Goal: Task Accomplishment & Management: Manage account settings

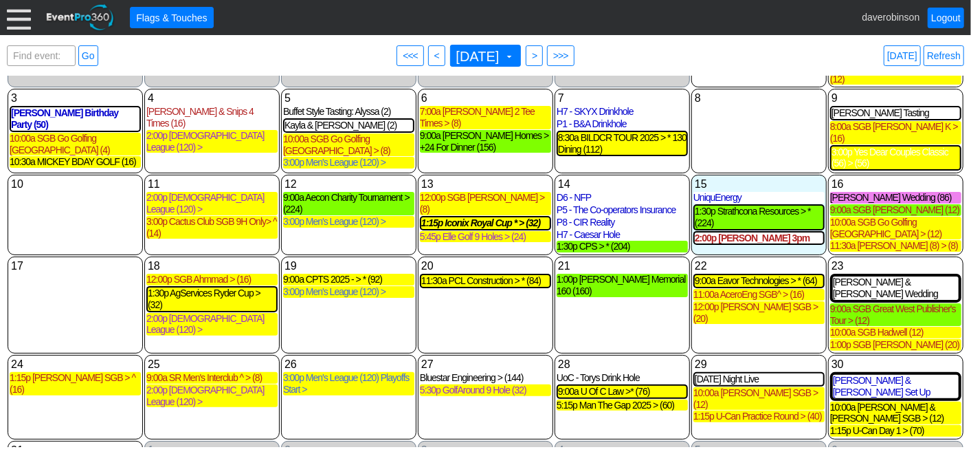
scroll to position [130, 0]
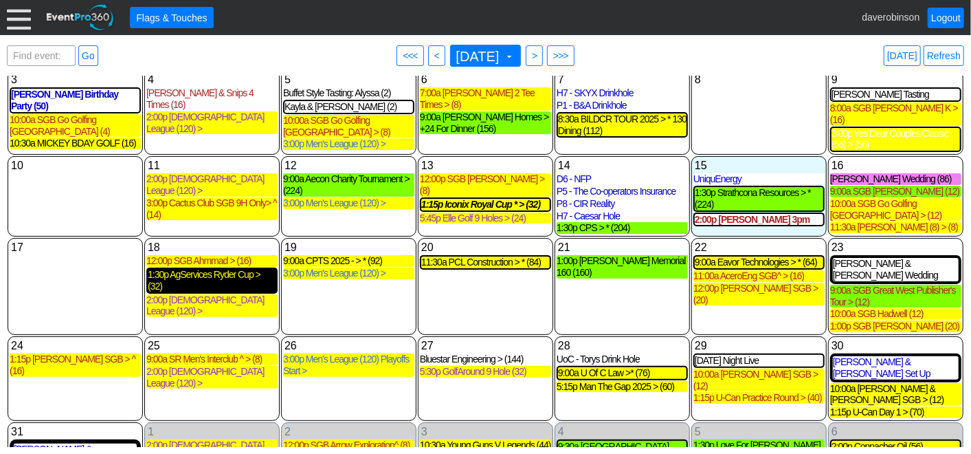
click at [217, 269] on div "1:30p AgServices Ryder Cup > (32)" at bounding box center [212, 280] width 129 height 23
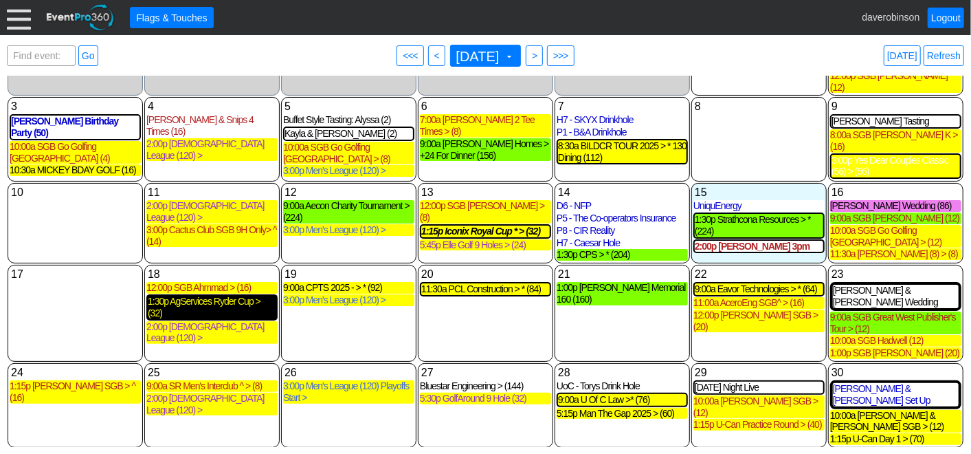
click at [223, 295] on div "1:30p AgServices Ryder Cup > (32)" at bounding box center [212, 306] width 129 height 23
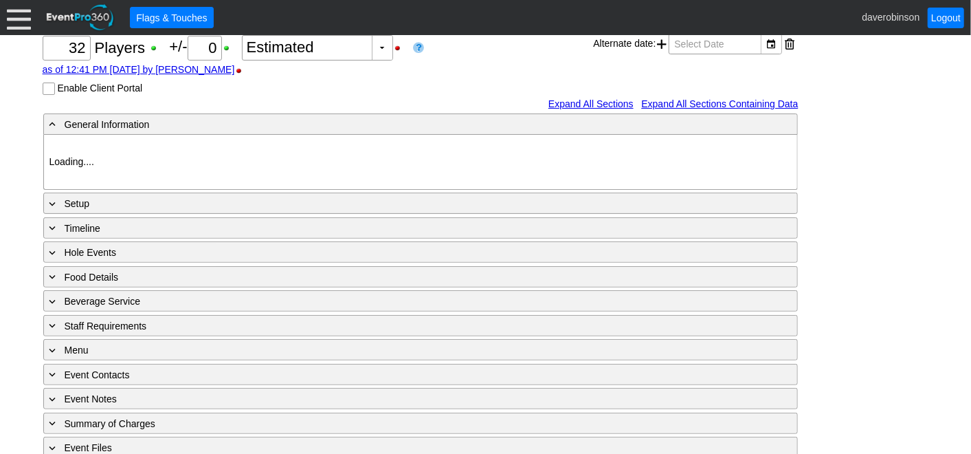
scroll to position [175, 0]
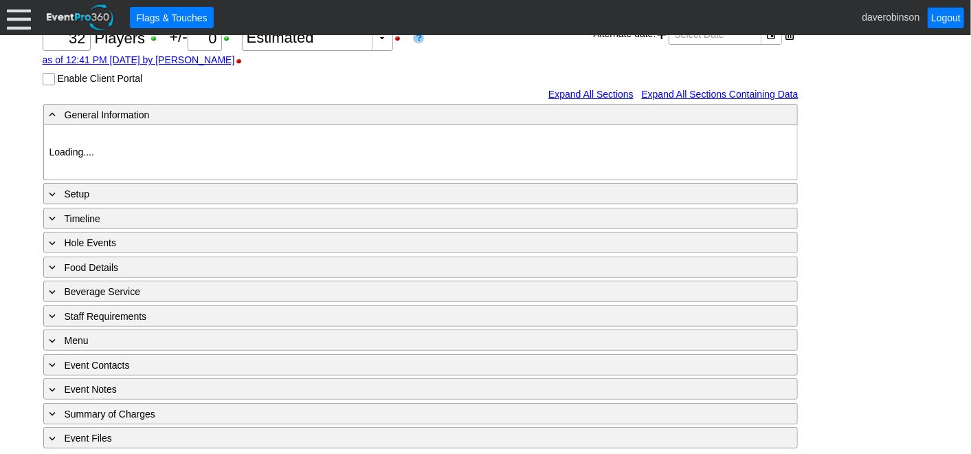
type input "Heritage Pointe Golf Club"
type input "Corporate Tournament"
type input "Other"
type input "Single Tee"
type input "Black"
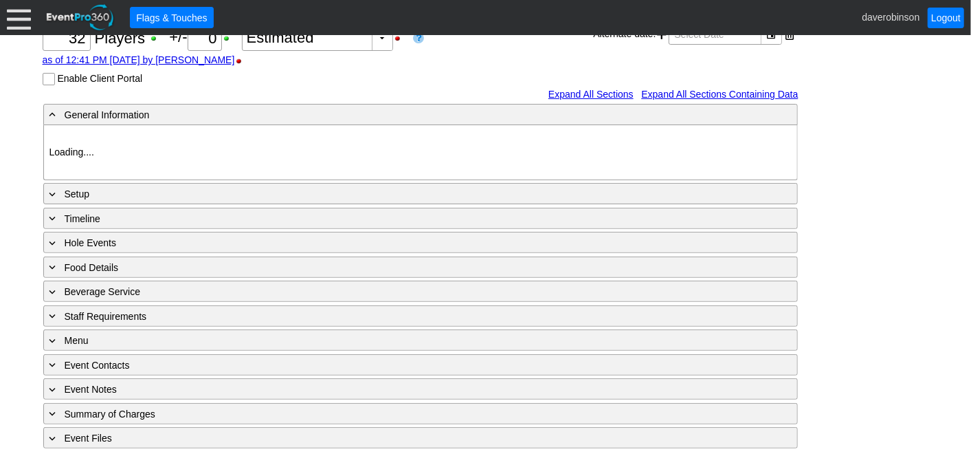
type input "Red"
type input "1107581"
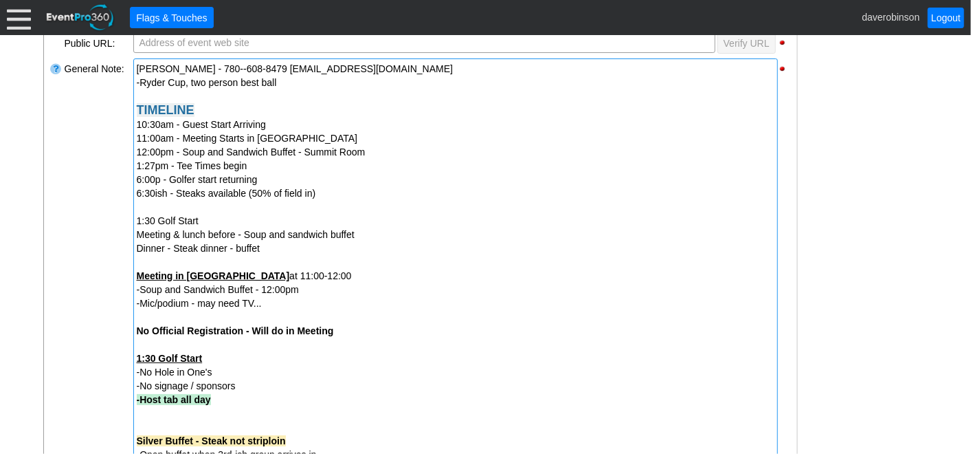
scroll to position [563, 0]
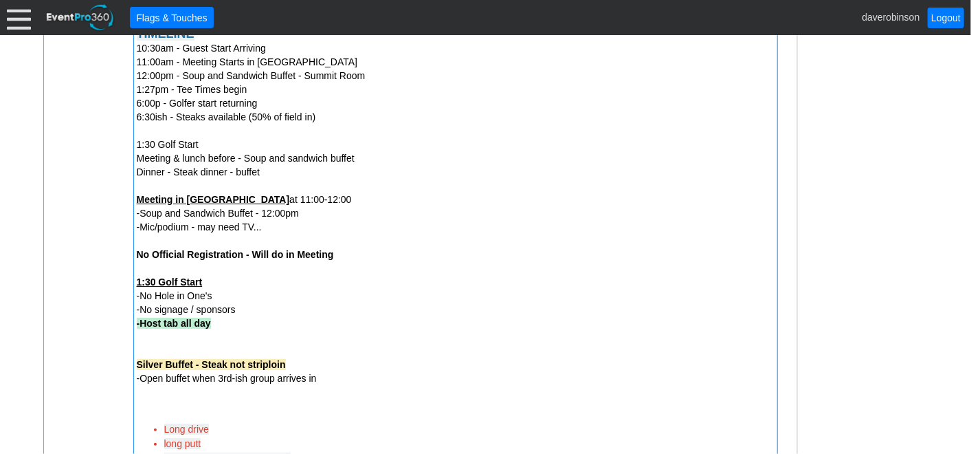
click at [137, 366] on strong "Silver Buffet - Steak not striploin" at bounding box center [211, 364] width 149 height 11
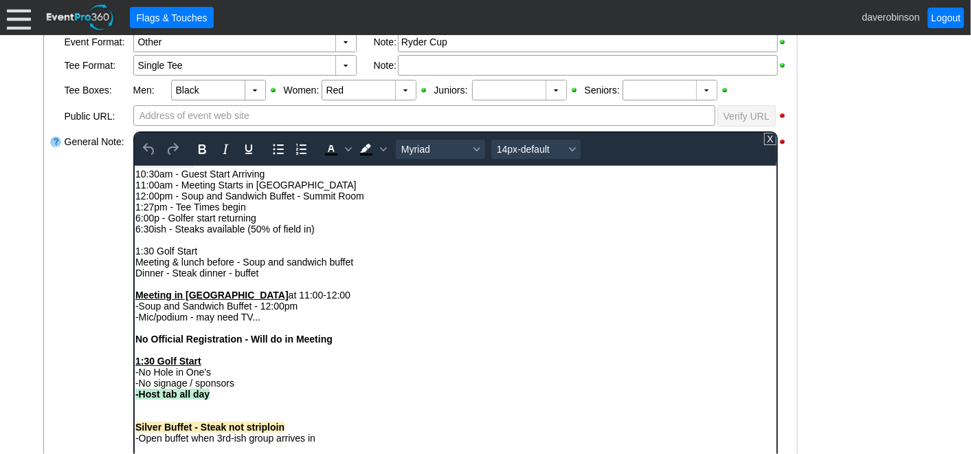
scroll to position [76, 0]
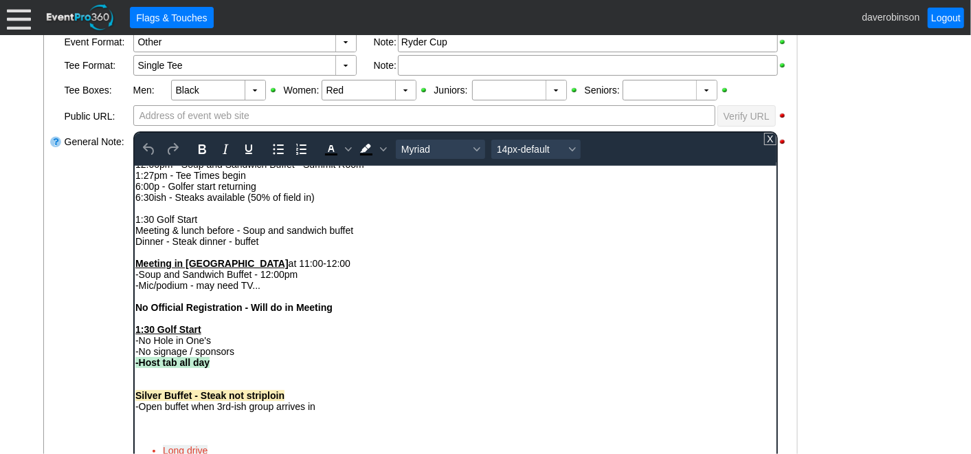
click at [135, 400] on strong "Silver Buffet - Steak not striploin" at bounding box center [209, 394] width 149 height 11
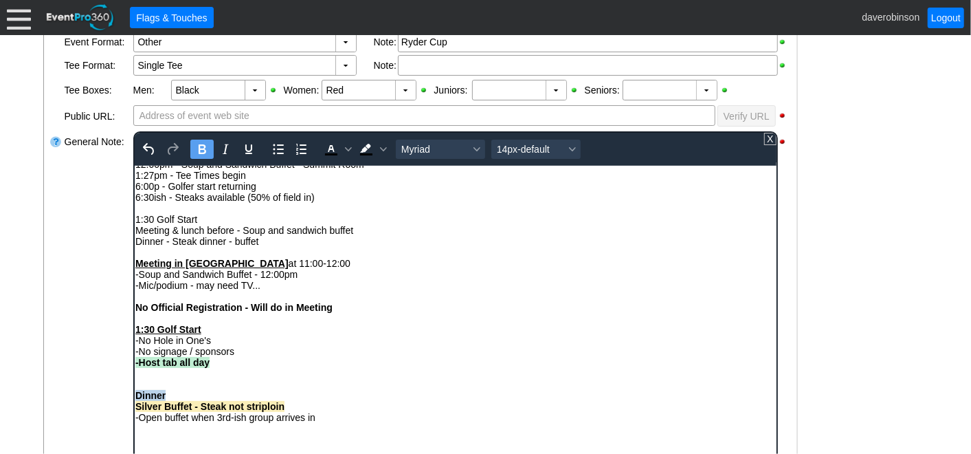
drag, startPoint x: 175, startPoint y: 400, endPoint x: 124, endPoint y: 397, distance: 50.3
click at [134, 397] on html "Mat Ponto - 780--608-8479 mat_ponto@agresource.ca -Ryder Cup, two person best b…" at bounding box center [455, 321] width 642 height 465
drag, startPoint x: 571, startPoint y: 142, endPoint x: 569, endPoint y: 150, distance: 7.8
click at [571, 142] on button "14px-default" at bounding box center [535, 148] width 89 height 19
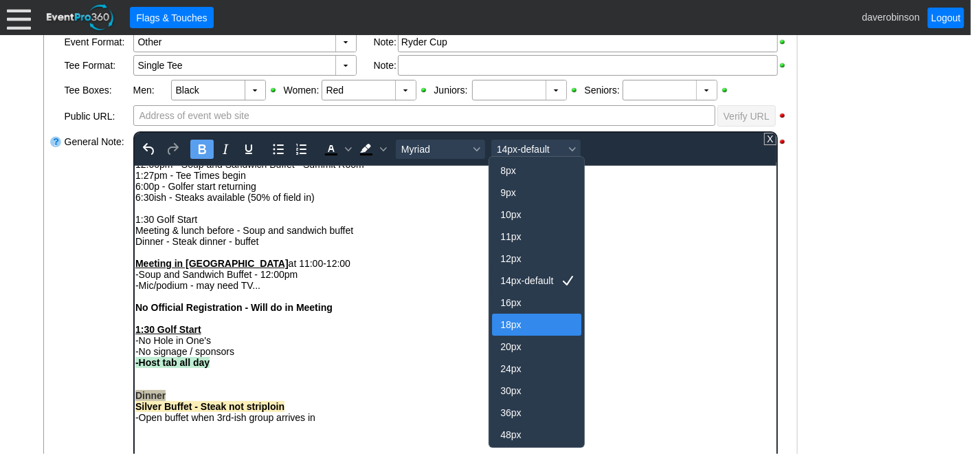
click at [517, 325] on div "18px" at bounding box center [527, 324] width 54 height 16
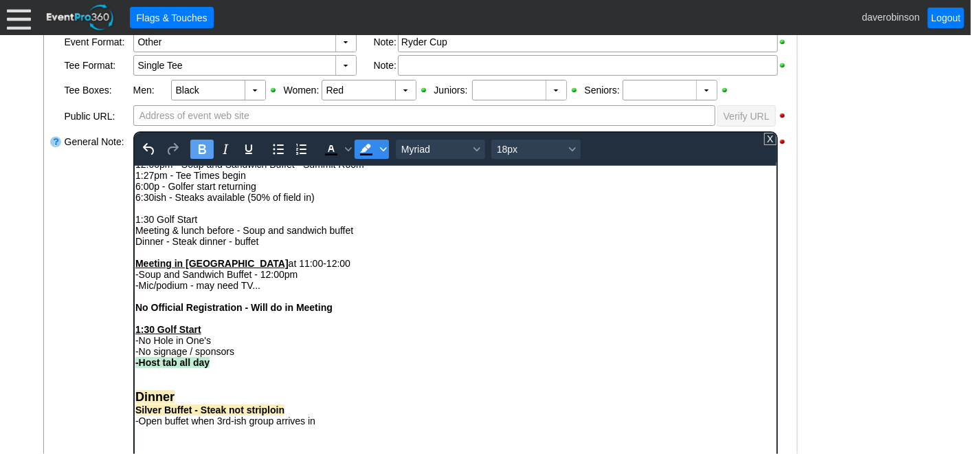
click at [381, 147] on icon "Background color Black" at bounding box center [382, 149] width 7 height 4
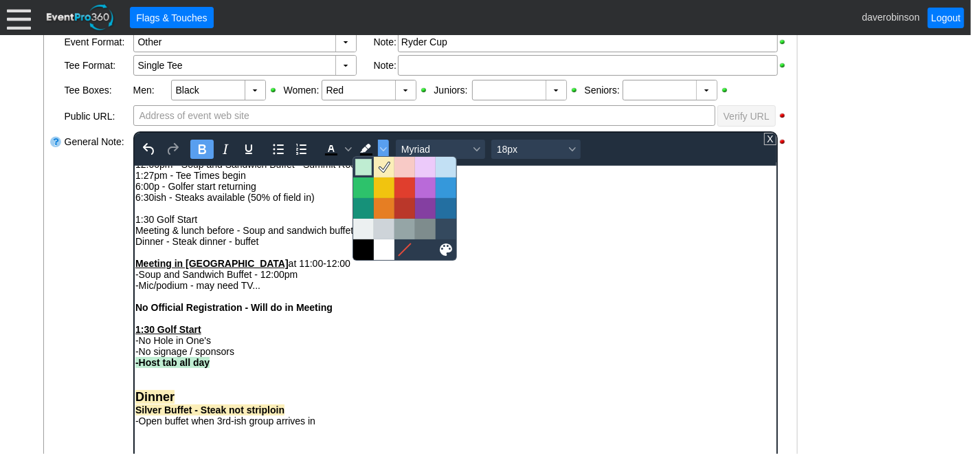
click at [361, 168] on div at bounding box center [363, 167] width 16 height 16
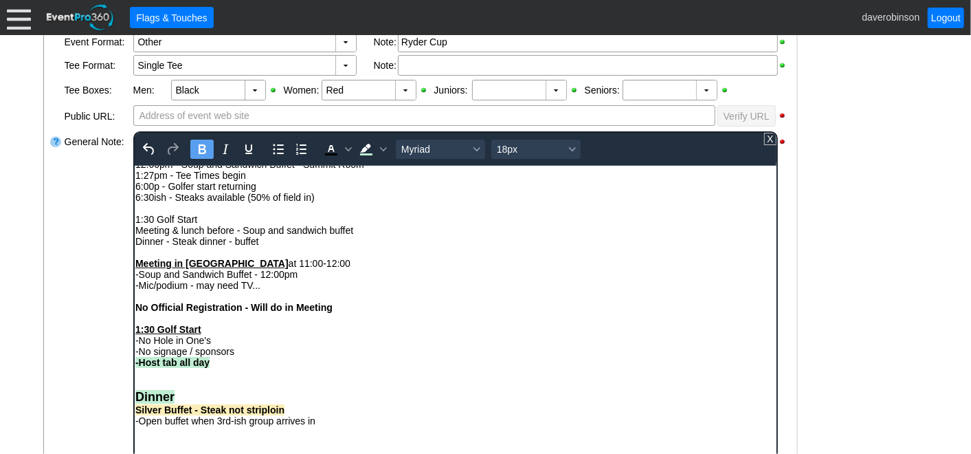
click at [394, 398] on div "Dinner" at bounding box center [455, 396] width 640 height 14
click at [225, 413] on strong "Silver Buffet - Steak not striploin" at bounding box center [209, 408] width 149 height 11
click at [200, 414] on strong "Silver Buffet - Steak not striploin" at bounding box center [209, 408] width 149 height 11
click at [229, 412] on strong "Silver Buffet - Susbtitute Steak for Roast Beef" at bounding box center [239, 408] width 209 height 11
click at [406, 419] on div "-Open buffet when 3rd-ish group arrives in" at bounding box center [455, 419] width 640 height 11
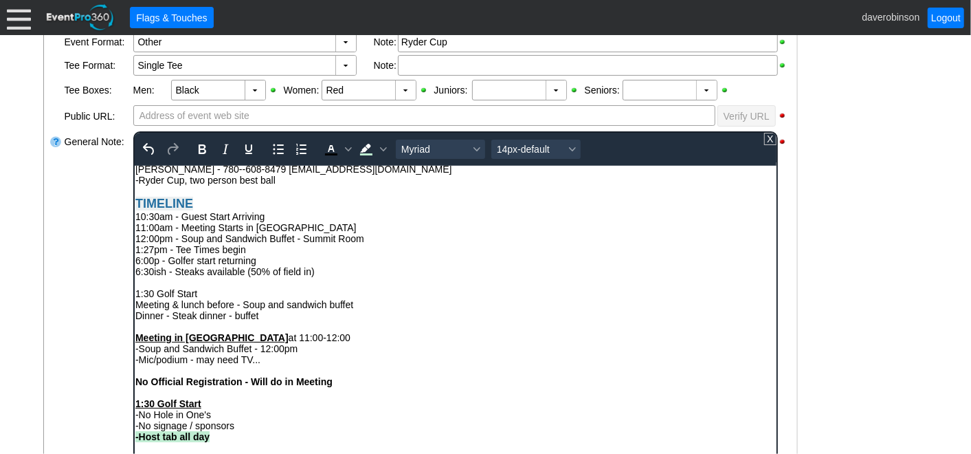
scroll to position [0, 0]
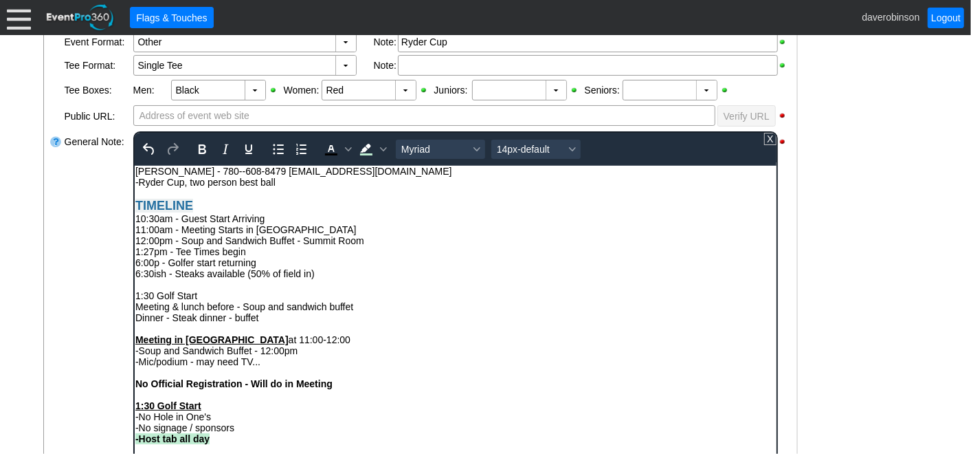
click at [211, 297] on div "1:30 Golf Start" at bounding box center [455, 294] width 640 height 11
click at [215, 293] on div "1:30 Golf Start" at bounding box center [455, 294] width 640 height 11
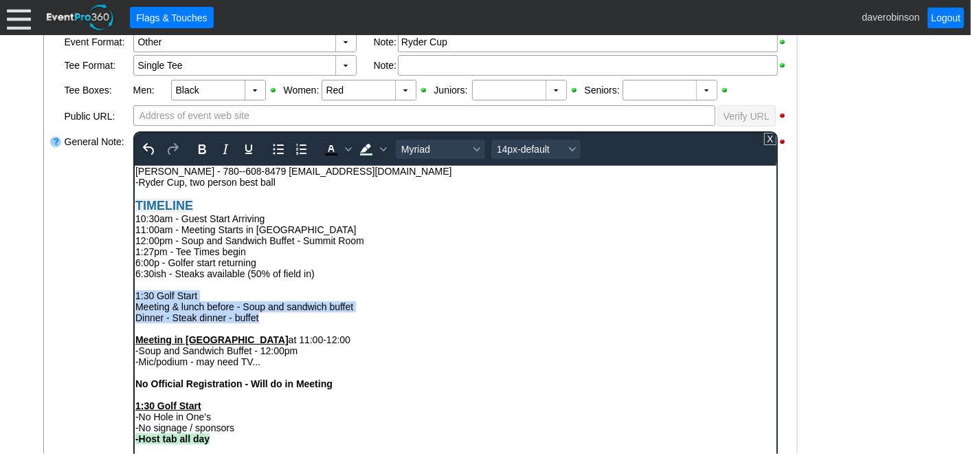
drag, startPoint x: 276, startPoint y: 318, endPoint x: 135, endPoint y: 298, distance: 142.3
click at [135, 298] on body "Mat Ponto - 780--608-8479 mat_ponto@agresource.ca -Ryder Cup, two person best b…" at bounding box center [455, 399] width 642 height 468
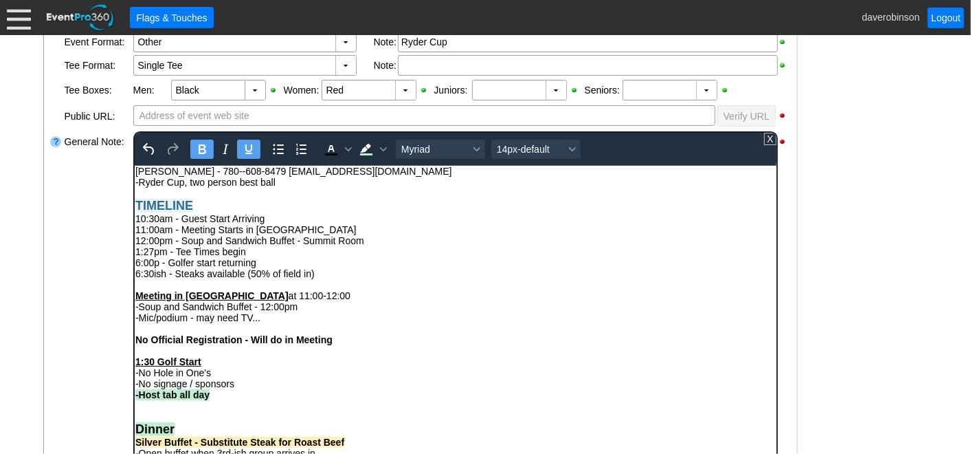
click at [502, 351] on div "Rich Text Area. Press ALT-0 for help." at bounding box center [455, 349] width 640 height 11
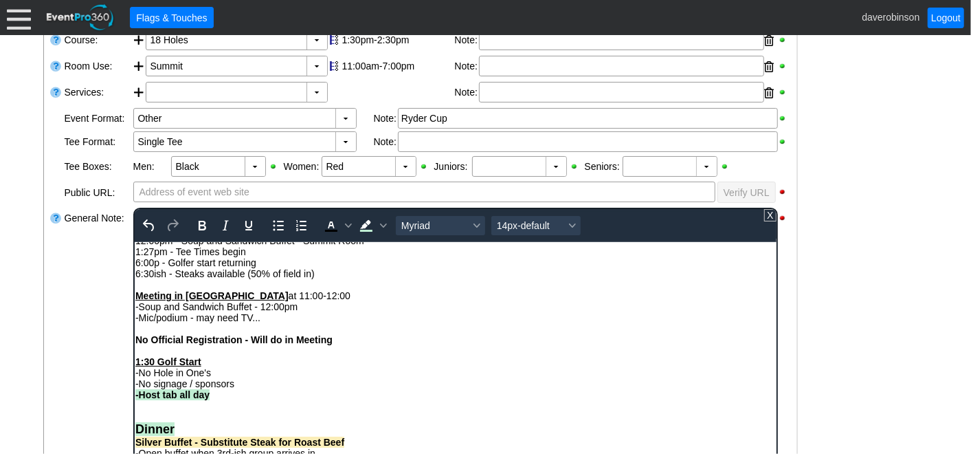
scroll to position [120, 0]
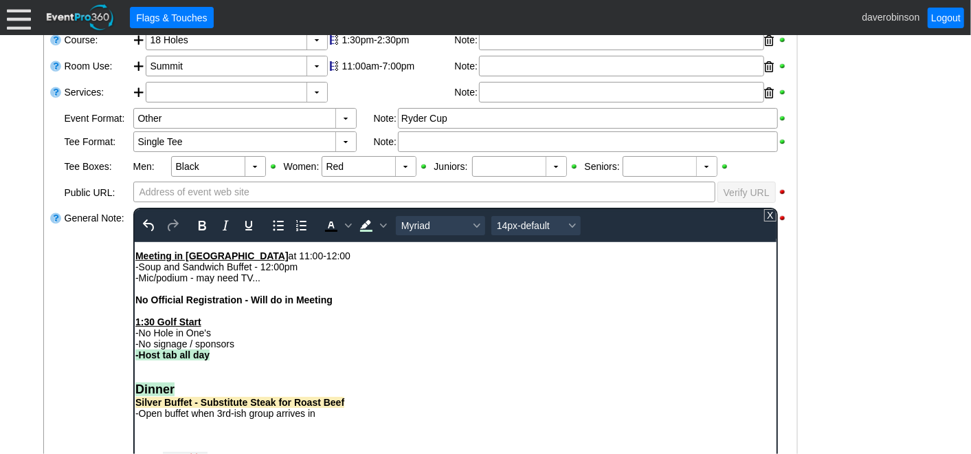
click at [245, 339] on div "-No signage / sponsors" at bounding box center [455, 342] width 640 height 11
click at [217, 331] on div "-No Hole in One's" at bounding box center [455, 331] width 640 height 11
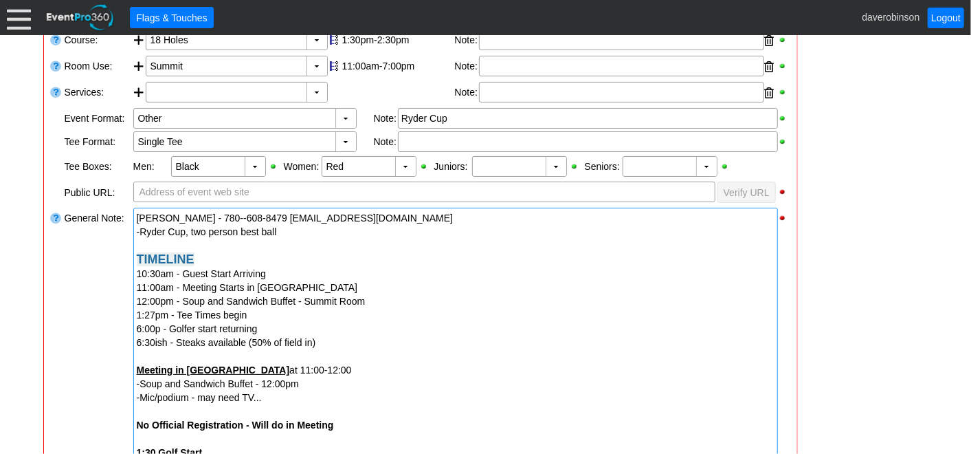
click at [47, 317] on div "Loading.... Remove all highlights Facility: ▼ Χ Heritage Pointe Golf Club Event…" at bounding box center [420, 381] width 753 height 837
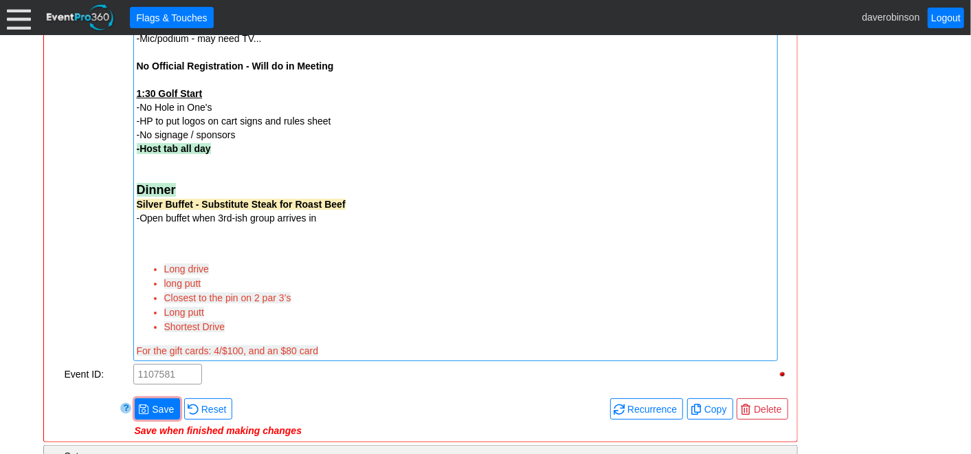
scroll to position [719, 0]
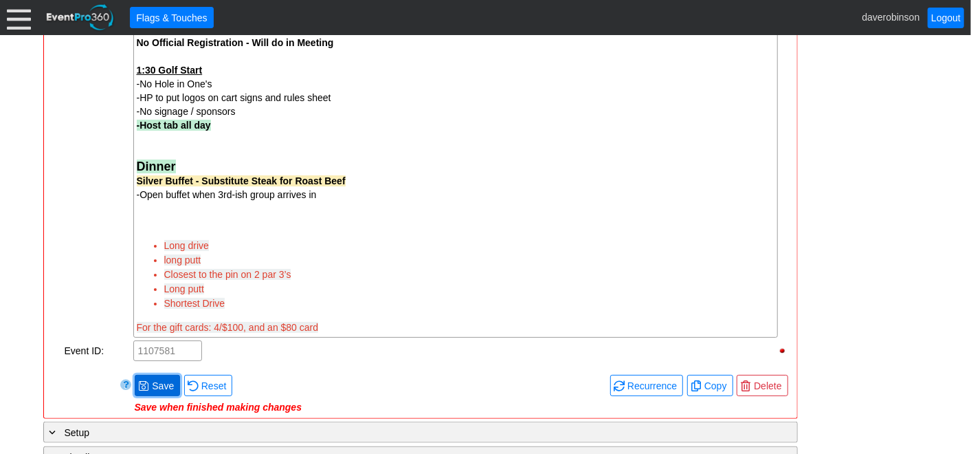
click at [155, 380] on span "Save" at bounding box center [162, 386] width 27 height 14
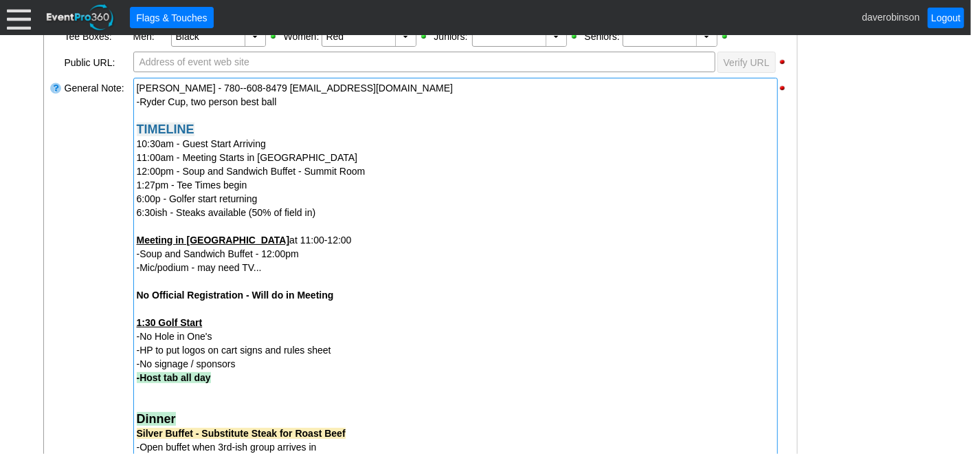
scroll to position [491, 0]
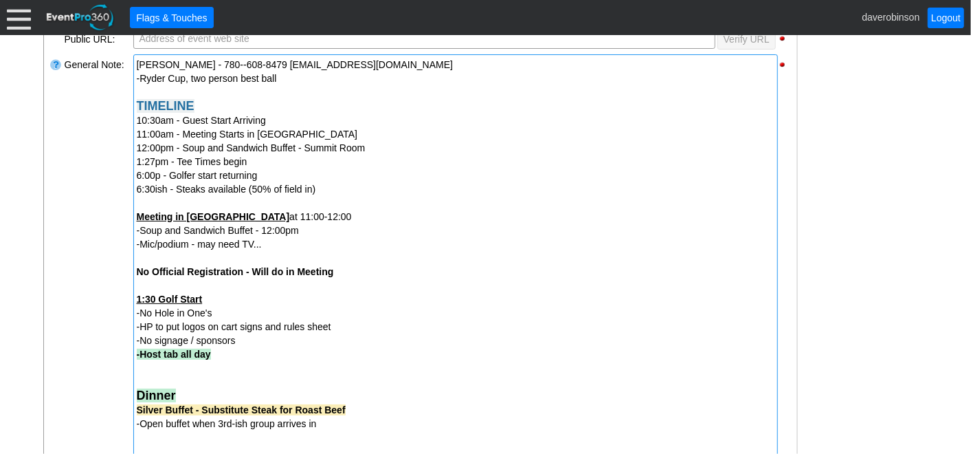
click at [193, 172] on div "6:00p - Golfer start returning" at bounding box center [456, 175] width 638 height 14
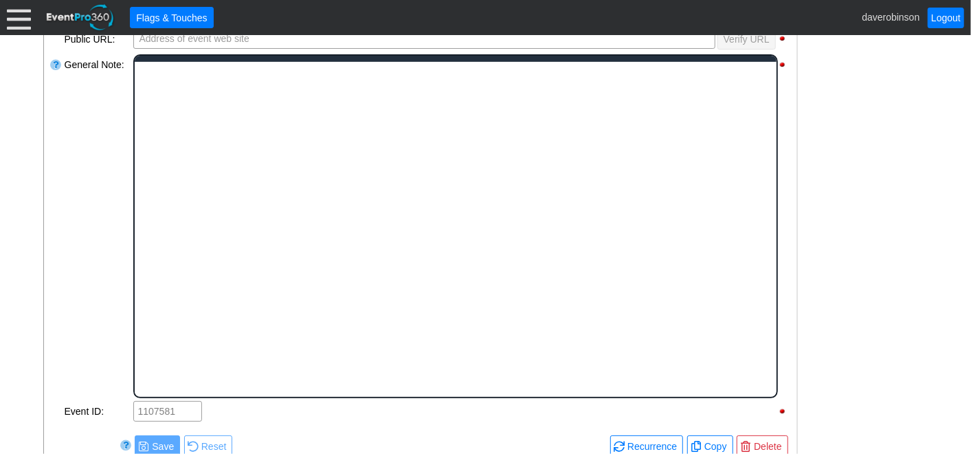
scroll to position [0, 0]
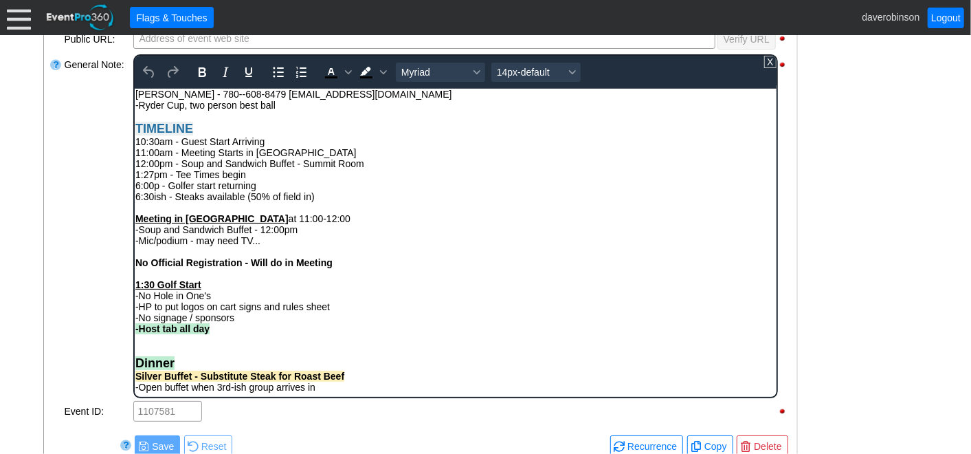
click at [194, 186] on div "6:00p - Golfer start returning" at bounding box center [455, 184] width 640 height 11
click at [263, 243] on div "-Mic/podium - may need TV..." at bounding box center [455, 239] width 640 height 11
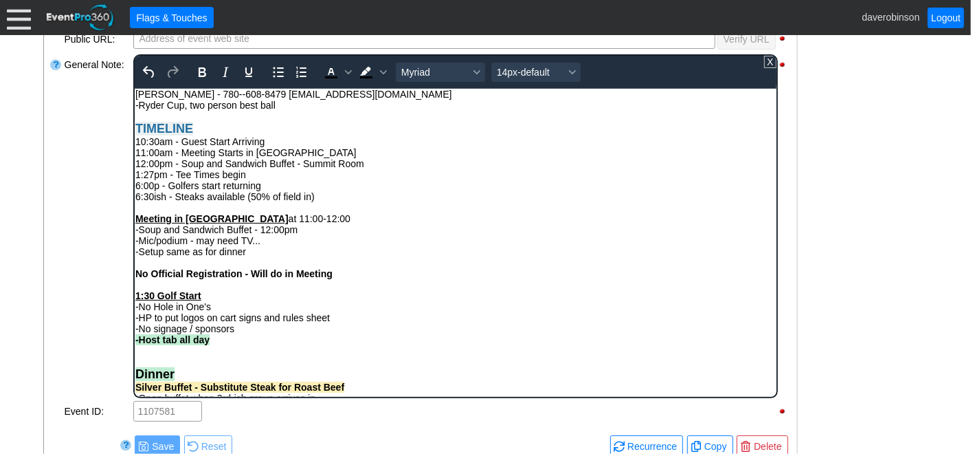
click at [56, 245] on div at bounding box center [56, 226] width 14 height 346
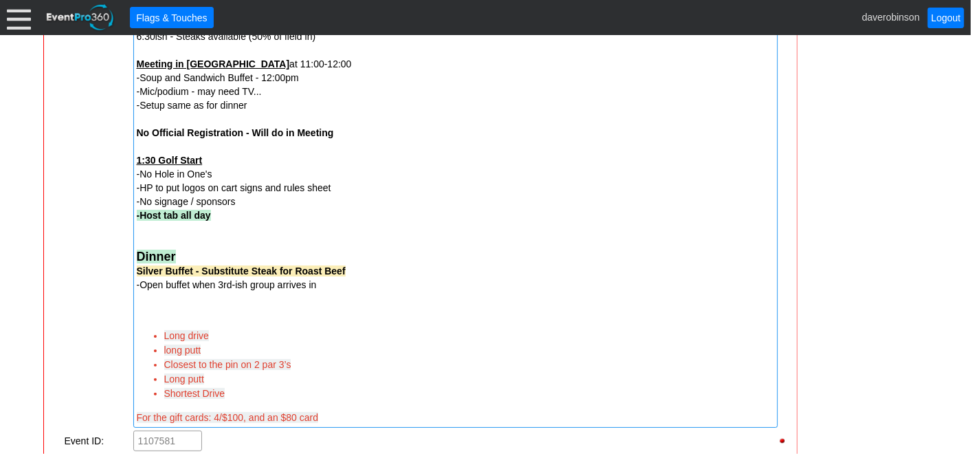
scroll to position [719, 0]
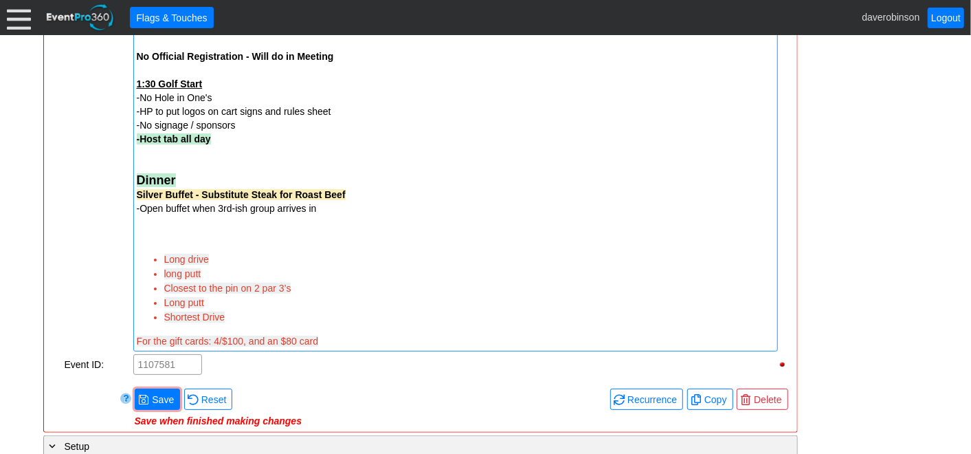
click at [153, 225] on div at bounding box center [456, 222] width 638 height 14
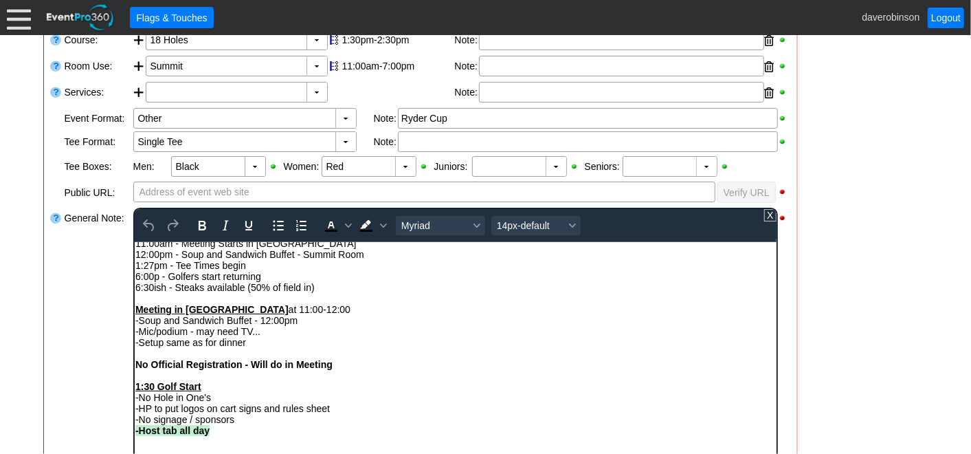
scroll to position [142, 0]
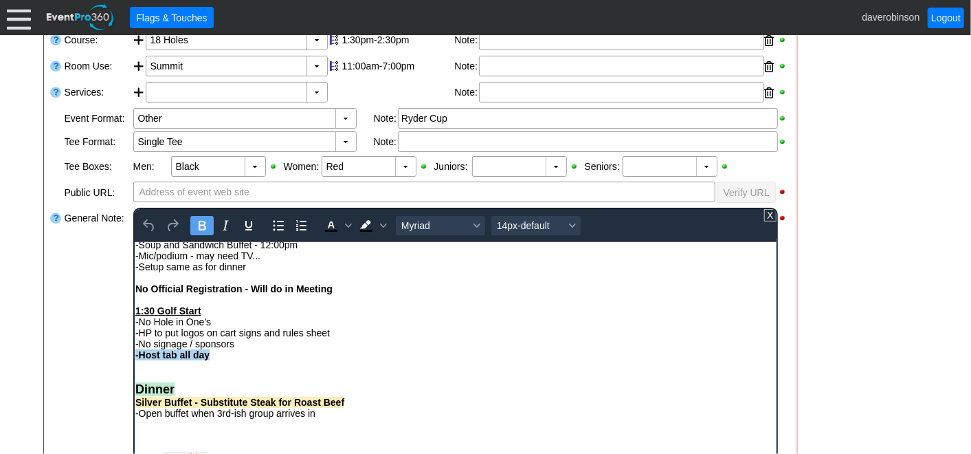
drag, startPoint x: 220, startPoint y: 353, endPoint x: 267, endPoint y: 595, distance: 246.4
click at [134, 356] on html "Mat Ponto - 780--608-8479 mat_ponto@agresource.ca -Ryder Cup, two person best b…" at bounding box center [455, 326] width 642 height 446
copy strong "-Host tab all day"
click at [317, 420] on div "Rich Text Area. Press ALT-0 for help." at bounding box center [455, 423] width 640 height 11
click at [317, 416] on div "-Open buffet when 3rd-ish group arrives in" at bounding box center [455, 412] width 640 height 11
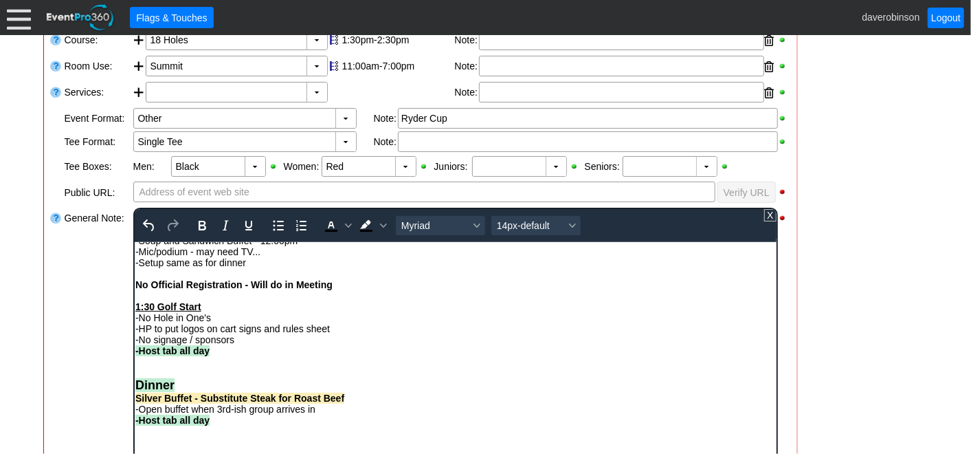
click at [60, 377] on div at bounding box center [56, 379] width 14 height 346
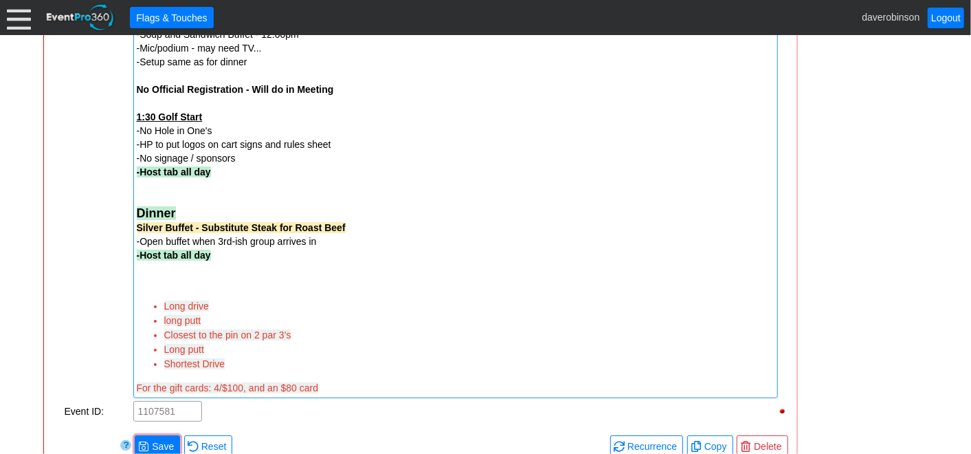
scroll to position [719, 0]
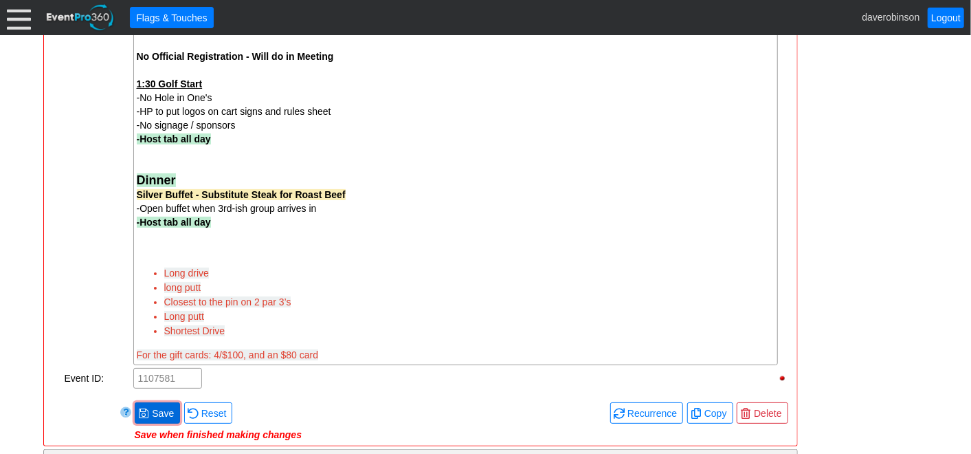
click at [149, 411] on span "Save" at bounding box center [162, 413] width 27 height 14
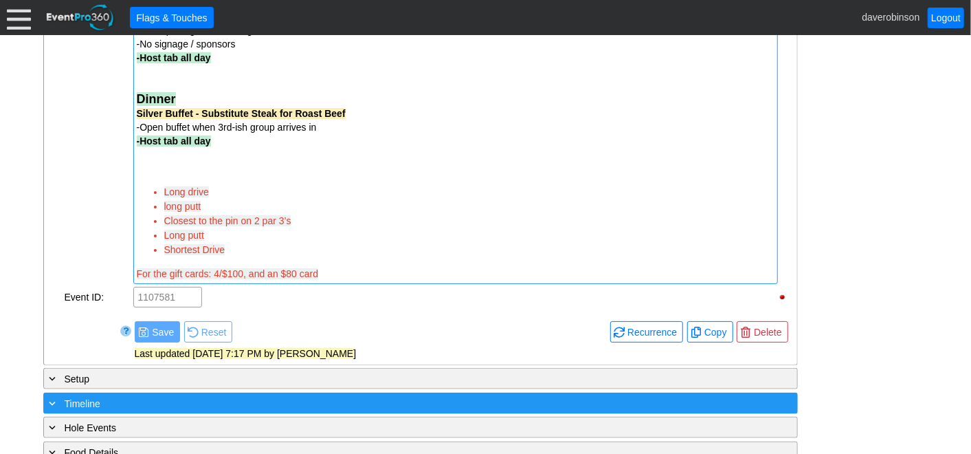
scroll to position [948, 0]
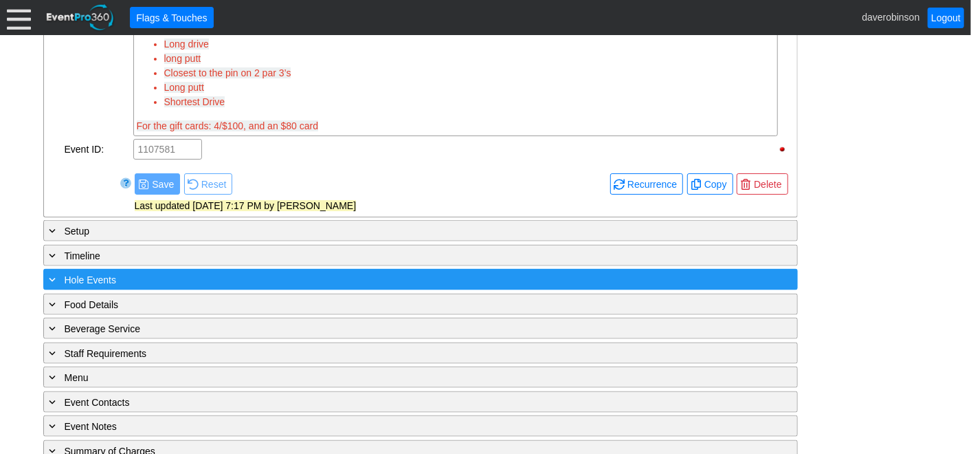
click at [61, 280] on div "+ Hole Events" at bounding box center [392, 279] width 691 height 16
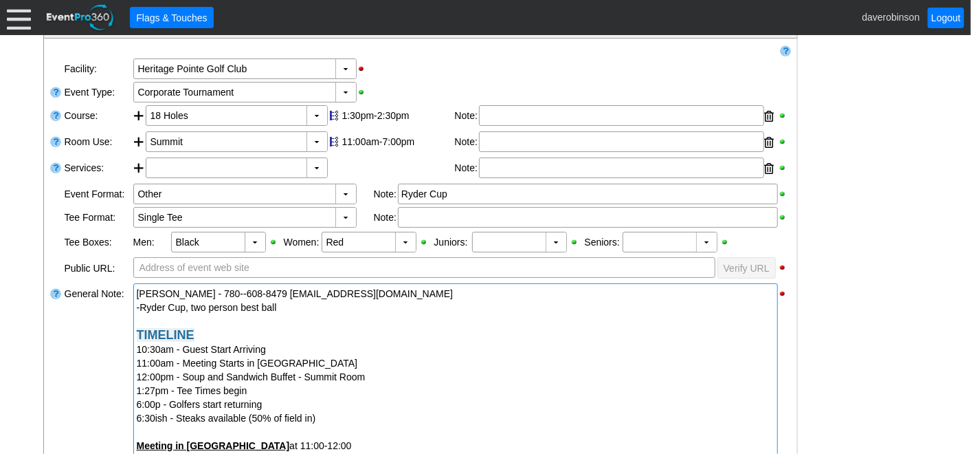
scroll to position [229, 0]
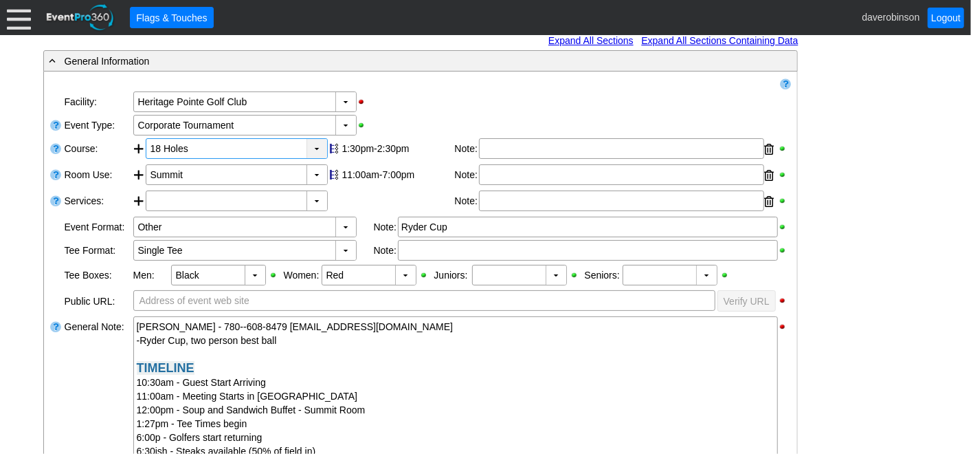
click at [322, 143] on div "▼" at bounding box center [316, 148] width 21 height 19
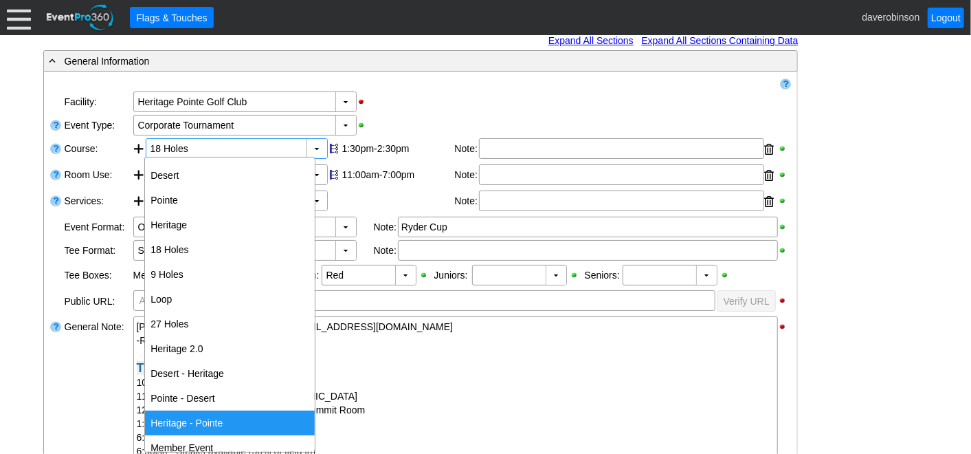
click at [259, 418] on div "Heritage - Pointe" at bounding box center [230, 422] width 170 height 25
type input "Heritage - Pointe"
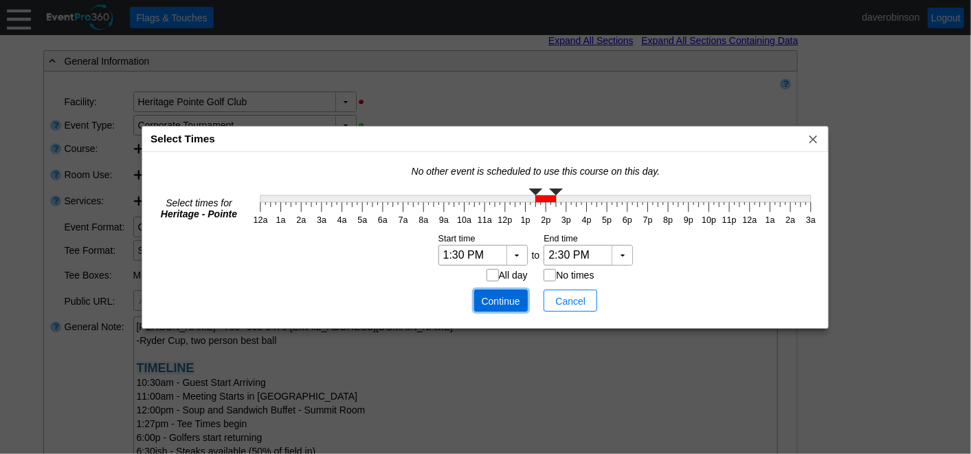
click at [509, 298] on span "Continue" at bounding box center [500, 301] width 41 height 14
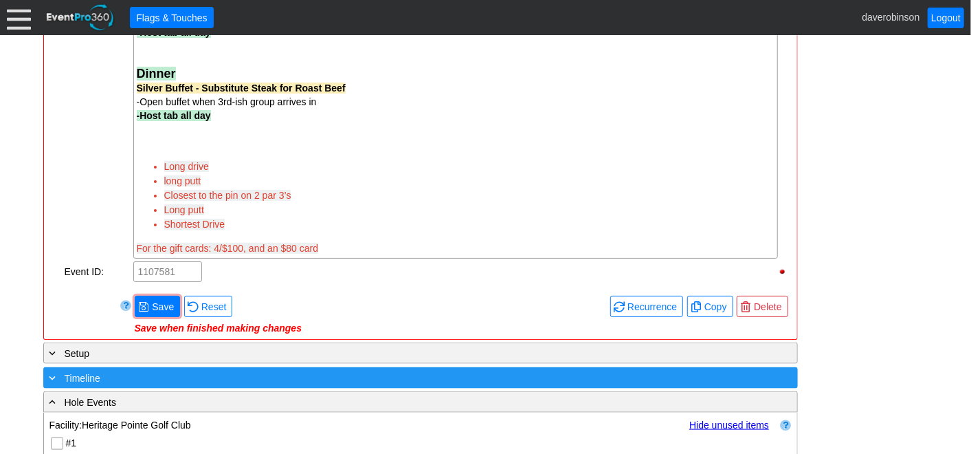
scroll to position [840, 0]
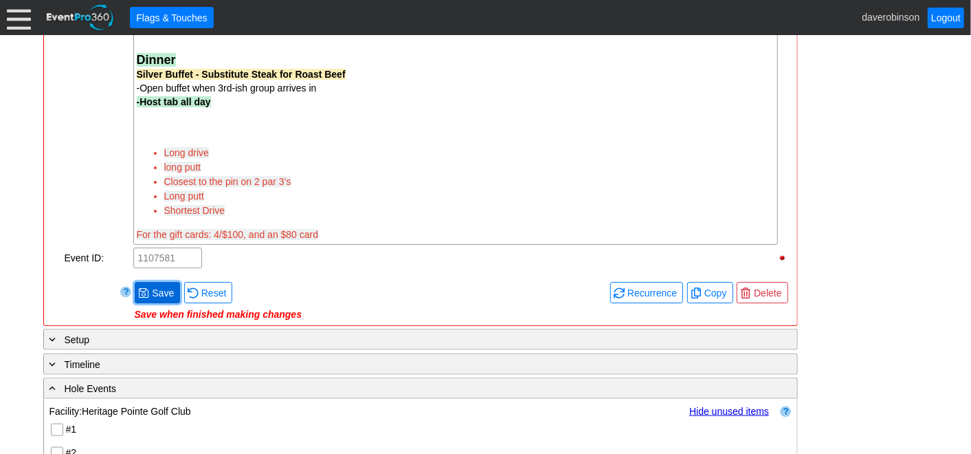
click at [156, 289] on span "Save" at bounding box center [162, 293] width 27 height 14
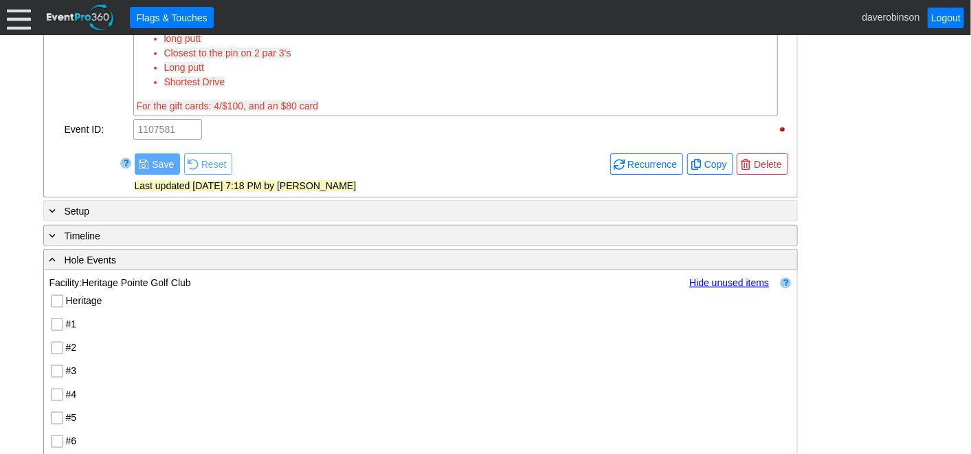
scroll to position [992, 0]
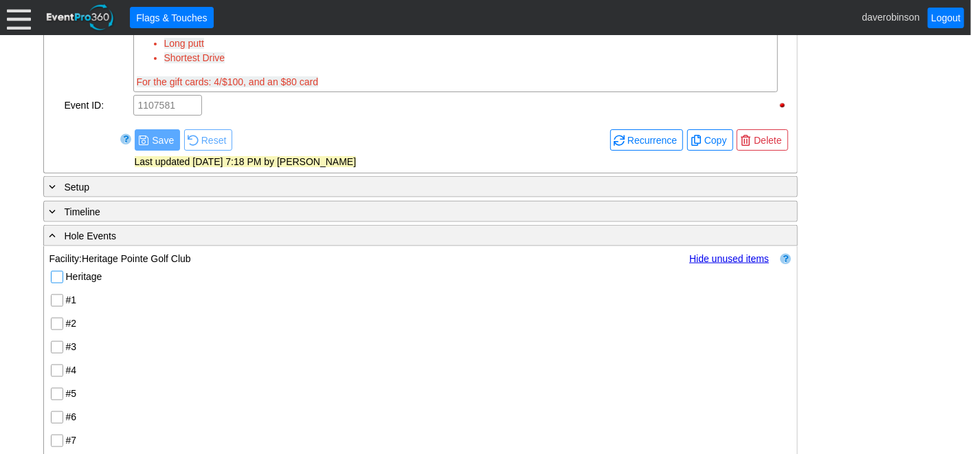
click at [53, 275] on input "Heritage" at bounding box center [59, 278] width 14 height 14
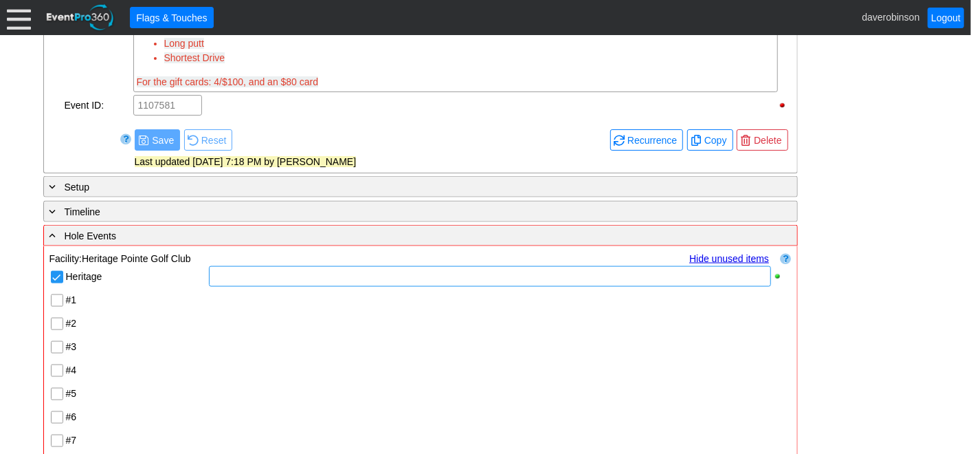
click at [223, 275] on div at bounding box center [489, 276] width 561 height 21
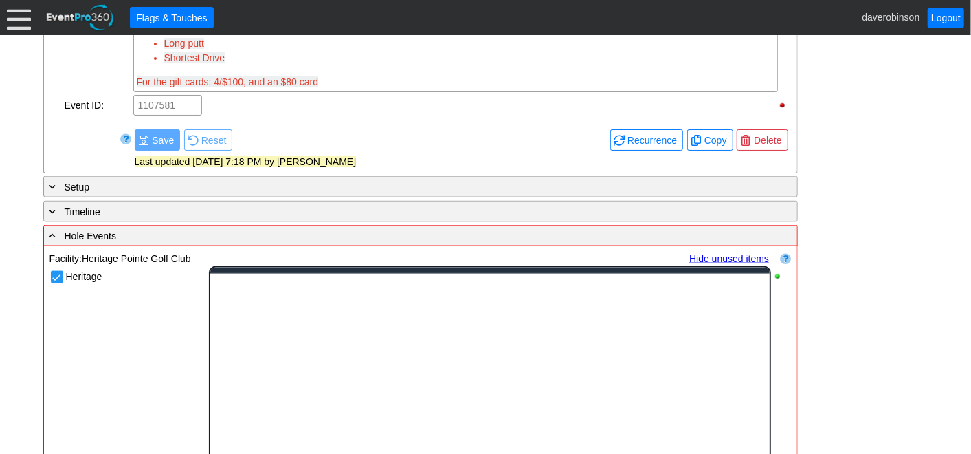
scroll to position [0, 0]
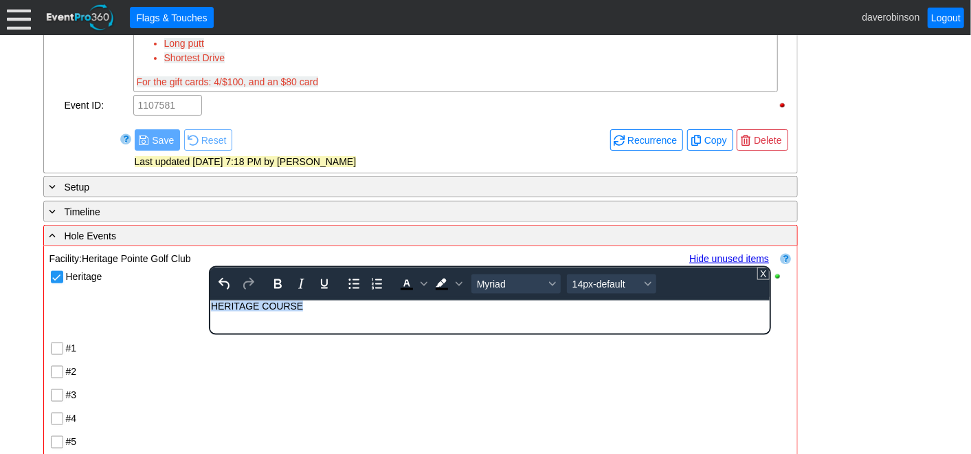
drag, startPoint x: 306, startPoint y: 306, endPoint x: 199, endPoint y: 308, distance: 107.9
click at [210, 308] on html "HERITAGE COURSE" at bounding box center [489, 309] width 559 height 18
click at [276, 281] on icon "Bold" at bounding box center [277, 284] width 16 height 16
click at [420, 284] on span "Text color Black" at bounding box center [423, 283] width 11 height 19
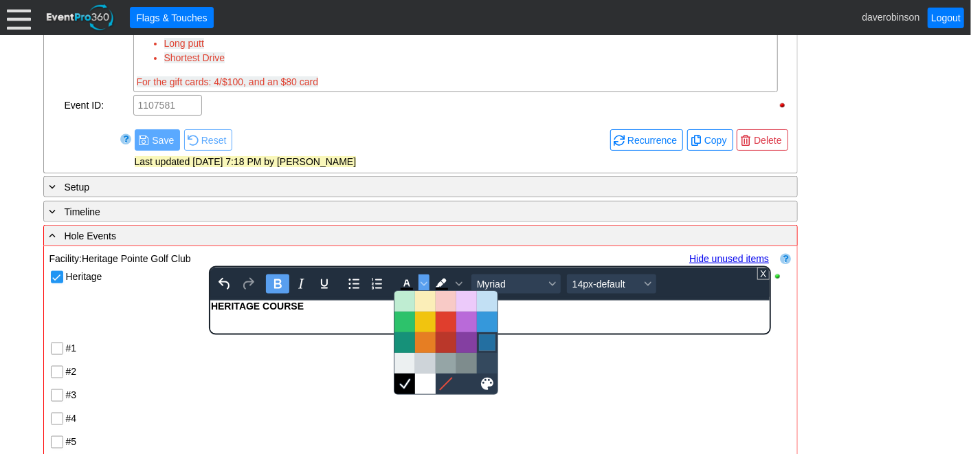
drag, startPoint x: 487, startPoint y: 341, endPoint x: 342, endPoint y: 15, distance: 356.3
click at [487, 341] on div at bounding box center [487, 342] width 16 height 16
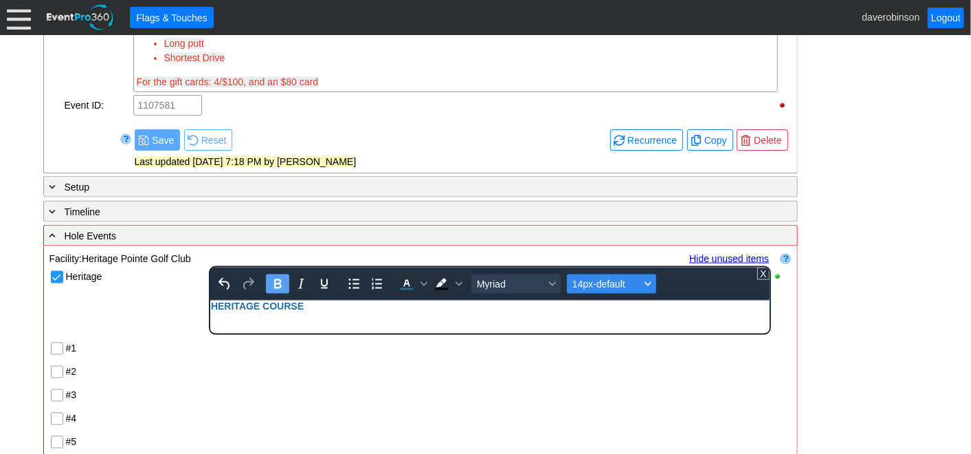
click at [645, 280] on icon "Font size 14px-default" at bounding box center [648, 283] width 7 height 7
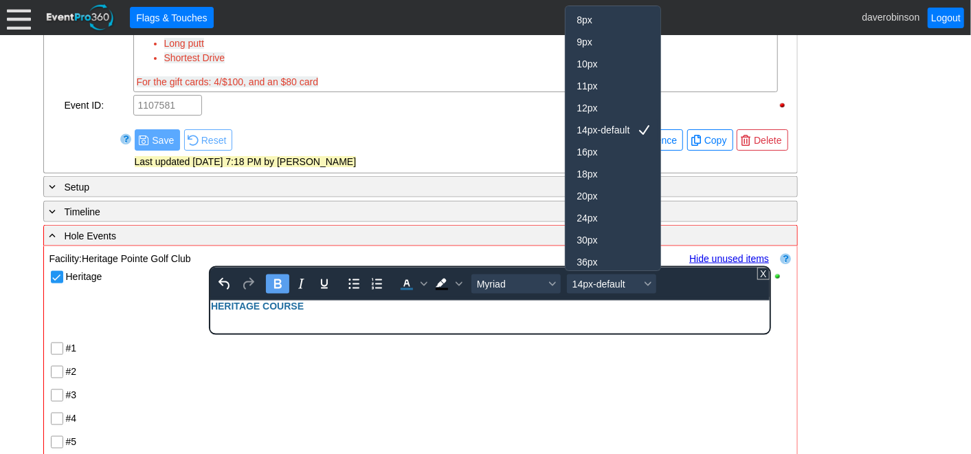
scroll to position [27, 0]
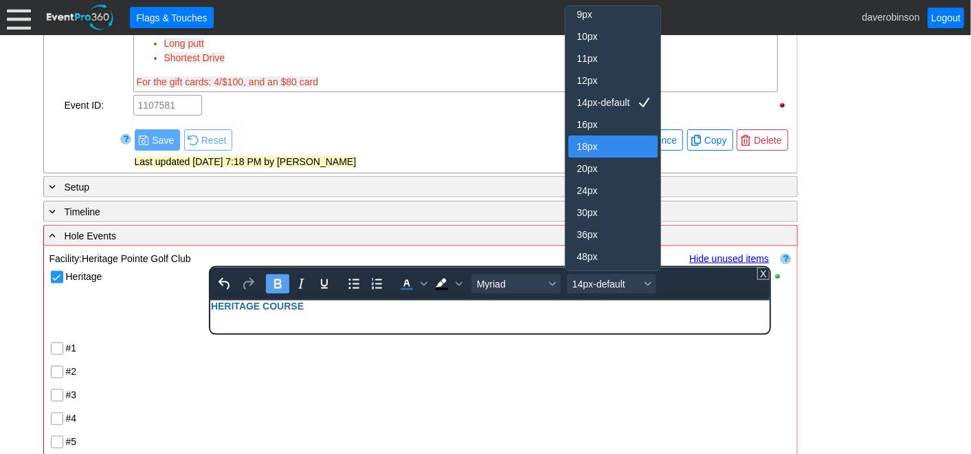
click at [606, 151] on div "18px" at bounding box center [604, 146] width 54 height 16
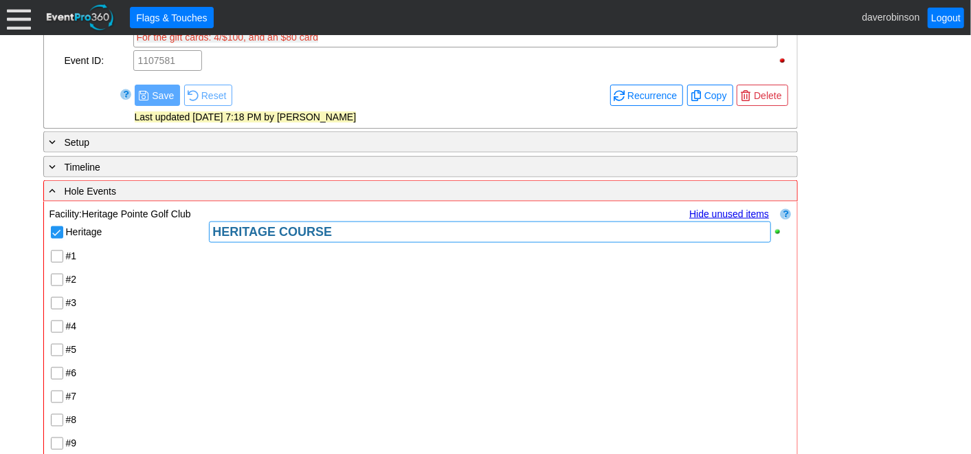
scroll to position [1145, 0]
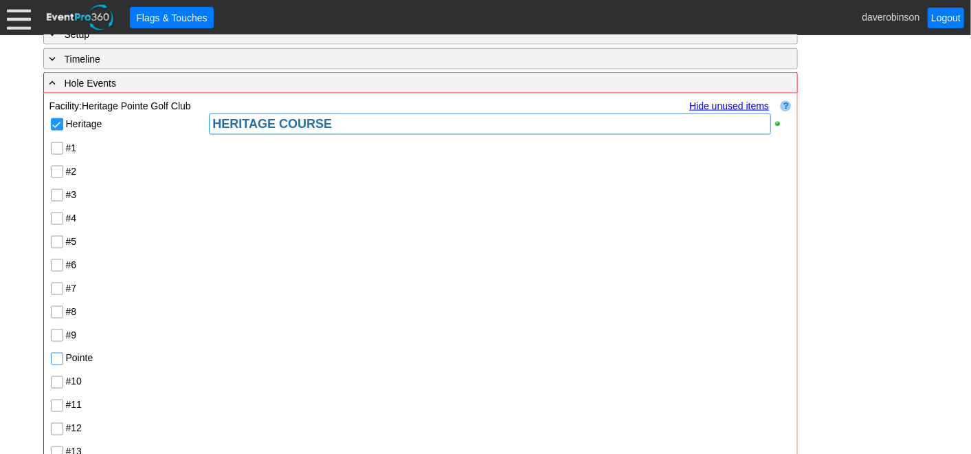
click at [54, 353] on input "Pointe" at bounding box center [59, 360] width 14 height 14
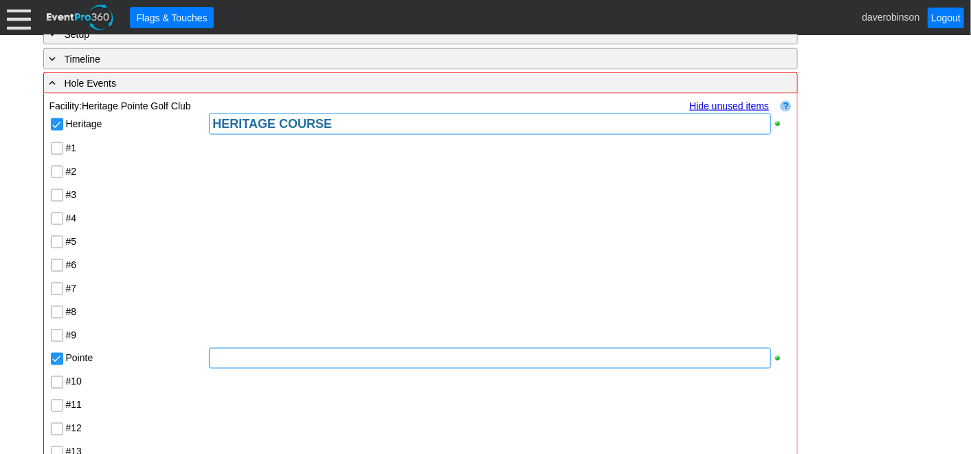
click at [256, 357] on div at bounding box center [489, 358] width 561 height 21
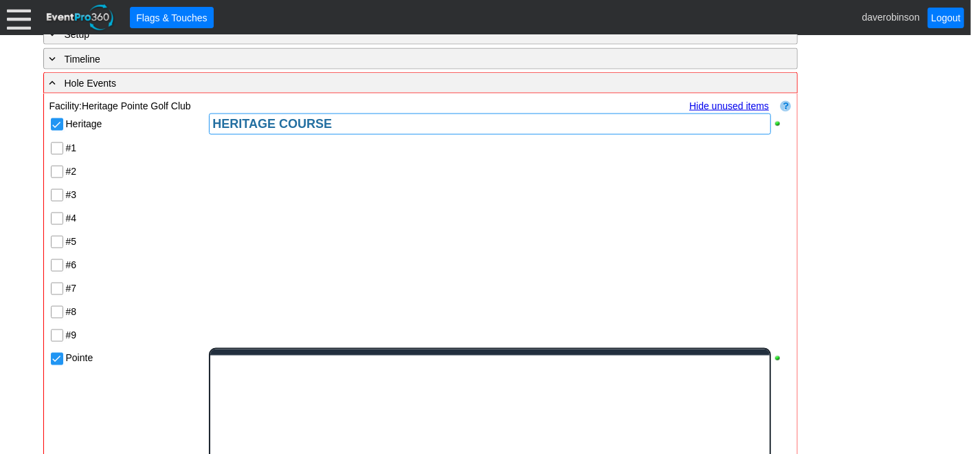
scroll to position [0, 0]
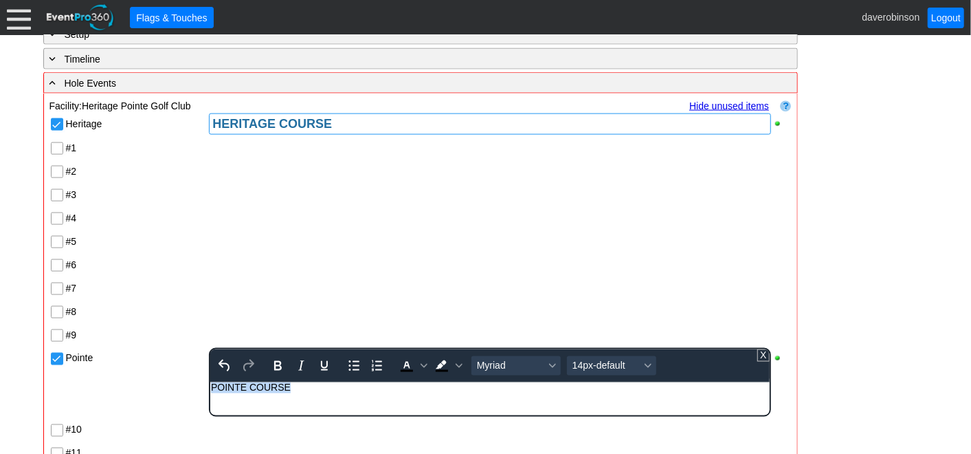
drag, startPoint x: 293, startPoint y: 388, endPoint x: 390, endPoint y: 766, distance: 389.3
click at [210, 387] on html "POINTE COURSE" at bounding box center [489, 390] width 559 height 18
click at [271, 358] on icon "Bold" at bounding box center [277, 365] width 16 height 16
click at [456, 363] on icon "Background color Black" at bounding box center [459, 365] width 7 height 7
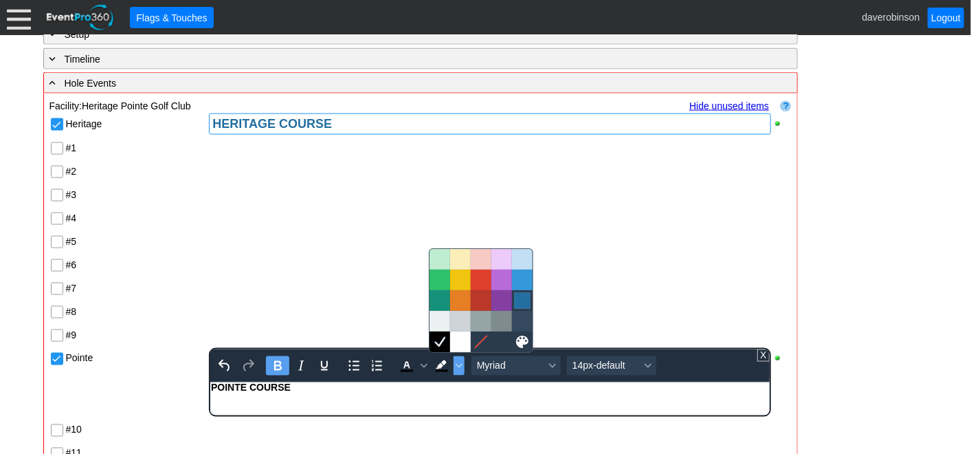
click at [524, 295] on div at bounding box center [522, 300] width 16 height 16
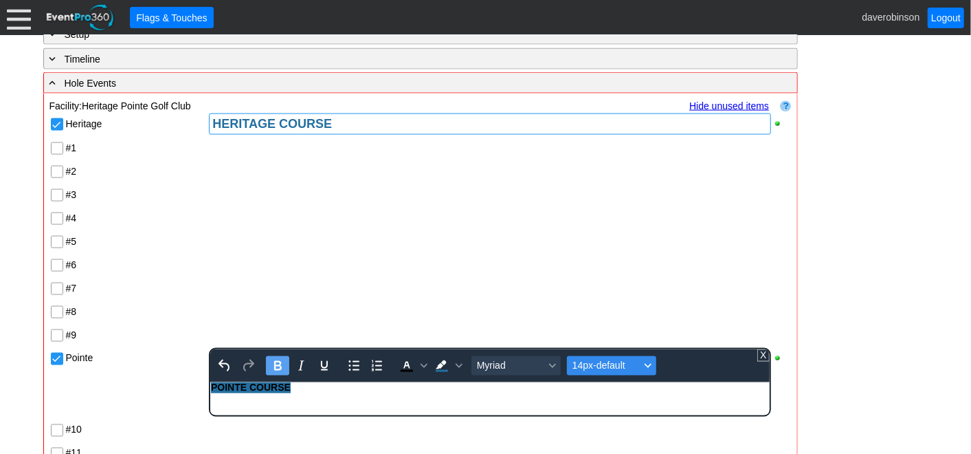
click at [645, 364] on icon "Font size 14px-default" at bounding box center [648, 366] width 7 height 4
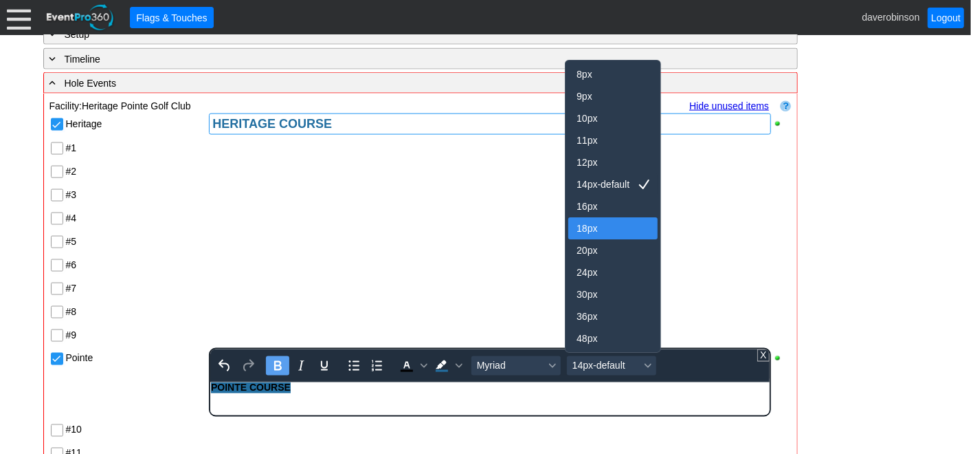
click at [577, 230] on div "18px" at bounding box center [604, 228] width 54 height 16
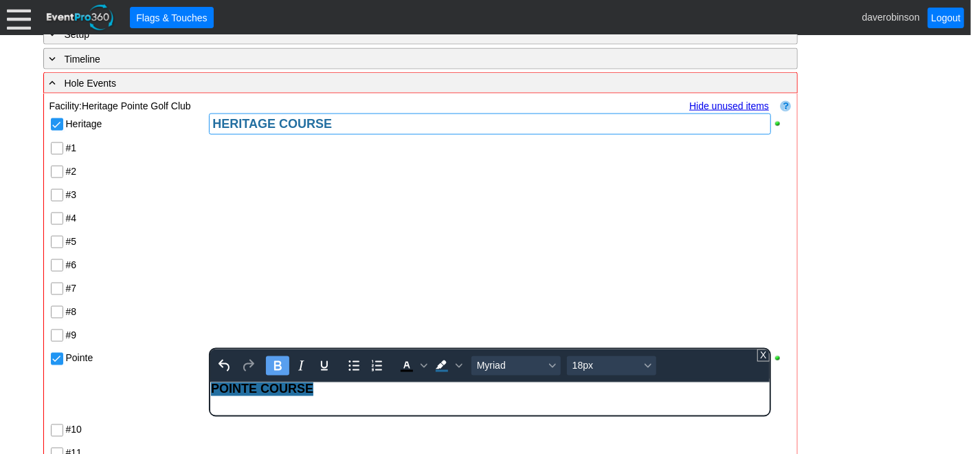
click at [412, 245] on div at bounding box center [499, 241] width 583 height 23
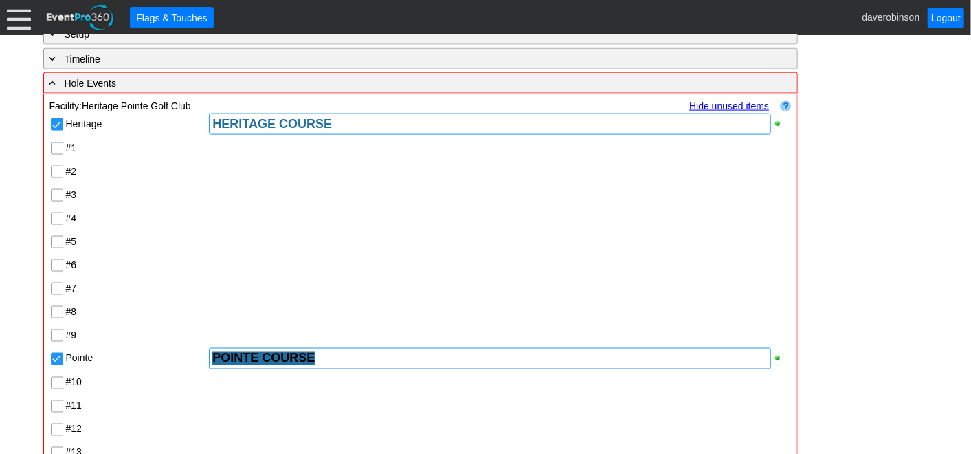
click at [369, 351] on div "POINTE COURSE" at bounding box center [489, 358] width 555 height 14
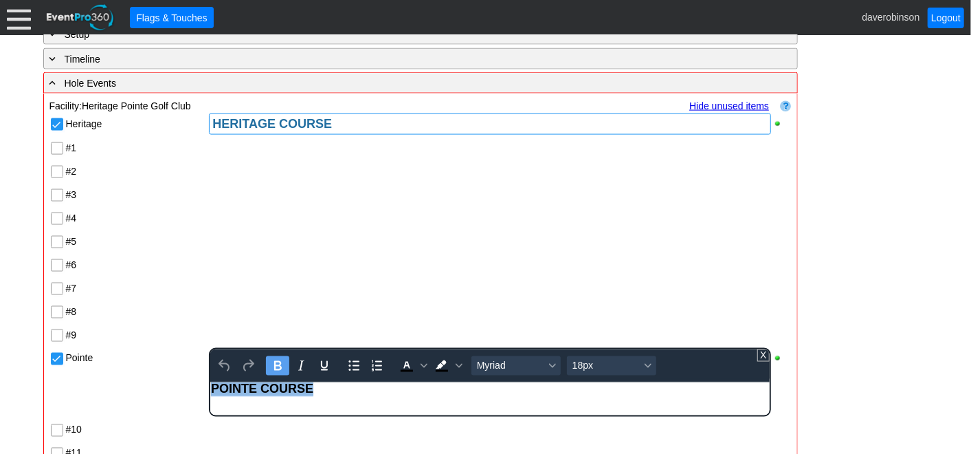
drag, startPoint x: 333, startPoint y: 391, endPoint x: 677, endPoint y: 756, distance: 501.7
click at [210, 394] on html "POINTE COURSE" at bounding box center [489, 391] width 559 height 21
click at [456, 362] on icon "Background color Black" at bounding box center [459, 365] width 7 height 7
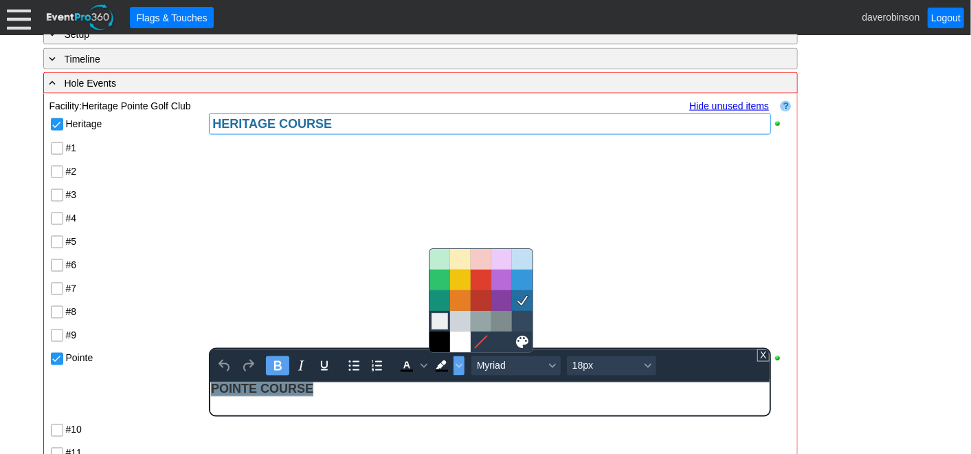
click at [442, 325] on div at bounding box center [440, 321] width 16 height 16
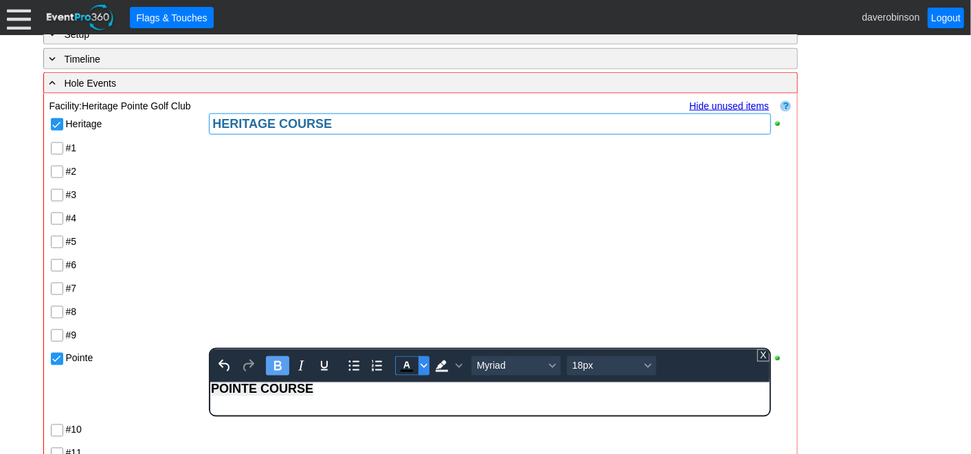
click at [420, 366] on span "Text color Black" at bounding box center [423, 365] width 11 height 19
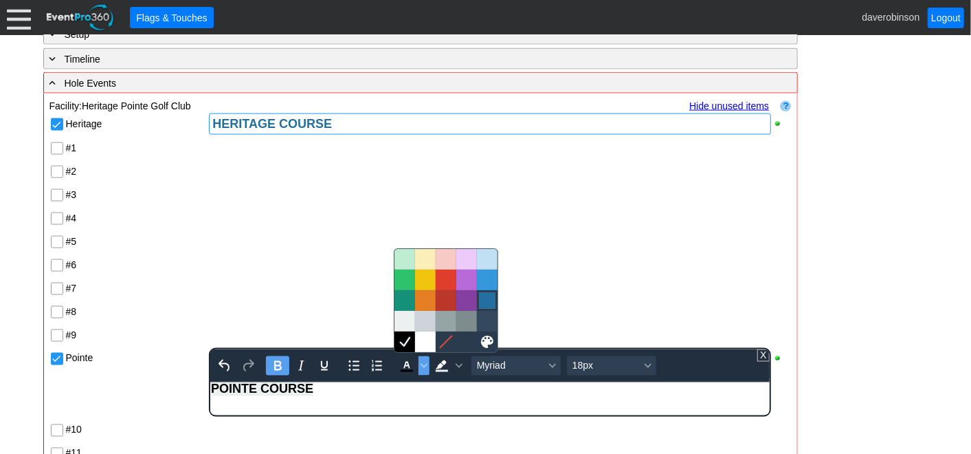
click at [481, 298] on div at bounding box center [487, 300] width 16 height 16
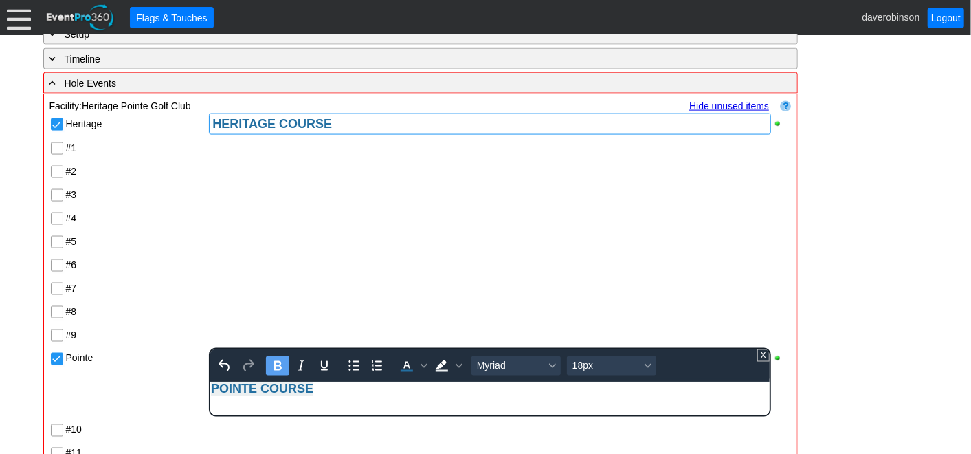
click at [333, 295] on div at bounding box center [499, 287] width 583 height 23
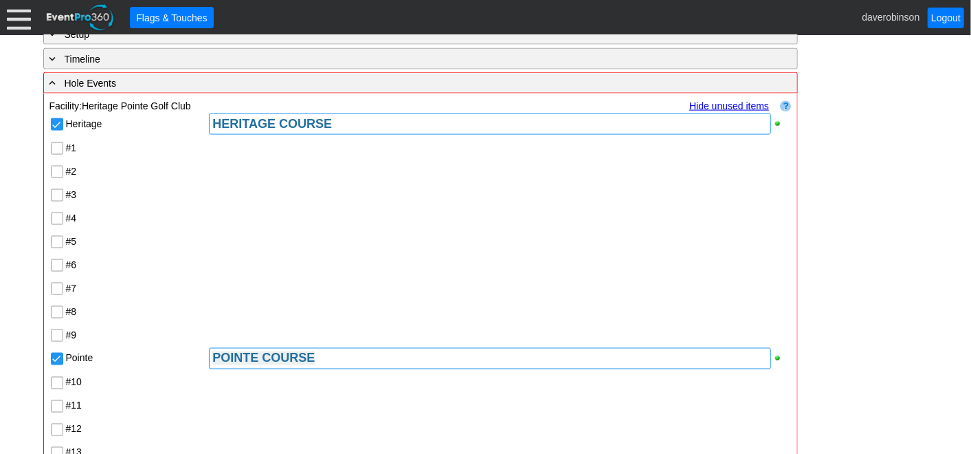
click at [56, 192] on input "#3" at bounding box center [59, 197] width 14 height 14
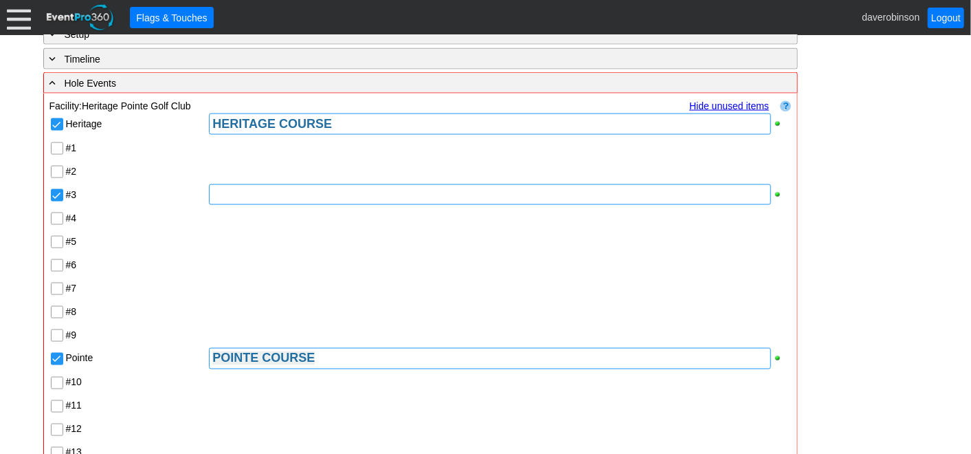
click at [259, 194] on div at bounding box center [489, 194] width 561 height 21
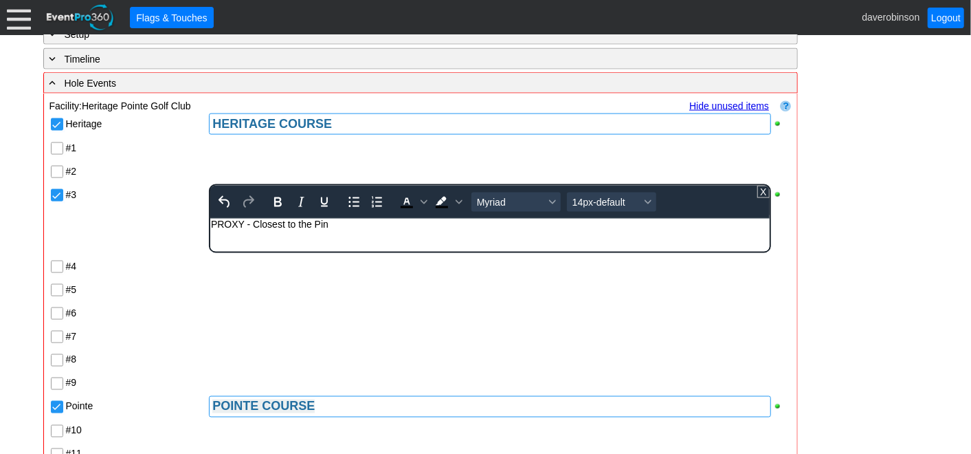
drag, startPoint x: 344, startPoint y: 224, endPoint x: 174, endPoint y: 214, distance: 170.7
click at [210, 219] on html "PROXY - Closest to the Pin" at bounding box center [489, 228] width 559 height 18
click at [284, 201] on icon "Bold" at bounding box center [277, 202] width 16 height 16
click at [241, 236] on html "PROXY - Closest to the Pin" at bounding box center [489, 228] width 559 height 18
drag, startPoint x: 248, startPoint y: 224, endPoint x: 198, endPoint y: 221, distance: 50.2
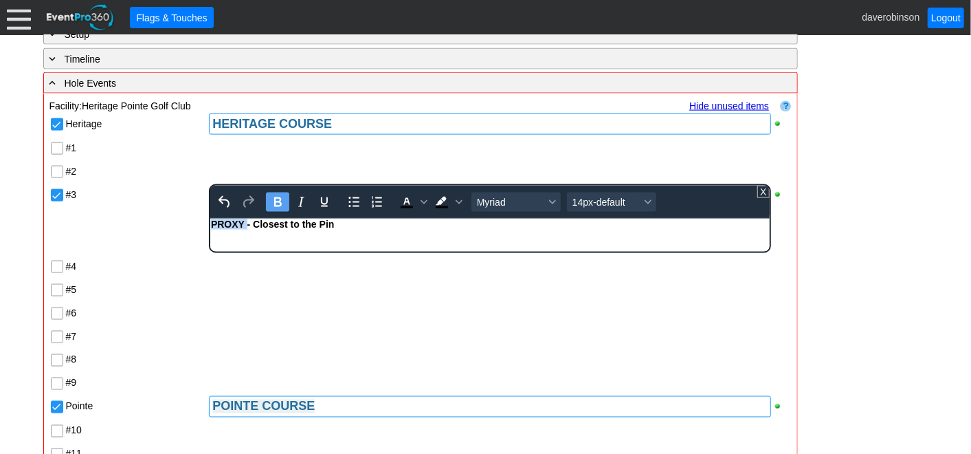
click at [210, 221] on html "PROXY - Closest to the Pin" at bounding box center [489, 228] width 559 height 18
click at [456, 201] on icon "Background color Black" at bounding box center [459, 202] width 7 height 7
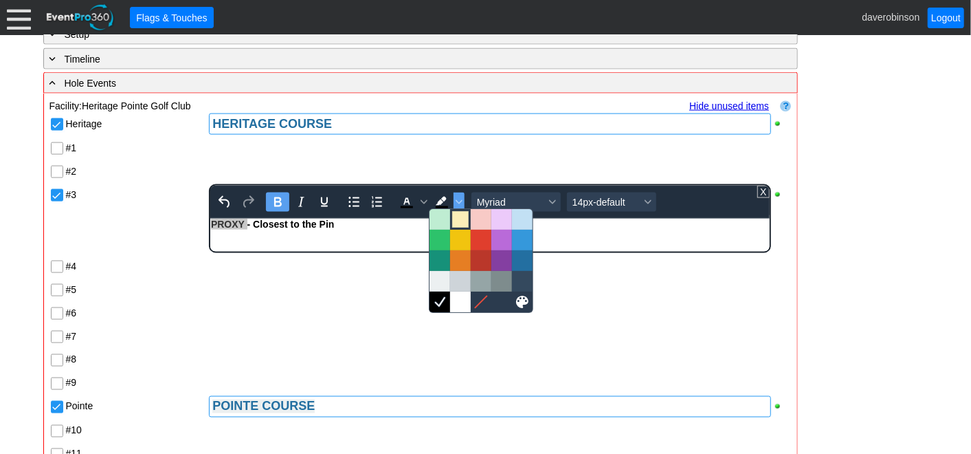
drag, startPoint x: 456, startPoint y: 206, endPoint x: 463, endPoint y: 218, distance: 13.6
click at [463, 218] on div at bounding box center [460, 219] width 16 height 16
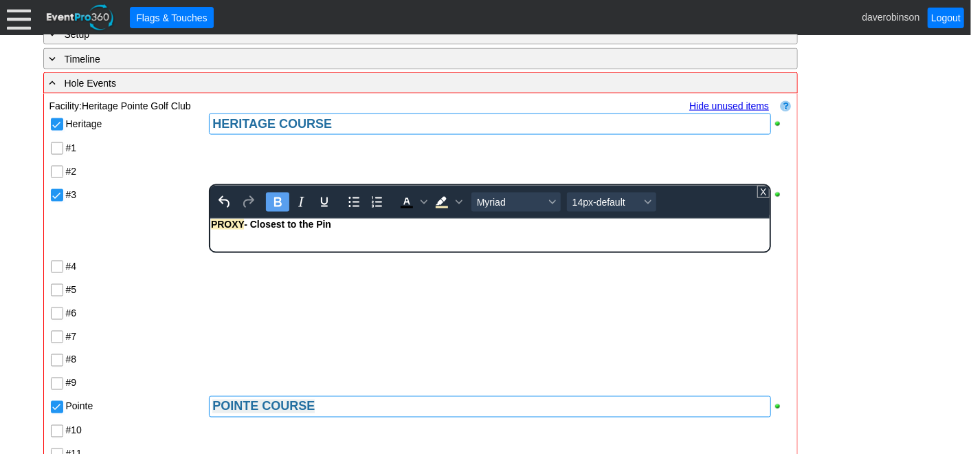
click at [297, 275] on div "Heritage HERITAGE COURSE #1 #2 #3 To open the popup, press Shift+Enter To open …" at bounding box center [420, 382] width 742 height 540
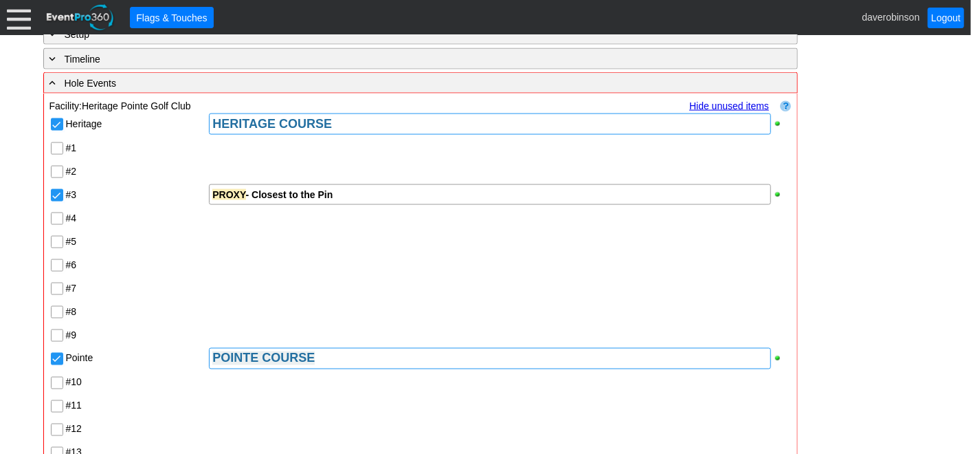
drag, startPoint x: 342, startPoint y: 192, endPoint x: 200, endPoint y: 190, distance: 142.3
click at [200, 190] on div "#3 PROXY - Closest to the Pin" at bounding box center [420, 194] width 742 height 23
click at [258, 259] on div at bounding box center [499, 264] width 583 height 23
click at [353, 197] on div "PROXY - Closest to the Pin" at bounding box center [489, 195] width 555 height 14
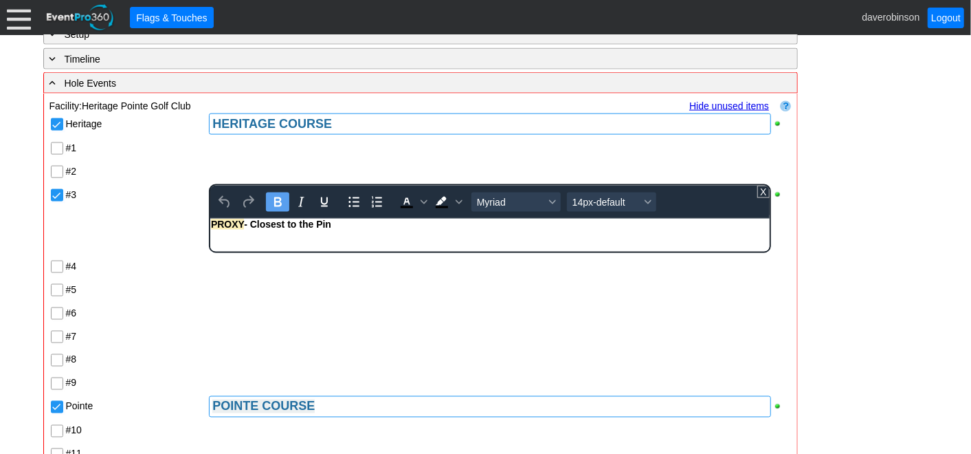
drag, startPoint x: 354, startPoint y: 223, endPoint x: 126, endPoint y: 222, distance: 227.5
click at [210, 222] on html "PROXY - Closest to the Pin" at bounding box center [489, 228] width 559 height 18
copy strong "PROXY - Closest to the Pin"
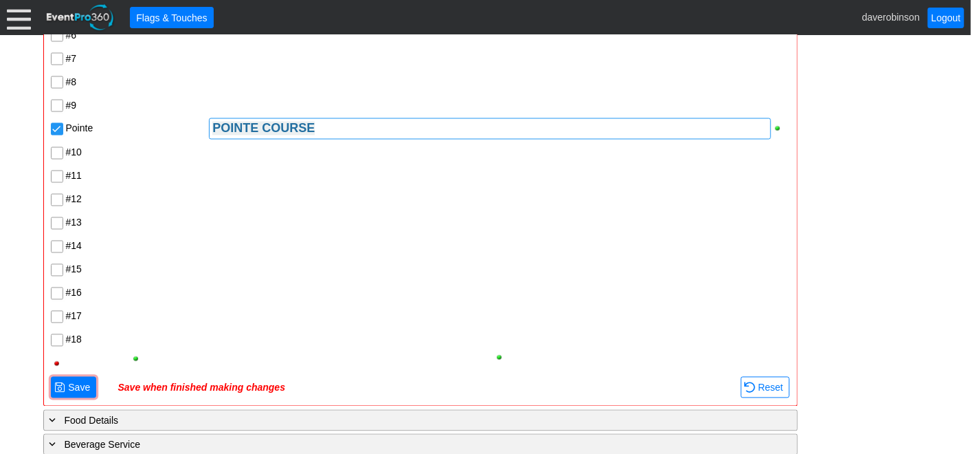
scroll to position [1326, 0]
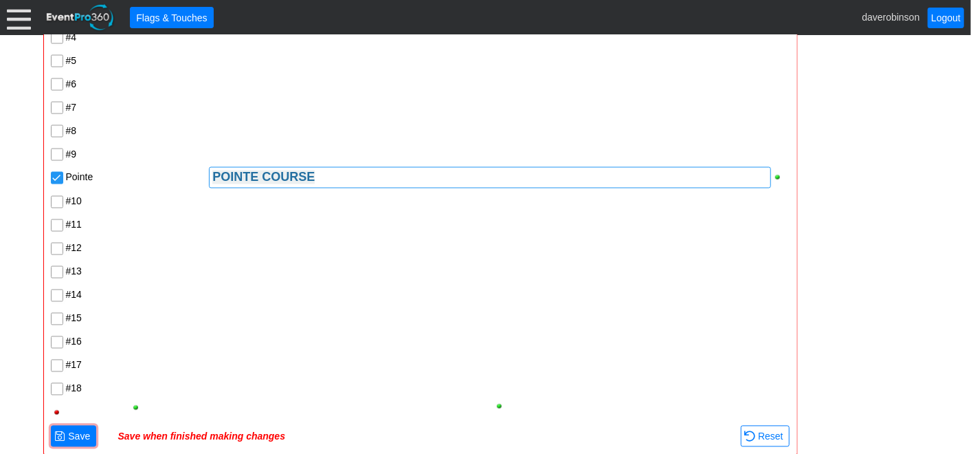
click at [54, 243] on input "#12" at bounding box center [59, 250] width 14 height 14
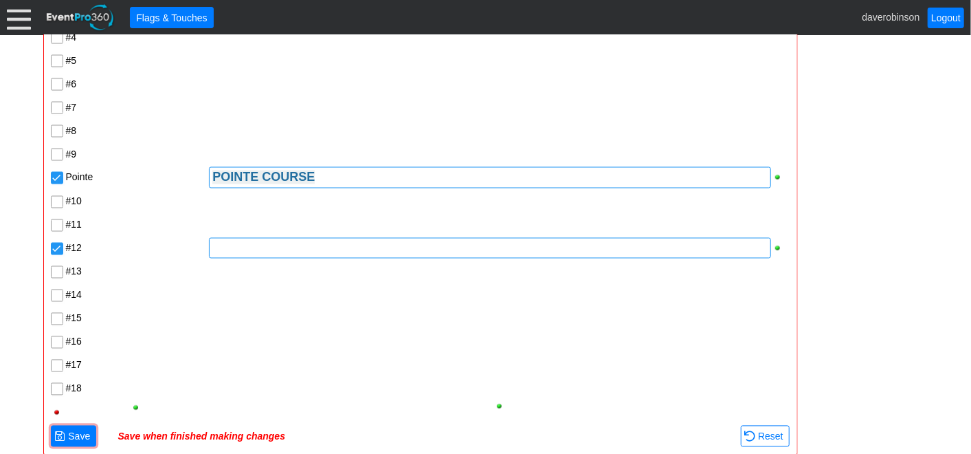
click at [234, 251] on div at bounding box center [489, 248] width 561 height 21
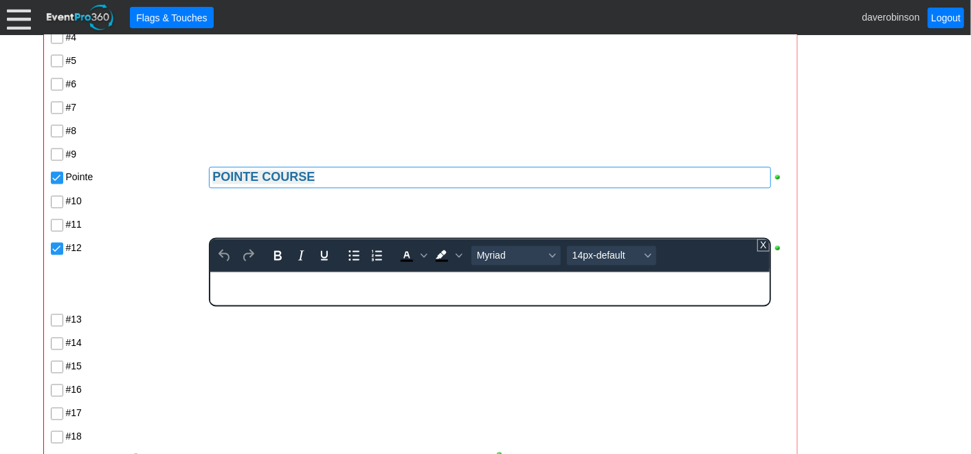
scroll to position [0, 0]
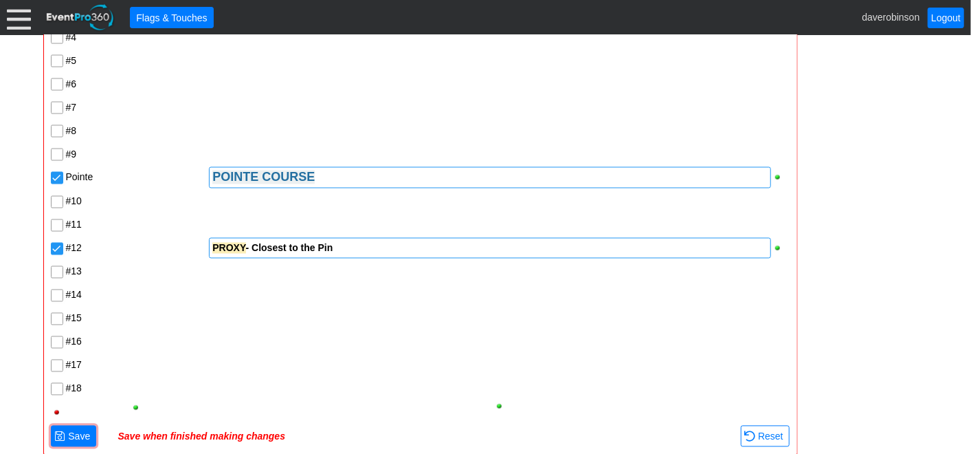
click at [565, 351] on div "Heritage HERITAGE COURSE #1 #2 #3 PROXY - Closest to the Pin #4 #5 #6 #7 #8 #9 …" at bounding box center [420, 177] width 742 height 492
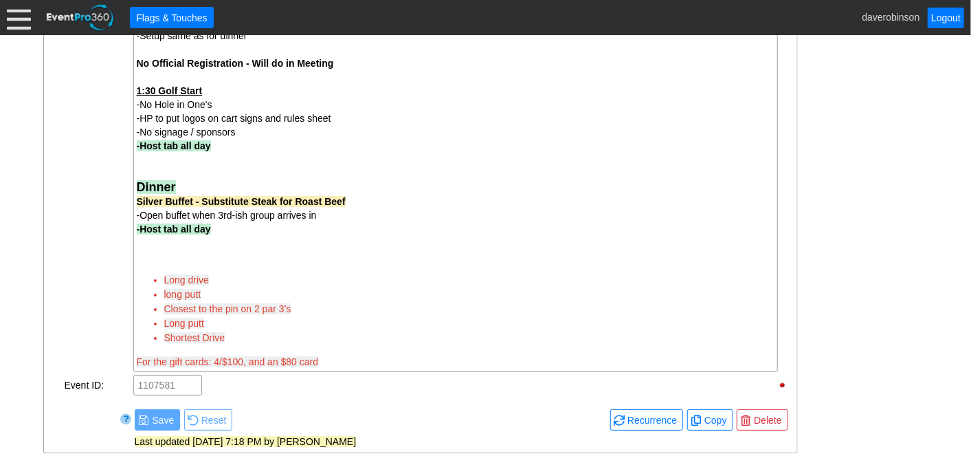
scroll to position [715, 0]
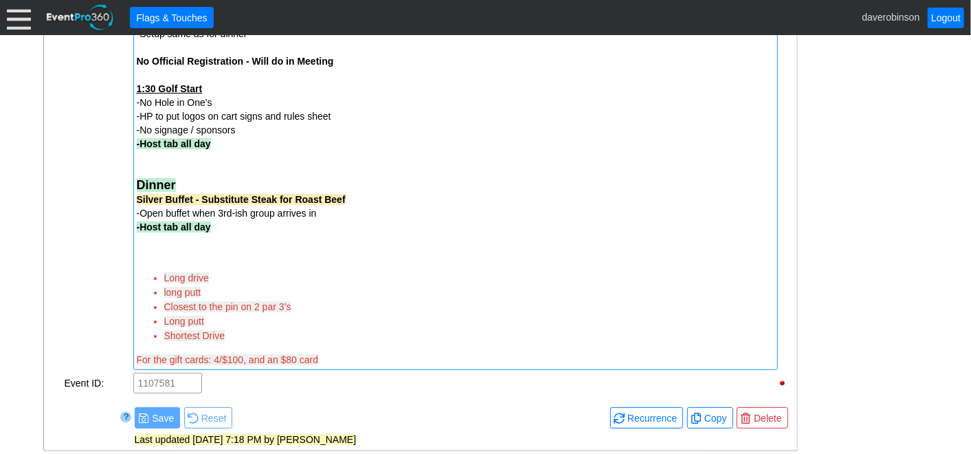
click at [294, 310] on li "Closest to the pin on 2 par 3’s" at bounding box center [469, 307] width 610 height 14
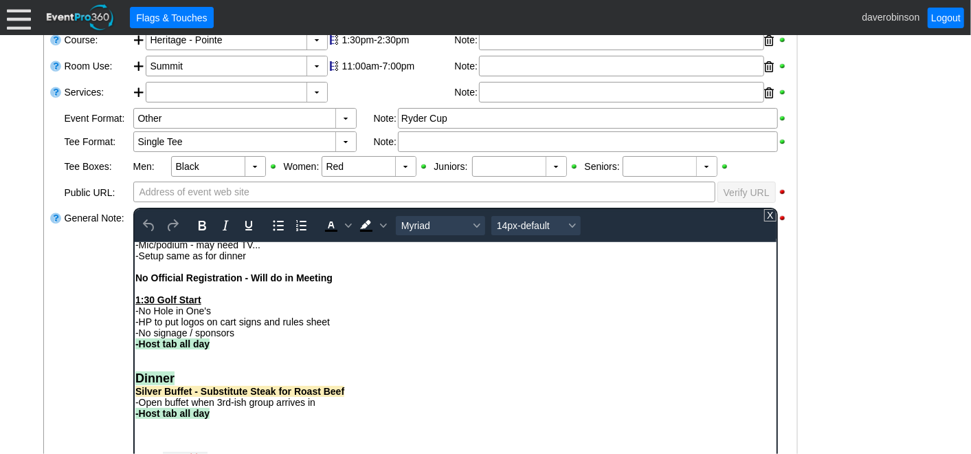
scroll to position [491, 0]
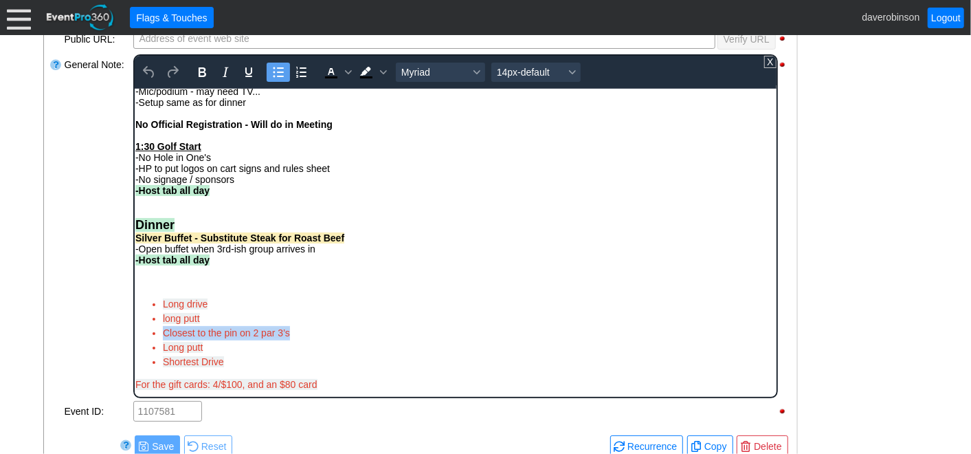
drag, startPoint x: 293, startPoint y: 327, endPoint x: 115, endPoint y: 326, distance: 178.7
click at [134, 326] on html "Mat Ponto - 780--608-8479 mat_ponto@agresource.ca -Ryder Cup, two person best b…" at bounding box center [455, 167] width 642 height 457
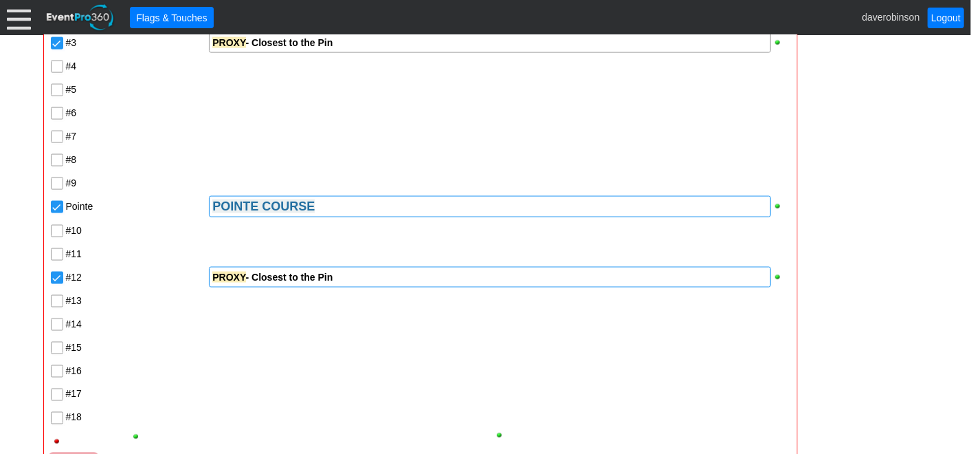
scroll to position [1178, 0]
click at [56, 181] on input "#9" at bounding box center [59, 185] width 14 height 14
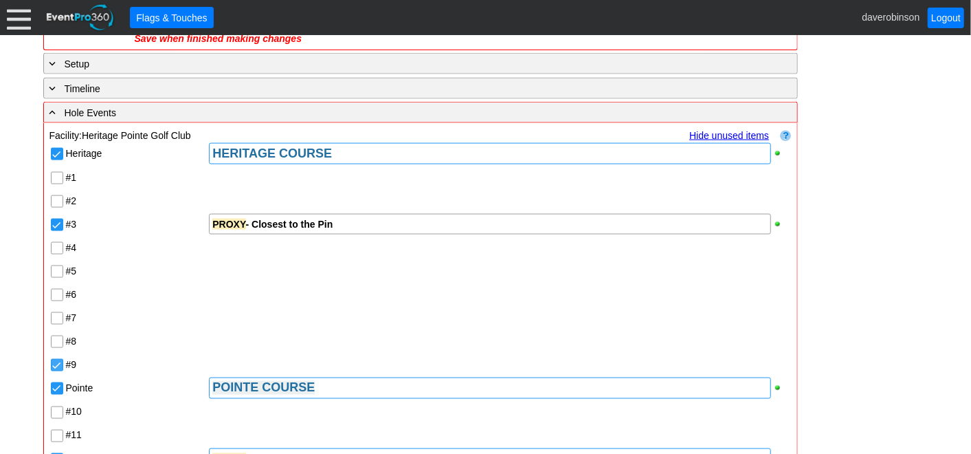
scroll to position [1283, 0]
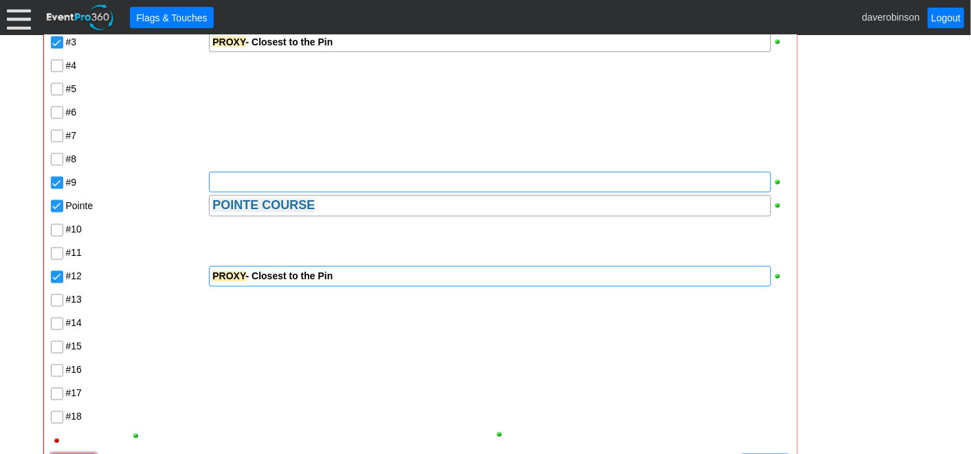
click at [276, 182] on div at bounding box center [489, 182] width 561 height 21
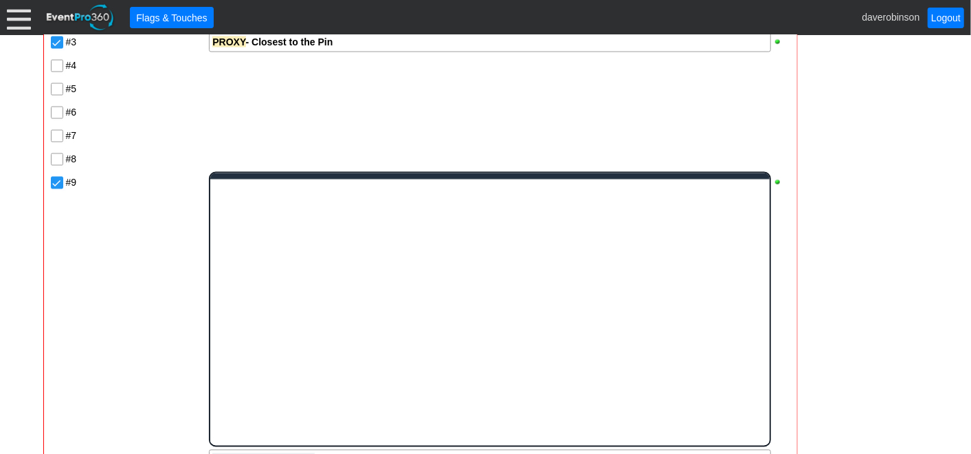
scroll to position [0, 0]
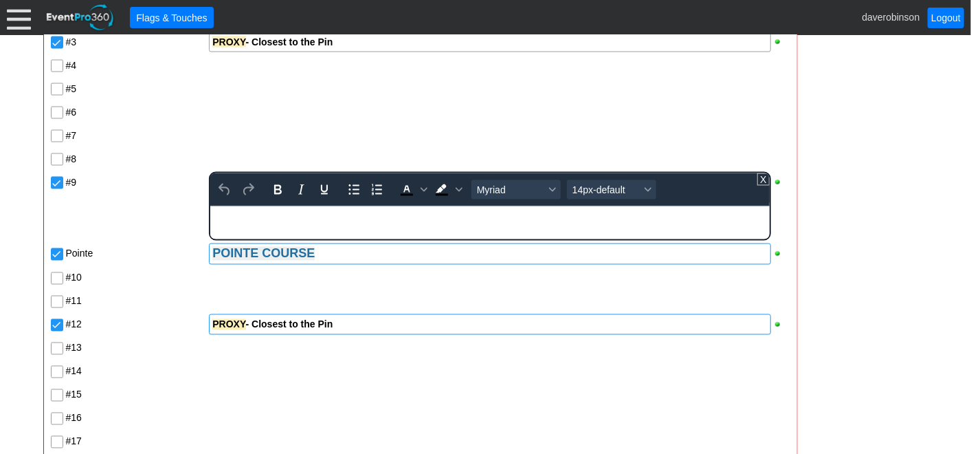
paste body "Rich Text Area. Press ALT-0 for help."
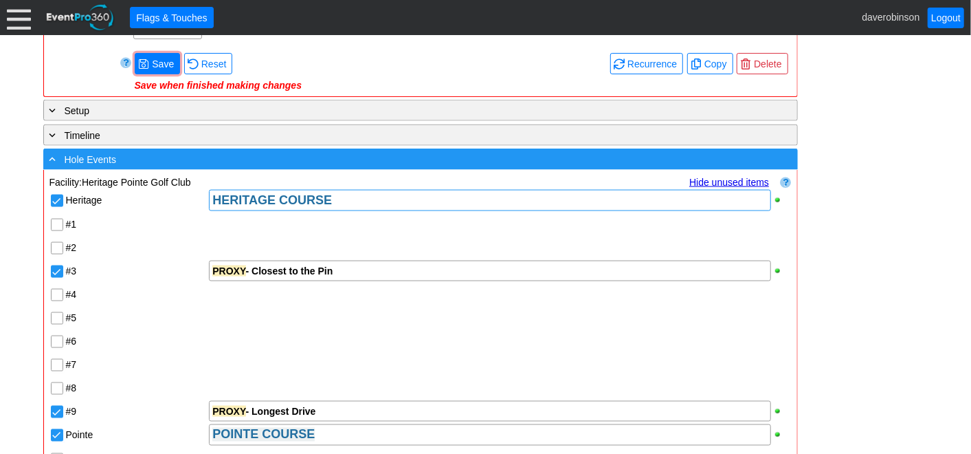
scroll to position [901, 0]
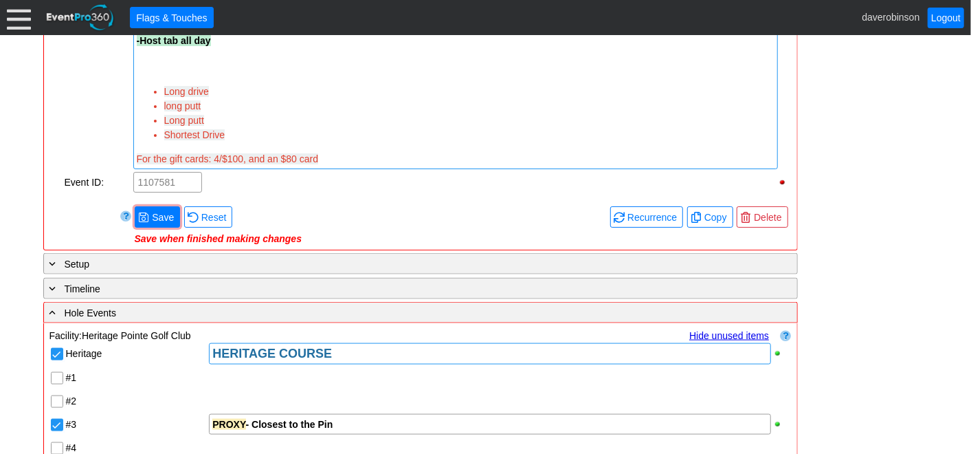
drag, startPoint x: 224, startPoint y: 94, endPoint x: 169, endPoint y: 82, distance: 56.2
click at [169, 85] on li "Long drive" at bounding box center [469, 92] width 610 height 14
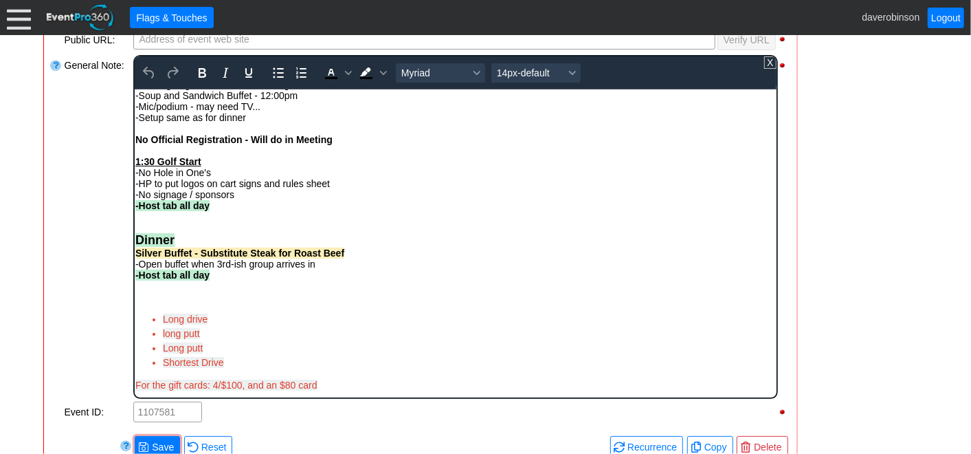
scroll to position [491, 0]
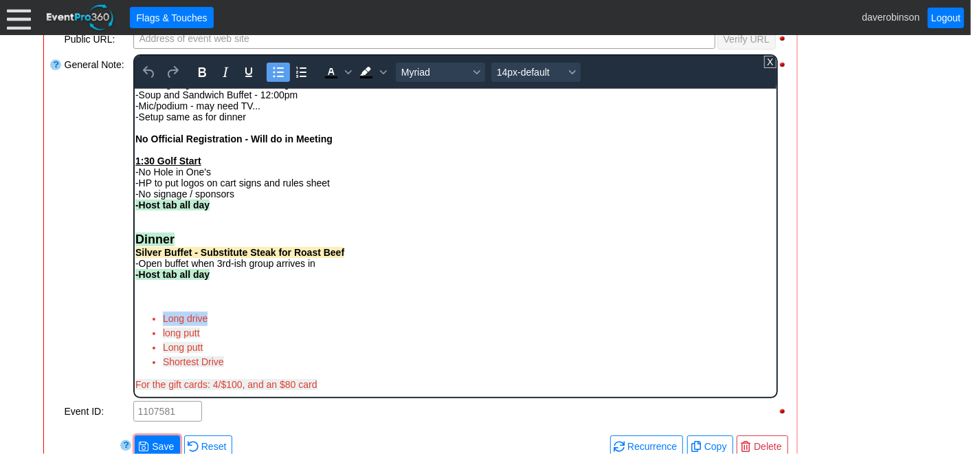
drag, startPoint x: 230, startPoint y: 322, endPoint x: 154, endPoint y: 312, distance: 76.9
click at [162, 312] on li "Long drive" at bounding box center [468, 318] width 613 height 14
drag, startPoint x: 220, startPoint y: 345, endPoint x: 160, endPoint y: 328, distance: 62.2
click at [160, 328] on ul "long putt Long putt Shortest Drive" at bounding box center [455, 340] width 640 height 58
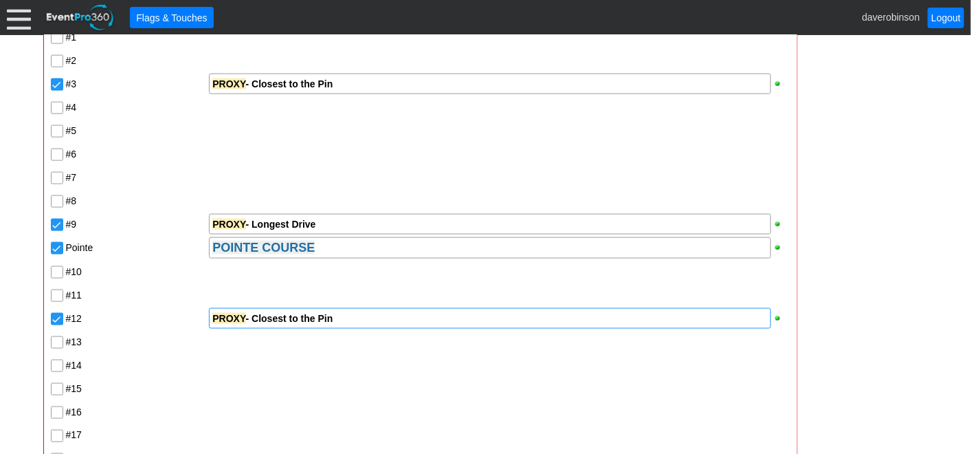
scroll to position [1025, 0]
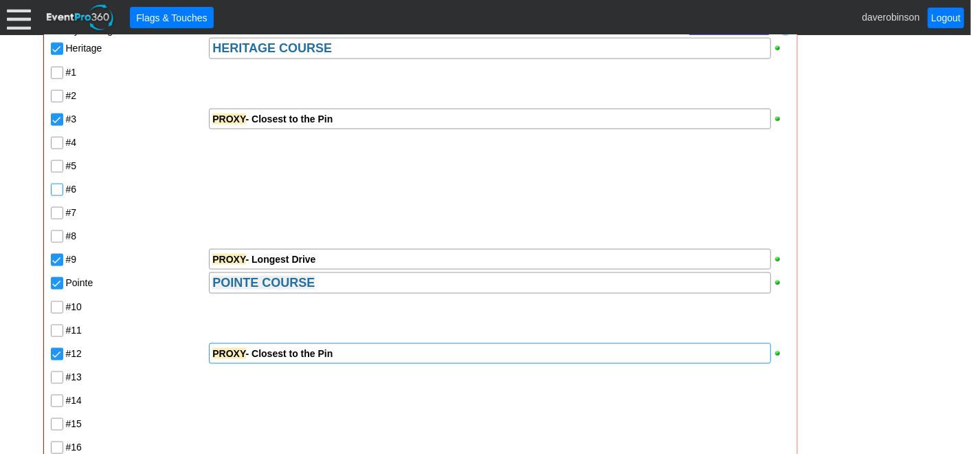
click at [56, 186] on input "#6" at bounding box center [59, 191] width 14 height 14
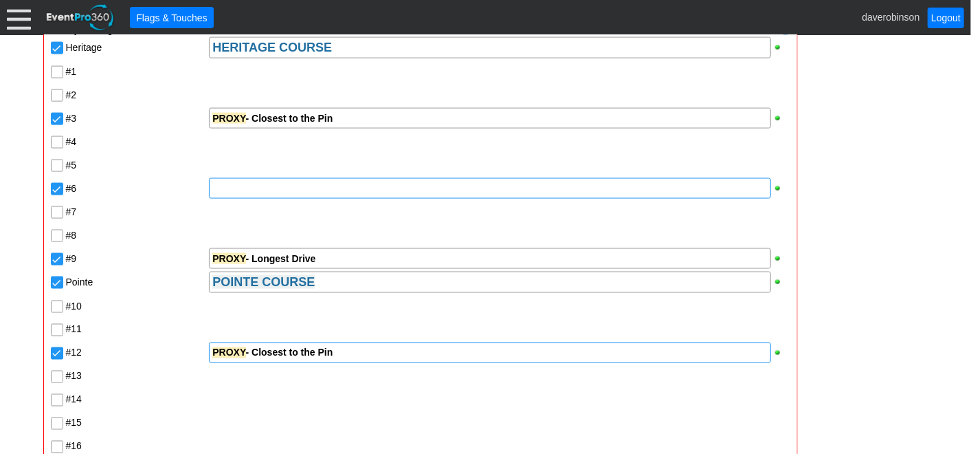
click at [234, 185] on div at bounding box center [489, 188] width 561 height 21
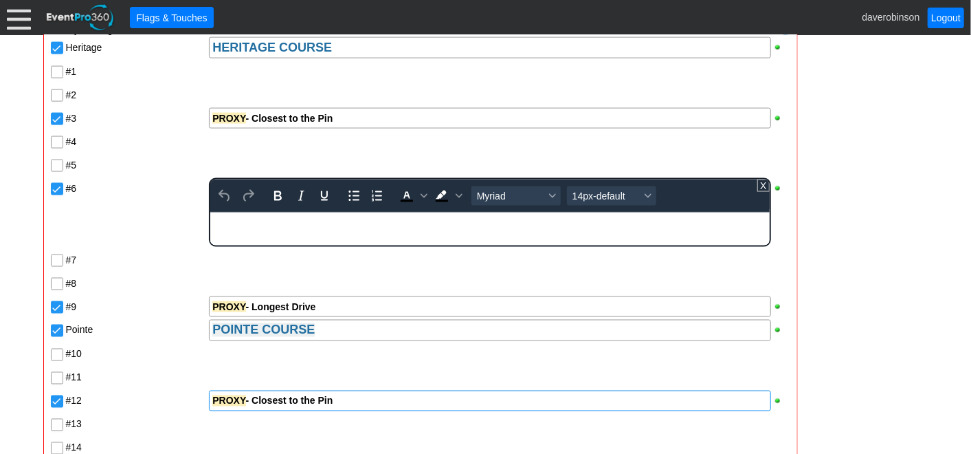
scroll to position [0, 0]
click at [331, 221] on strong "PROXY - Closest to the Pin" at bounding box center [271, 217] width 120 height 11
click at [147, 211] on div "Heritage HERITAGE COURSE #1 #2 #3 PROXY - Closest to the Pin #4 #5 #6 To open t…" at bounding box center [420, 306] width 742 height 540
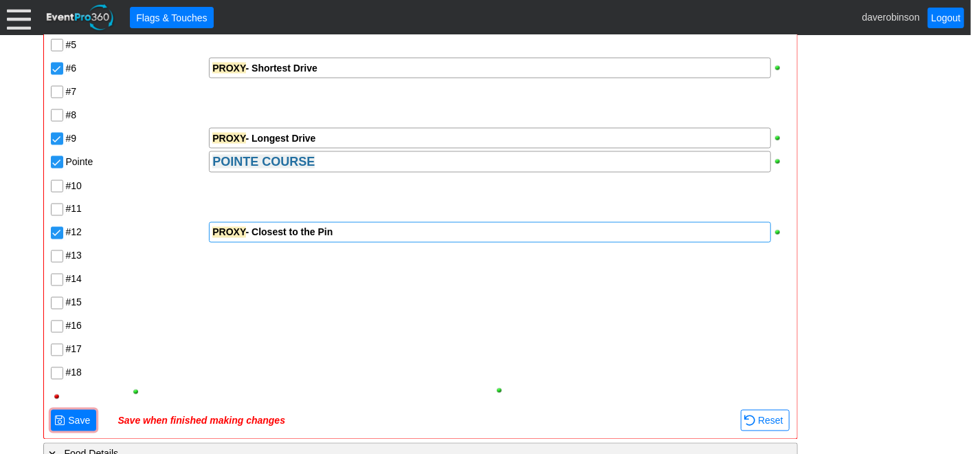
scroll to position [1330, 0]
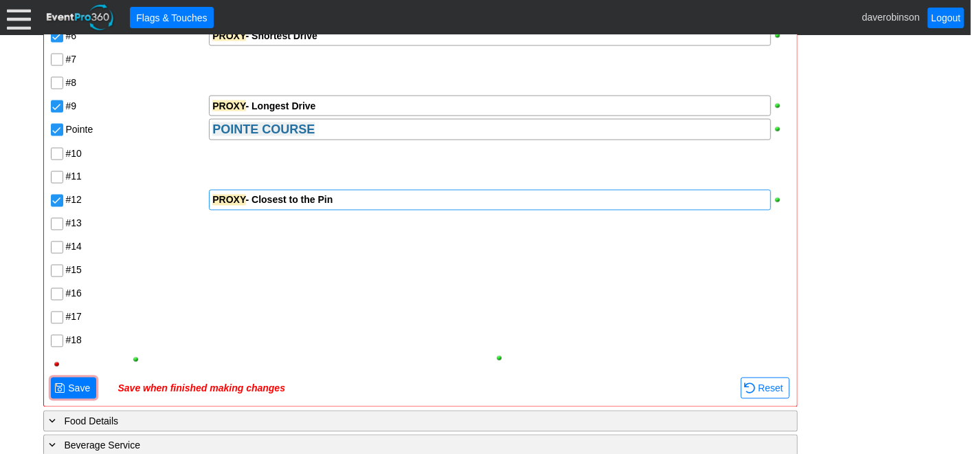
click at [56, 337] on input "#18" at bounding box center [59, 342] width 14 height 14
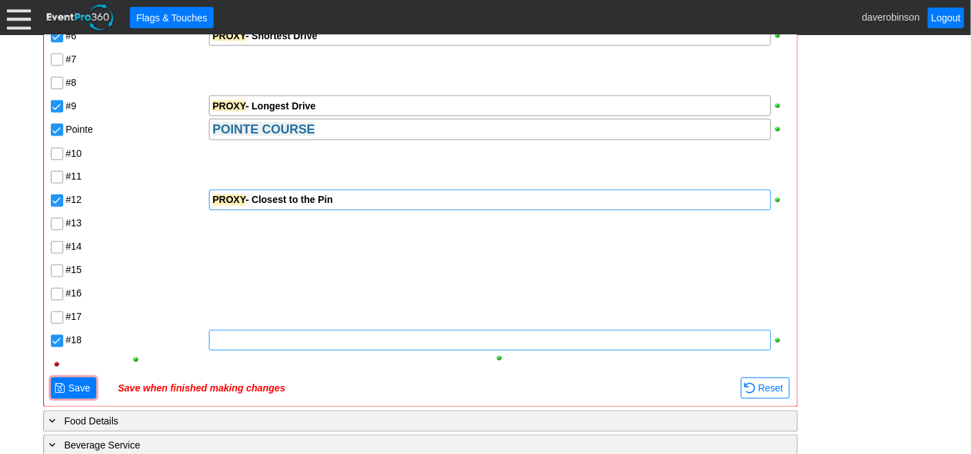
click at [247, 335] on div at bounding box center [489, 340] width 561 height 21
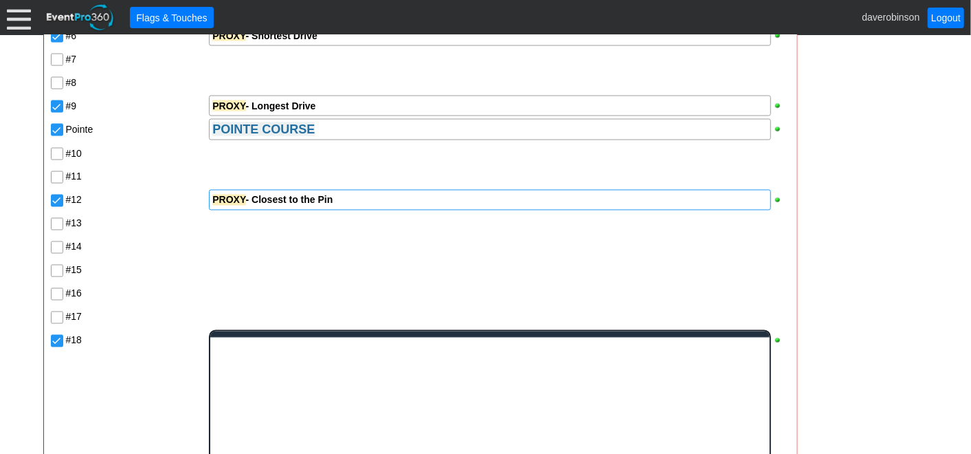
scroll to position [0, 0]
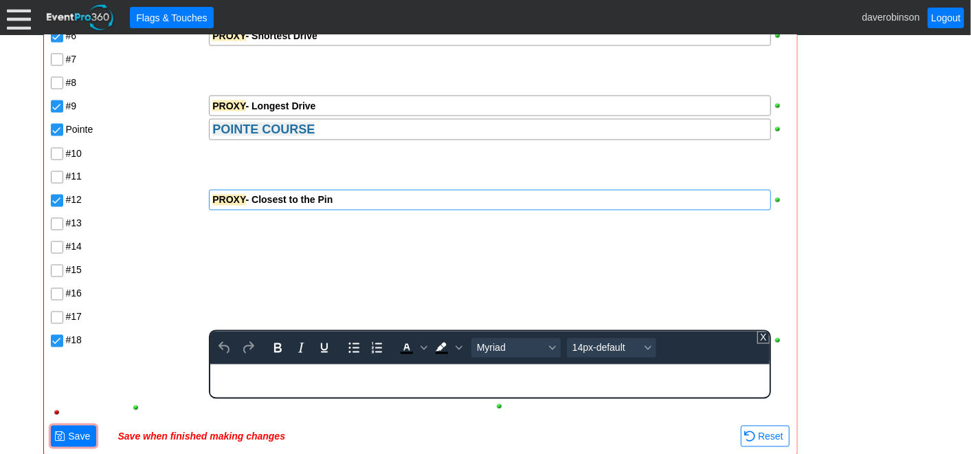
paste body "Rich Text Area. Press ALT-0 for help."
drag, startPoint x: 315, startPoint y: 368, endPoint x: 412, endPoint y: 726, distance: 370.9
click at [210, 366] on html "PROXY - Longest Putt" at bounding box center [489, 373] width 559 height 18
copy strong "PROXY - Longest Putt"
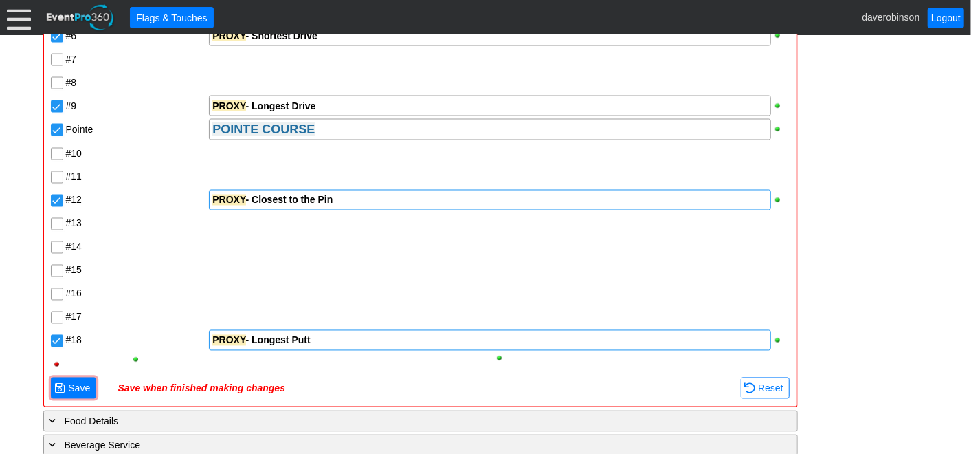
click at [242, 269] on div at bounding box center [499, 269] width 583 height 23
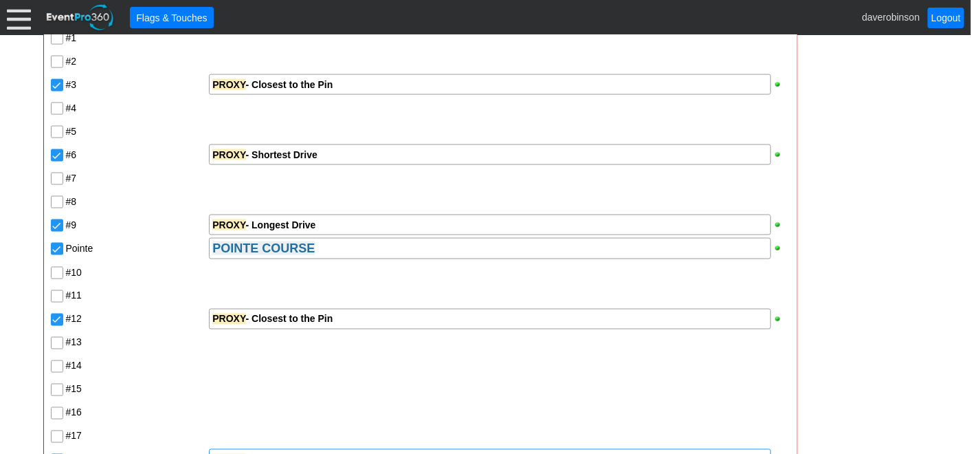
scroll to position [1177, 0]
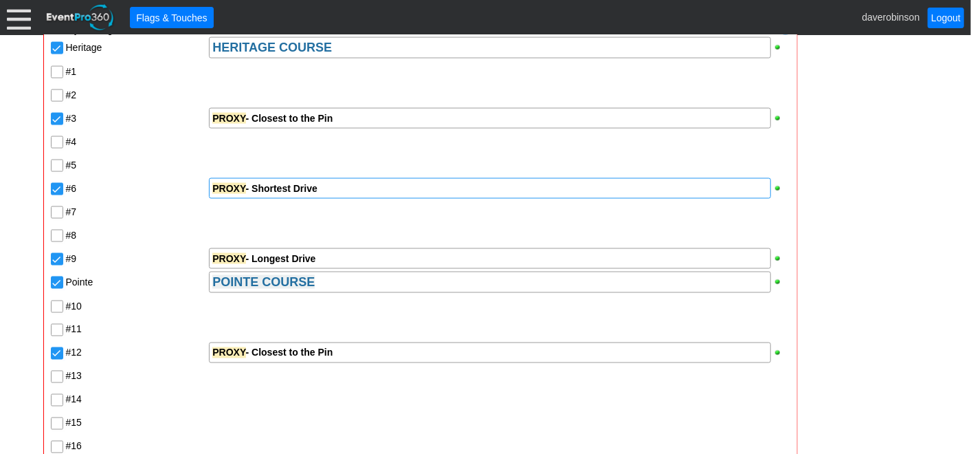
click at [339, 187] on div "PROXY - Shortest Drive" at bounding box center [489, 188] width 555 height 14
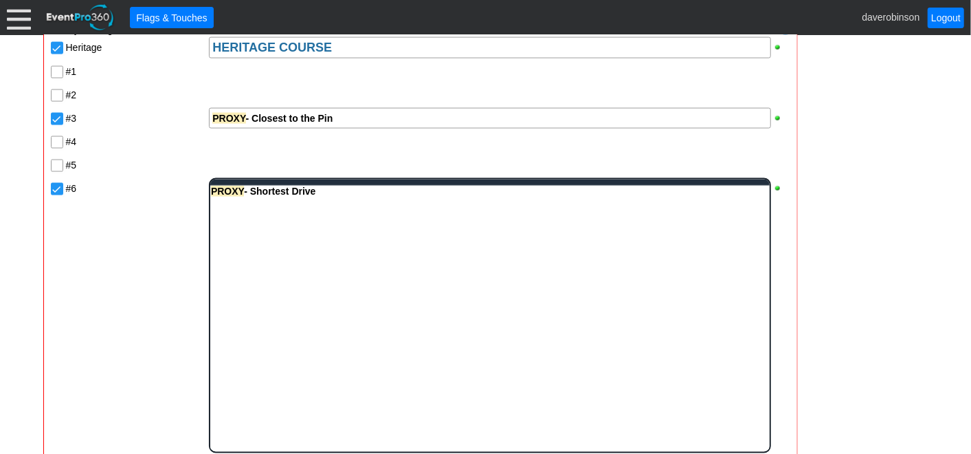
scroll to position [0, 0]
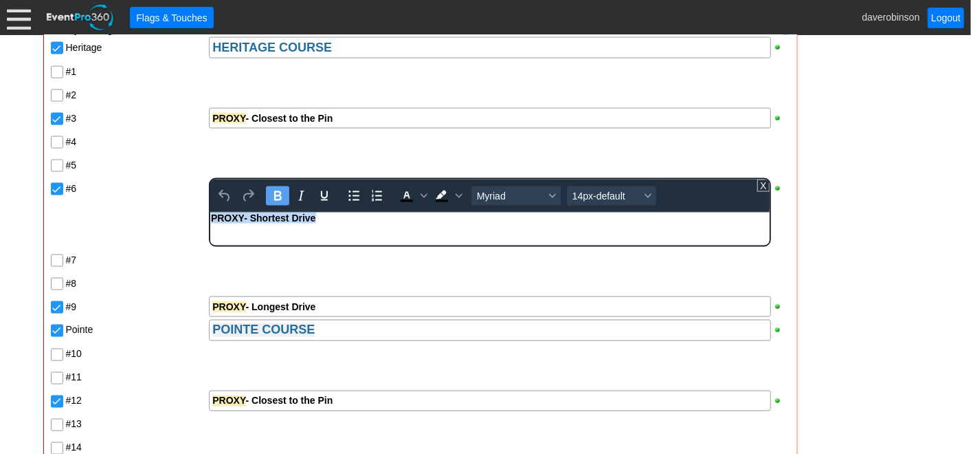
drag, startPoint x: 332, startPoint y: 221, endPoint x: 379, endPoint y: 414, distance: 199.5
click at [210, 212] on html "PROXY - Shortest Drive" at bounding box center [489, 221] width 559 height 18
copy strong "PROXY - Shortest Drive"
click at [172, 250] on div "Heritage HERITAGE COURSE #1 #2 #3 PROXY - Closest to the Pin #4 #5 #6 PROXY - S…" at bounding box center [420, 306] width 742 height 540
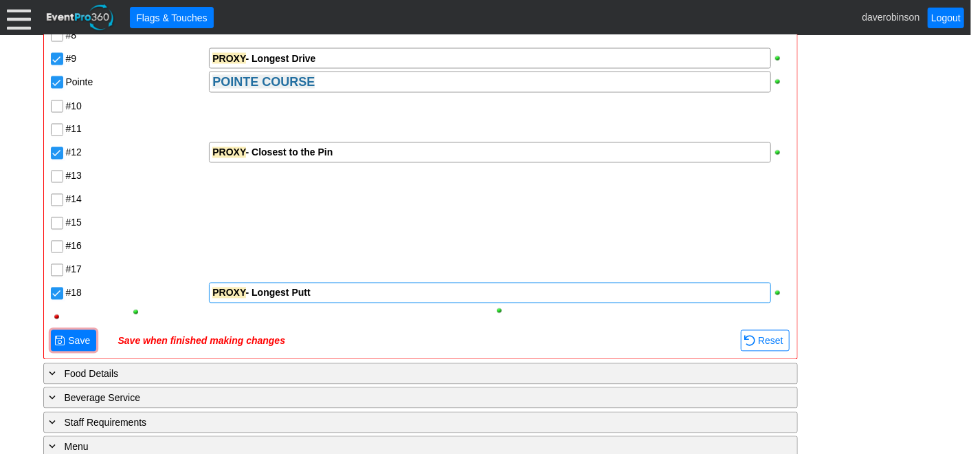
scroll to position [1406, 0]
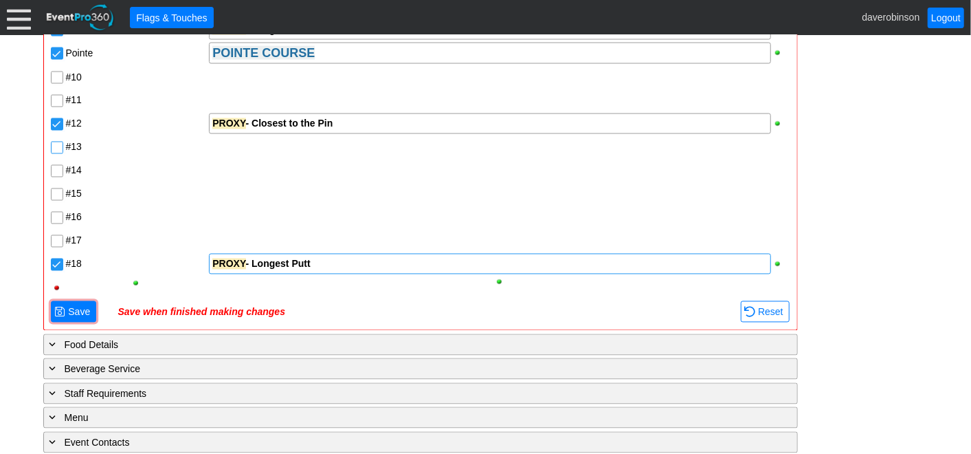
click at [54, 146] on input "#13" at bounding box center [59, 149] width 14 height 14
click at [60, 146] on input "#13" at bounding box center [59, 149] width 14 height 14
click at [352, 125] on div "PROXY - Closest to the Pin" at bounding box center [489, 124] width 555 height 14
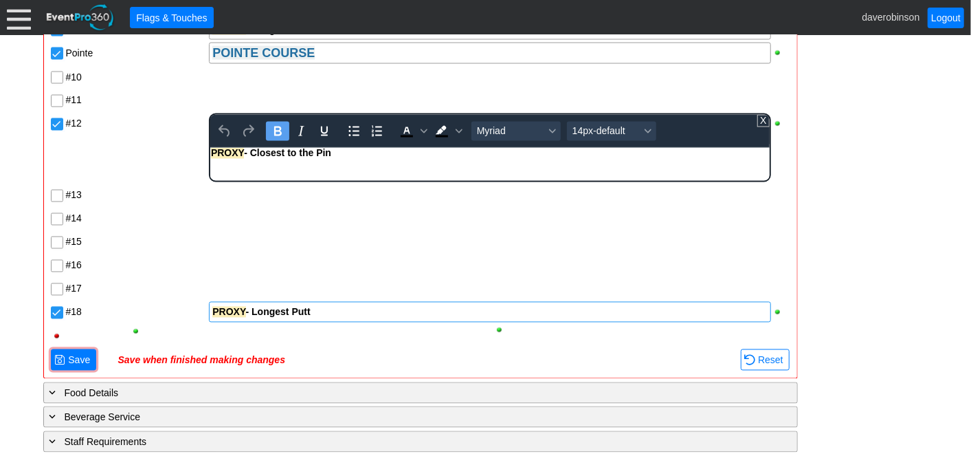
scroll to position [0, 0]
drag, startPoint x: 350, startPoint y: 157, endPoint x: 55, endPoint y: 148, distance: 294.9
click at [210, 148] on html "PROXY - Closest to the Pin" at bounding box center [489, 157] width 559 height 18
paste body "Rich Text Area. Press ALT-0 for help."
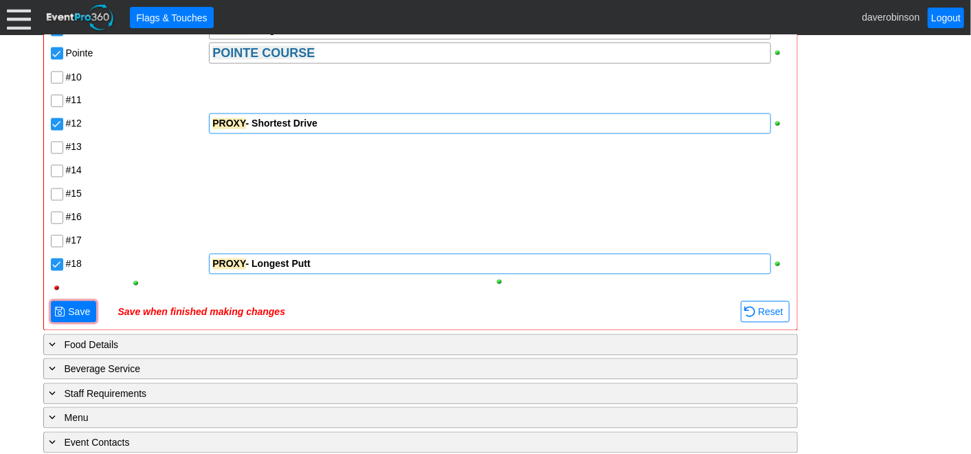
click at [111, 208] on div "Heritage HERITAGE COURSE #1 #2 #3 PROXY - Closest to the Pin #4 #5 #6 PROXY - S…" at bounding box center [420, 53] width 742 height 492
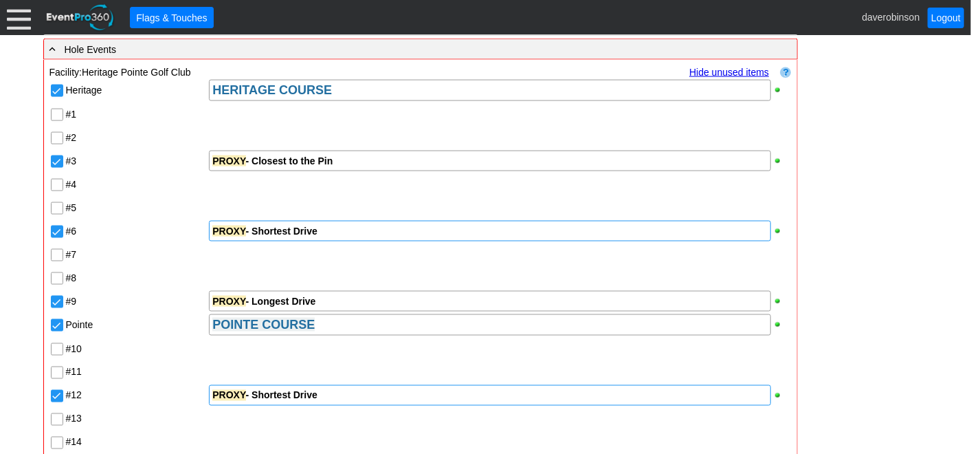
scroll to position [1101, 0]
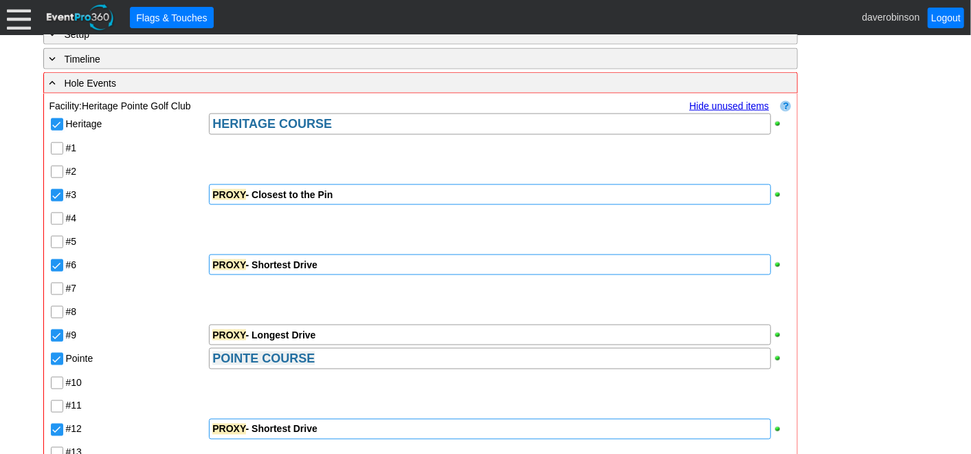
drag, startPoint x: 348, startPoint y: 193, endPoint x: 253, endPoint y: 192, distance: 94.8
click at [253, 192] on div "PROXY - Closest to the Pin" at bounding box center [489, 195] width 555 height 14
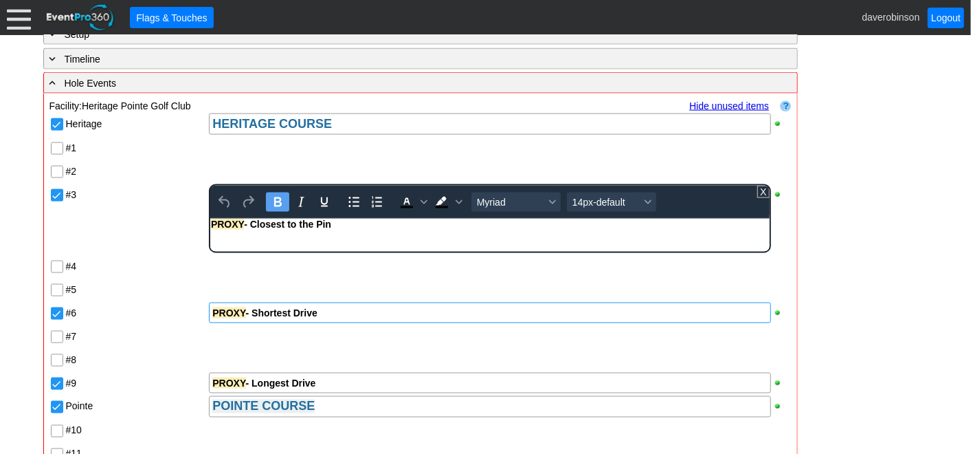
scroll to position [0, 0]
drag, startPoint x: 341, startPoint y: 225, endPoint x: 168, endPoint y: 216, distance: 173.4
click at [210, 219] on html "PROXY - Closest to the Pin" at bounding box center [489, 228] width 559 height 18
copy strong "PROXY - Closest to the Pin"
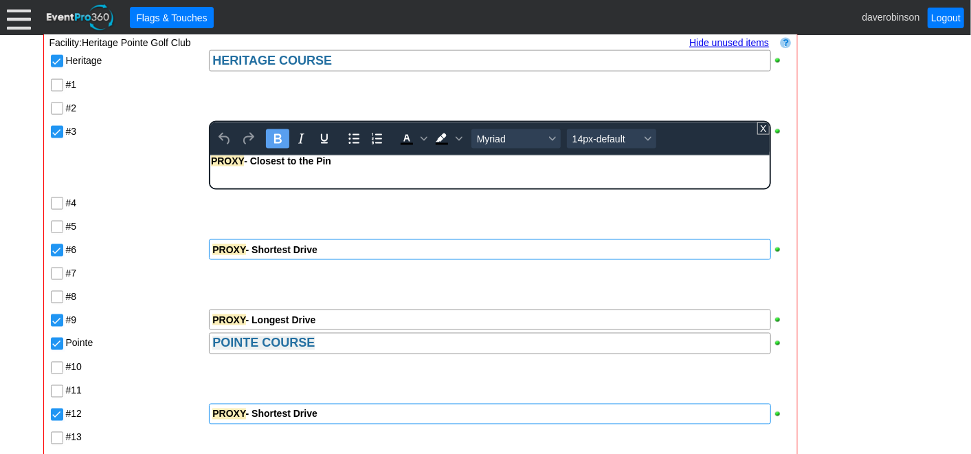
scroll to position [1406, 0]
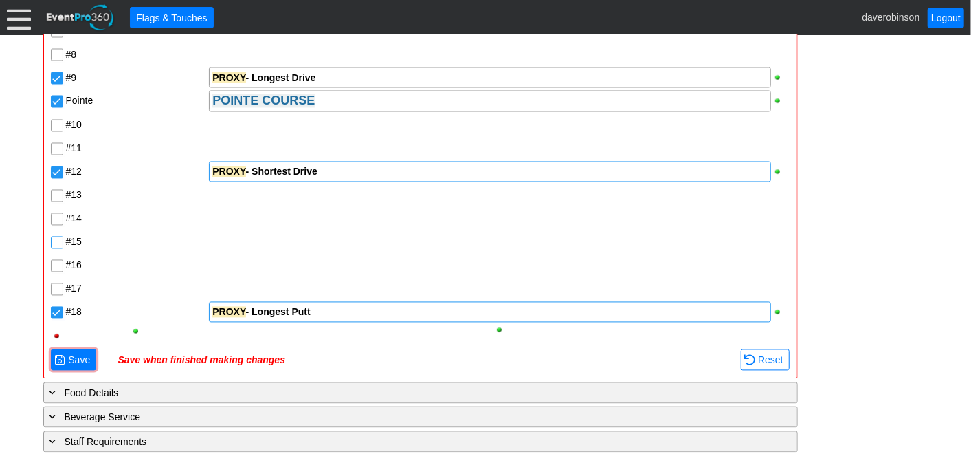
click at [56, 241] on input "#15" at bounding box center [59, 244] width 14 height 14
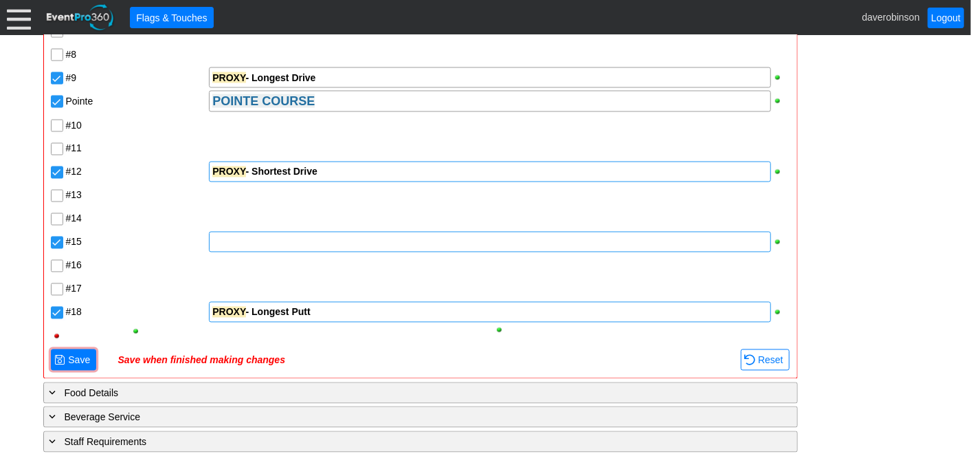
click at [249, 240] on div at bounding box center [489, 242] width 561 height 21
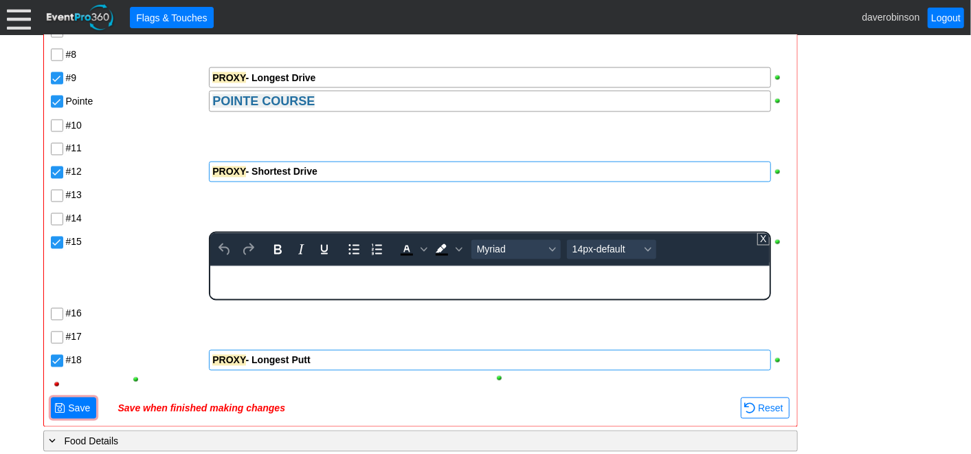
scroll to position [0, 0]
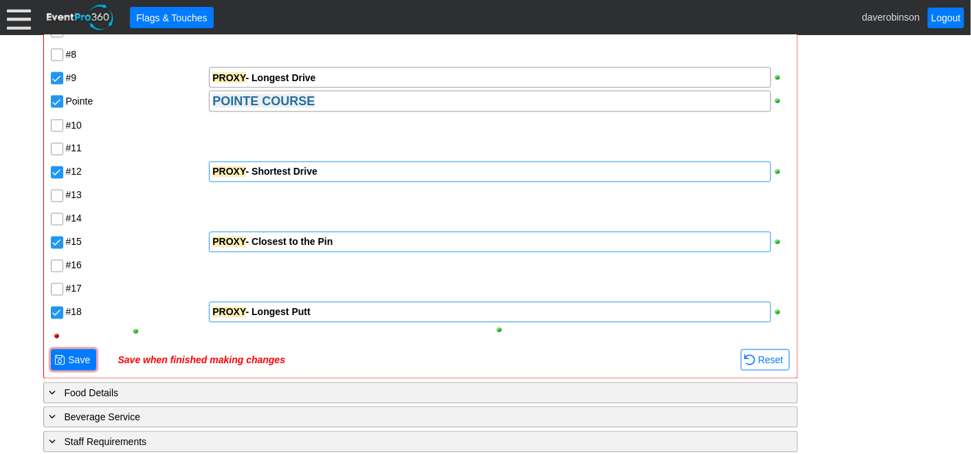
click at [159, 302] on div "Heritage HERITAGE COURSE #1 #2 #3 PROXY - Closest to the Pin #4 #5 #6 PROXY - S…" at bounding box center [420, 101] width 742 height 492
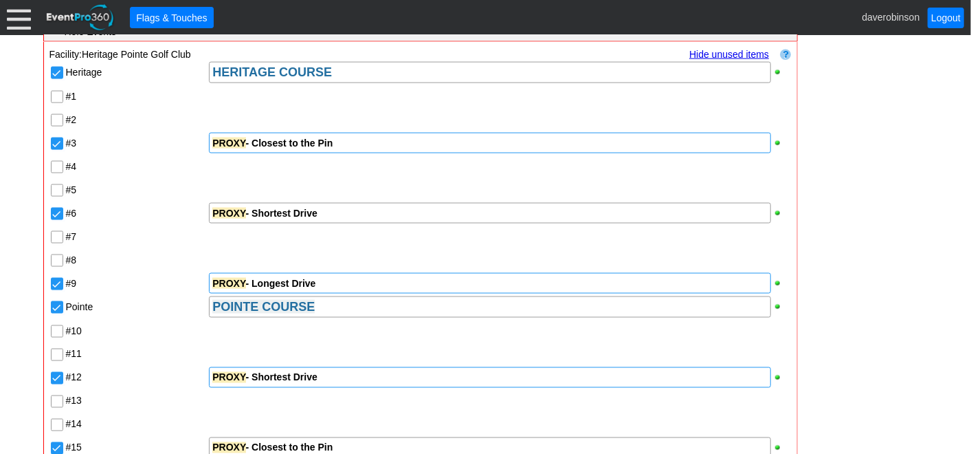
scroll to position [1128, 0]
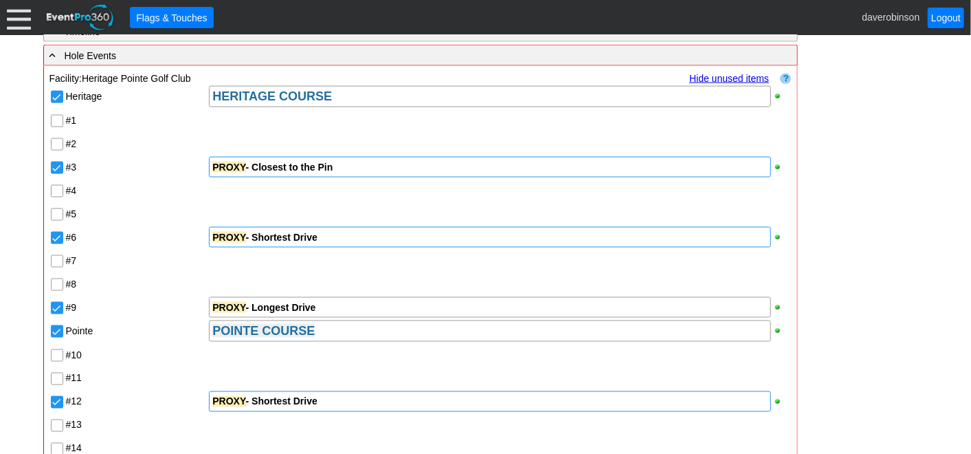
click at [346, 235] on div "PROXY - Shortest Drive" at bounding box center [489, 237] width 555 height 14
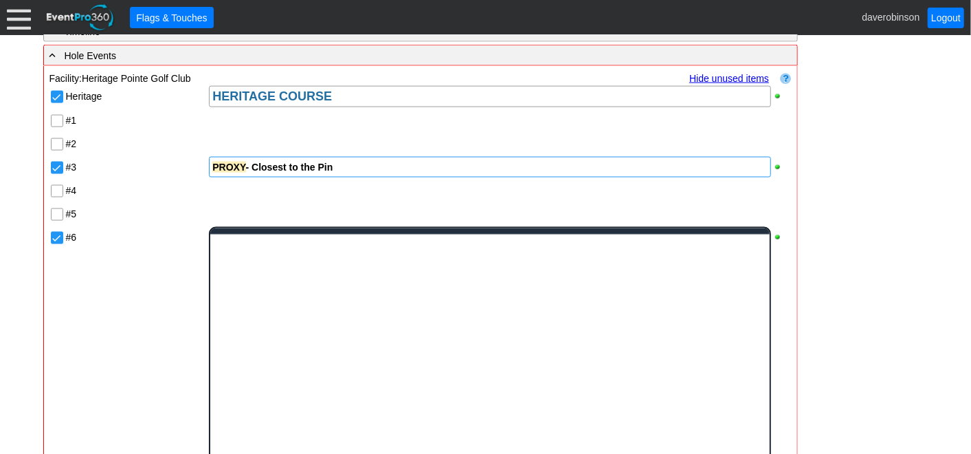
scroll to position [0, 0]
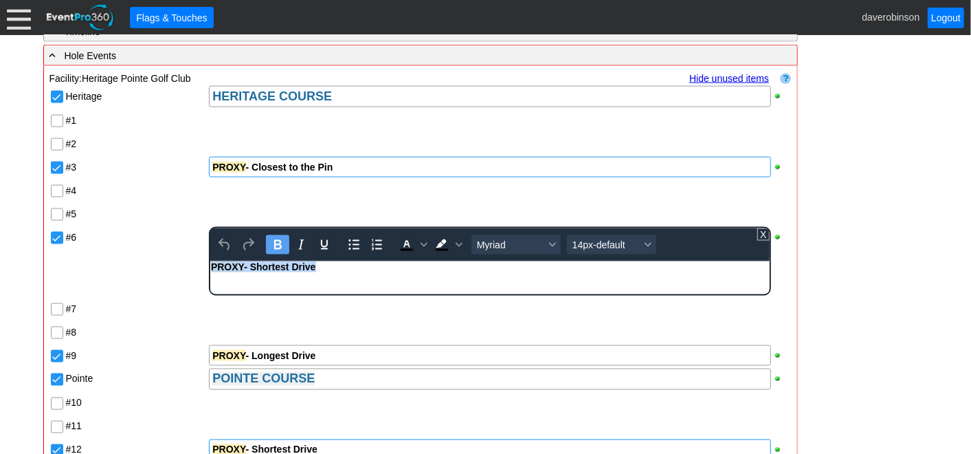
drag, startPoint x: 335, startPoint y: 265, endPoint x: 170, endPoint y: 262, distance: 164.9
click at [210, 262] on html "PROXY - Shortest Drive" at bounding box center [489, 270] width 559 height 18
click at [324, 267] on div "PROXY - Shortest Drive" at bounding box center [489, 266] width 557 height 11
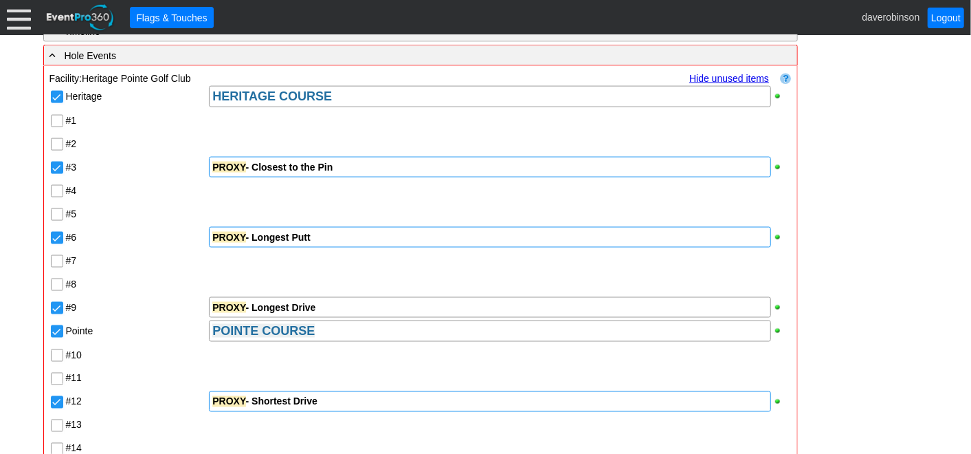
click at [153, 230] on div "#6" at bounding box center [136, 235] width 141 height 16
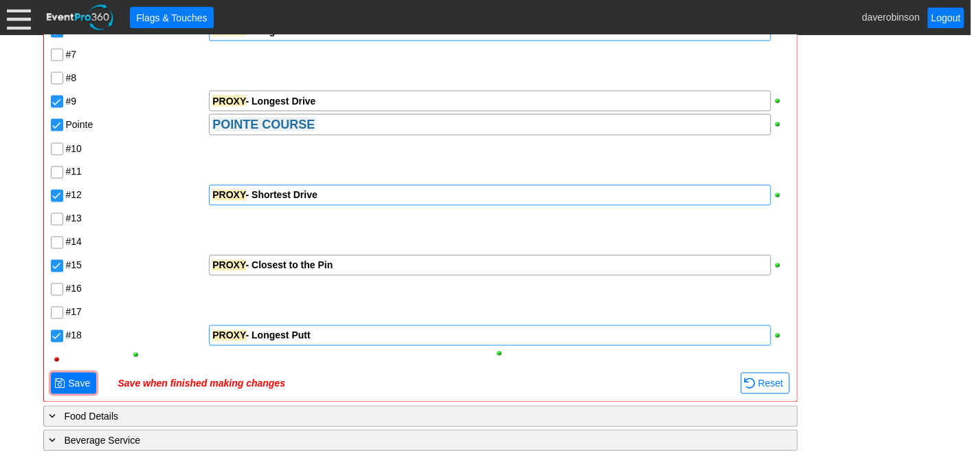
scroll to position [1358, 0]
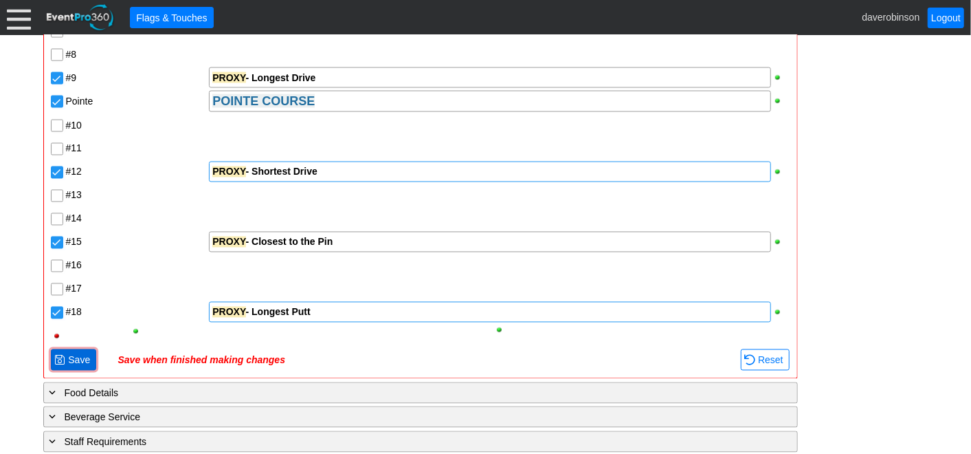
click at [77, 353] on span "Save" at bounding box center [78, 360] width 27 height 14
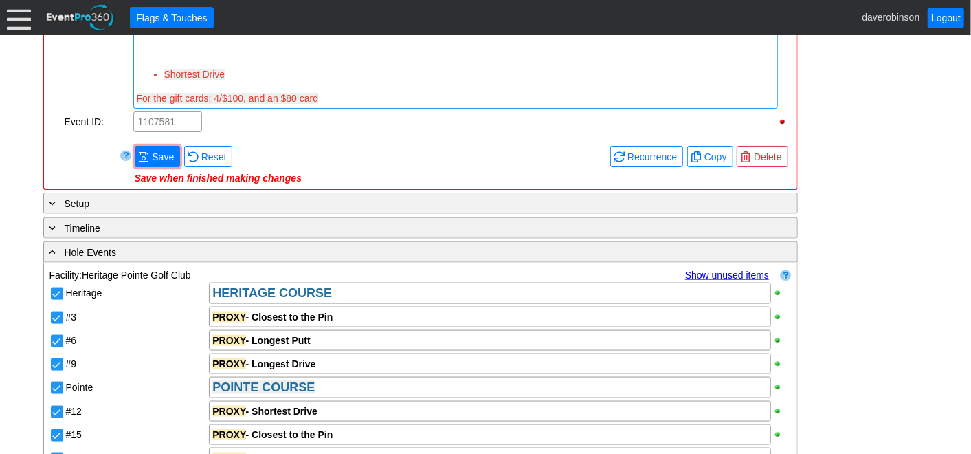
scroll to position [897, 0]
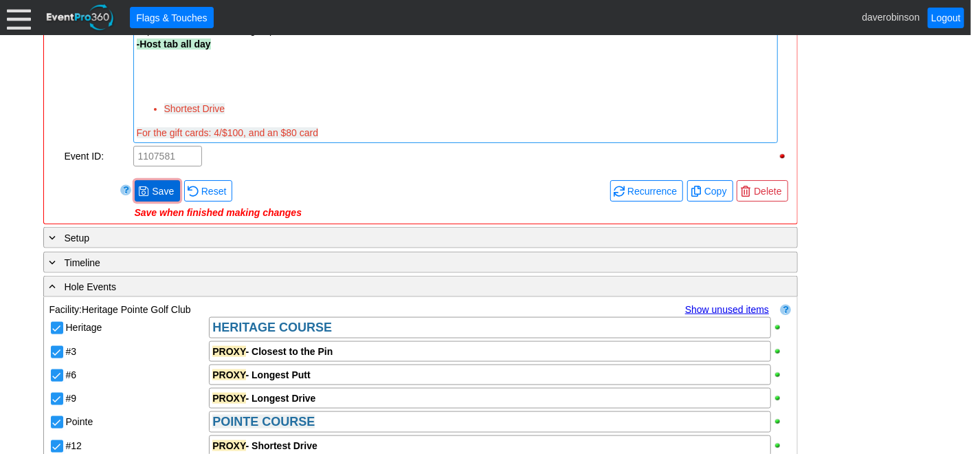
click at [159, 188] on span "Save" at bounding box center [162, 191] width 27 height 14
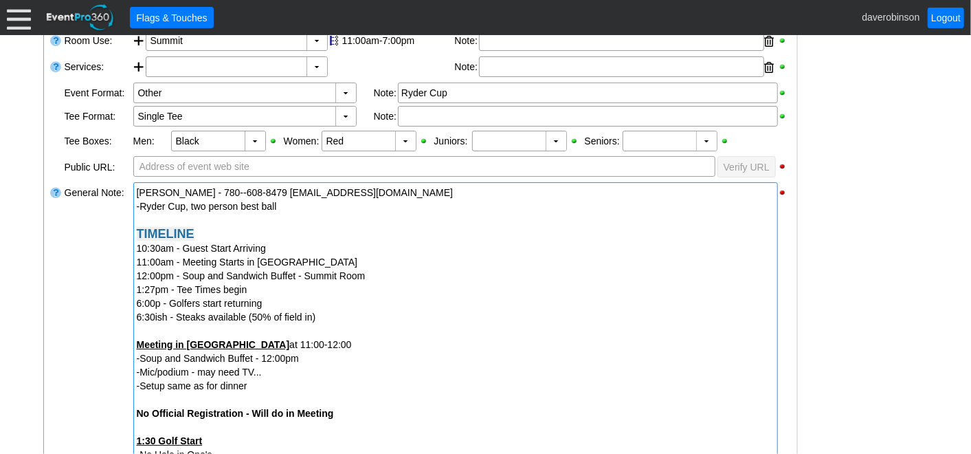
scroll to position [287, 0]
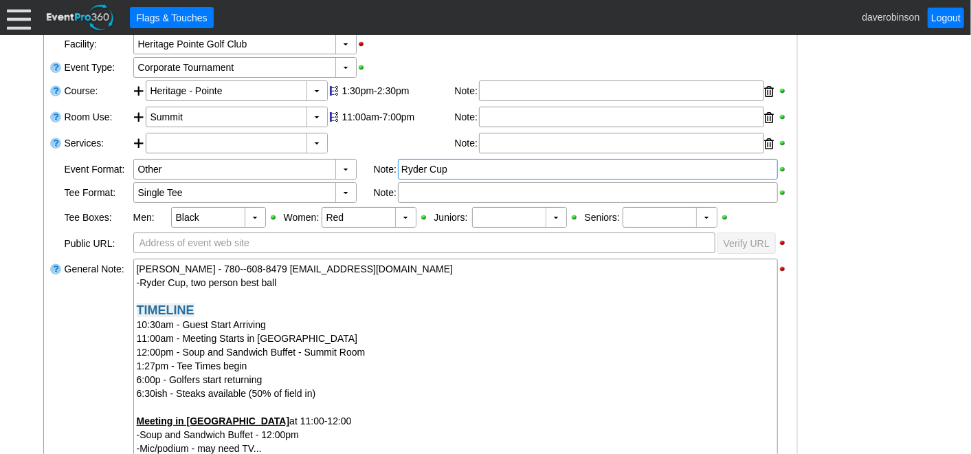
click at [470, 169] on div "Ryder Cup" at bounding box center [587, 169] width 373 height 14
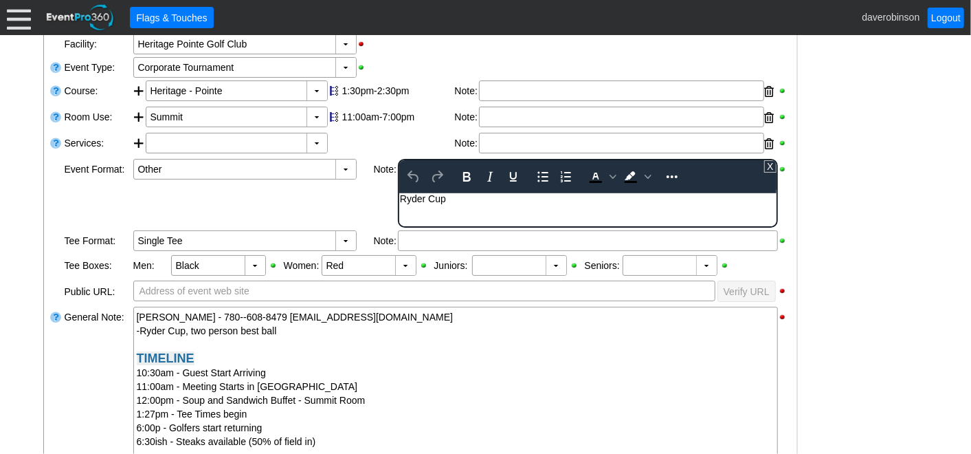
scroll to position [0, 0]
click at [471, 203] on body "Ryder Cup" at bounding box center [587, 201] width 377 height 18
click at [546, 197] on div "Ryder Cup - We do welcome sheet, they know rules" at bounding box center [587, 197] width 376 height 11
click at [746, 199] on div "Ryder Cup - We do welcome sheet with Hole Contests (logos), they know rules" at bounding box center [587, 197] width 376 height 11
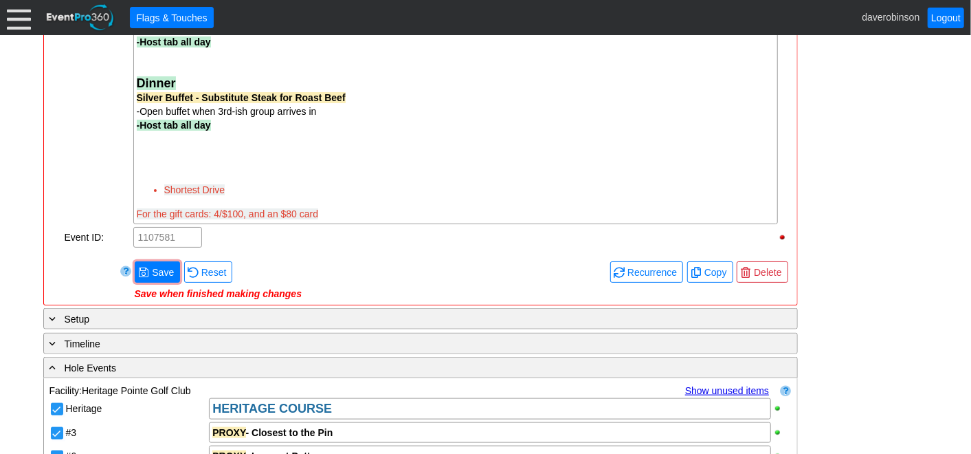
scroll to position [821, 0]
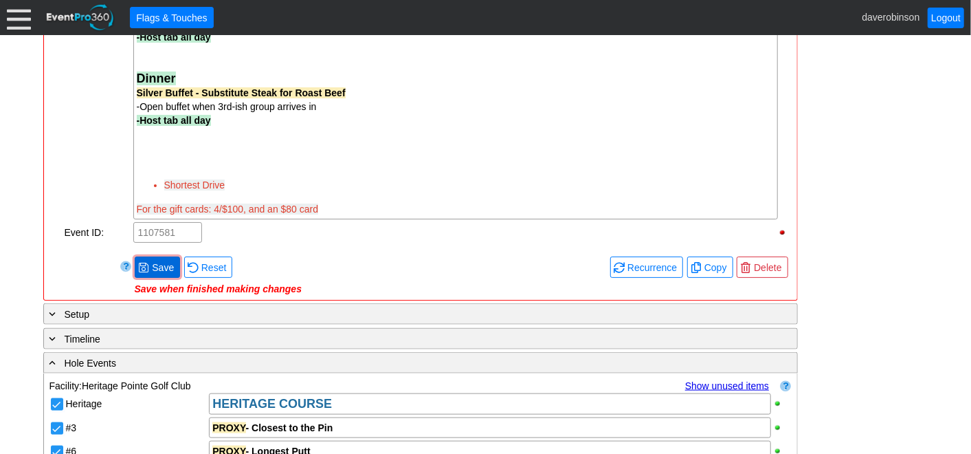
click at [153, 261] on span "Save" at bounding box center [162, 267] width 27 height 14
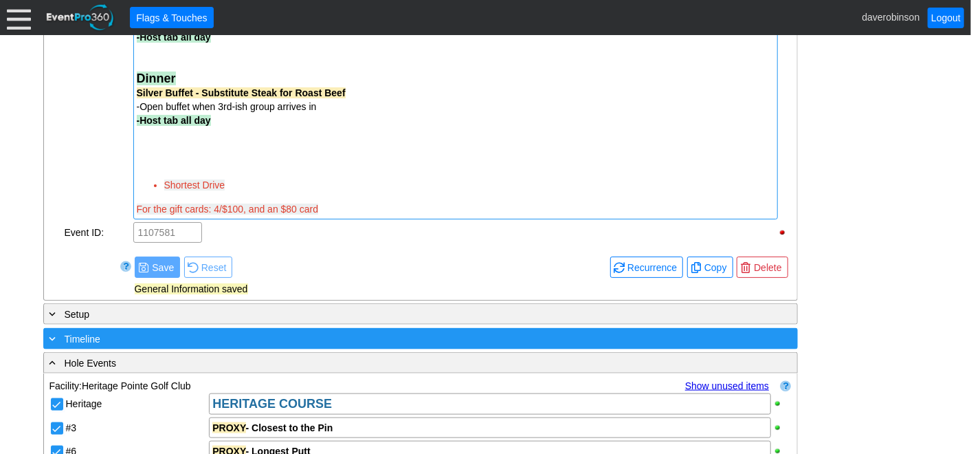
drag, startPoint x: 238, startPoint y: 186, endPoint x: 239, endPoint y: 179, distance: 7.6
click at [180, 181] on li "Shortest Drive" at bounding box center [469, 185] width 610 height 14
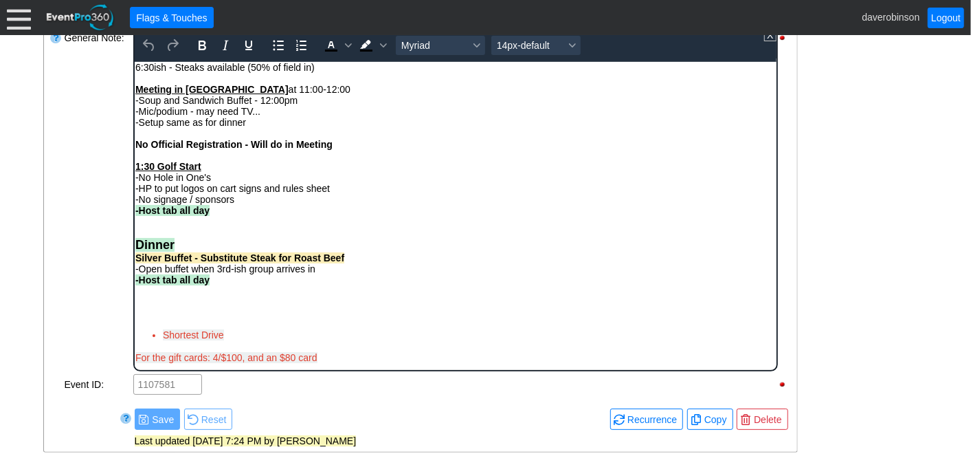
scroll to position [567, 0]
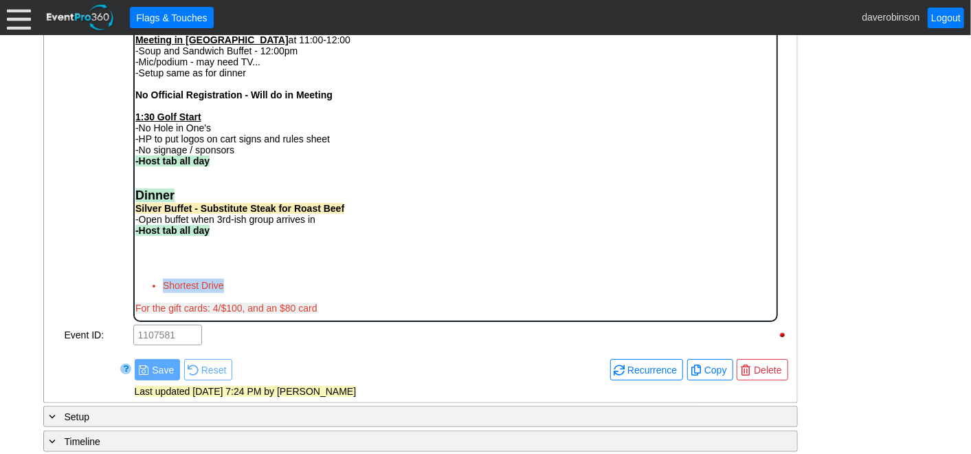
drag, startPoint x: 236, startPoint y: 287, endPoint x: 150, endPoint y: 275, distance: 86.7
click at [150, 275] on div "Shortest Drive For the gift cards: 4/$100, and an $80 card" at bounding box center [455, 285] width 640 height 56
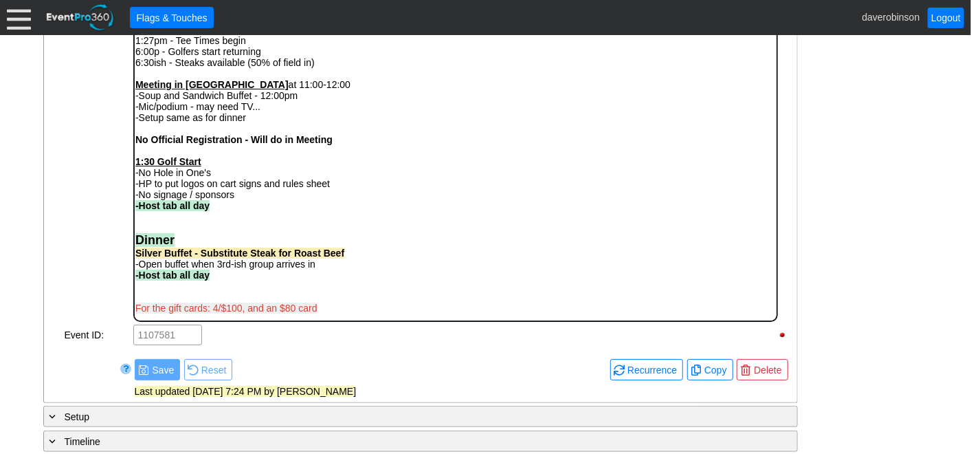
scroll to position [62, 0]
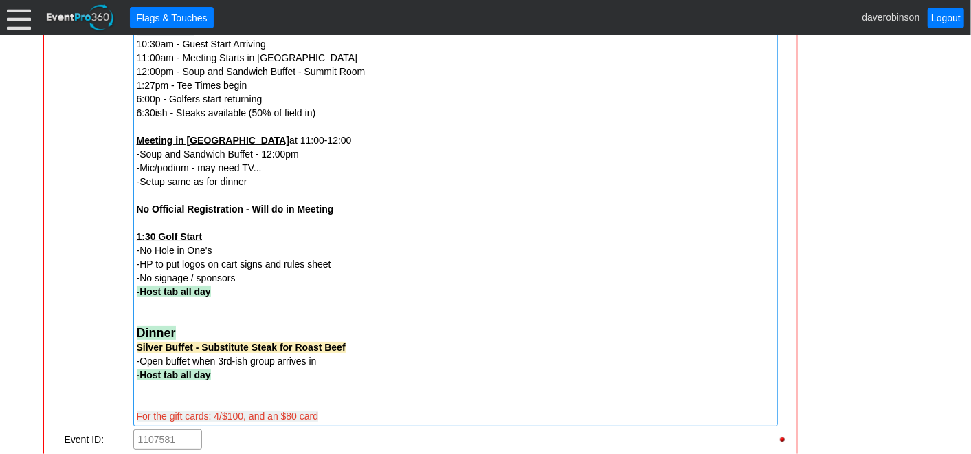
click at [83, 243] on div "General Note:" at bounding box center [97, 202] width 69 height 451
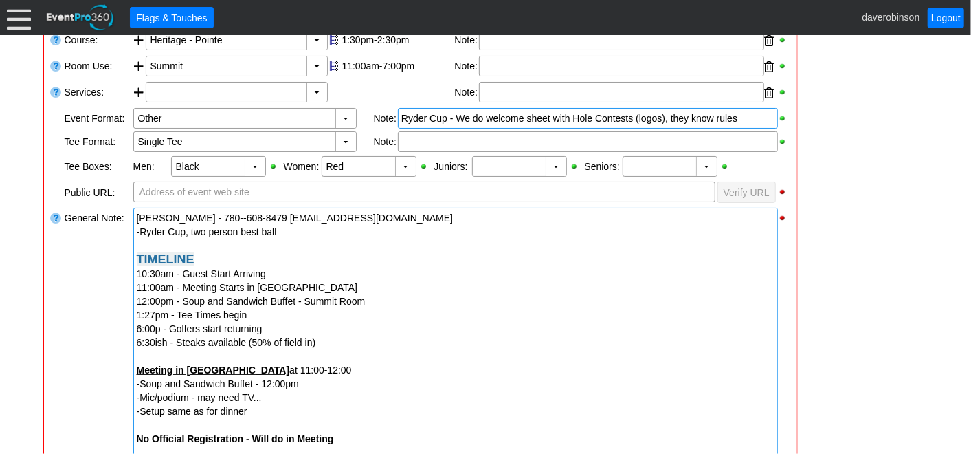
scroll to position [185, 0]
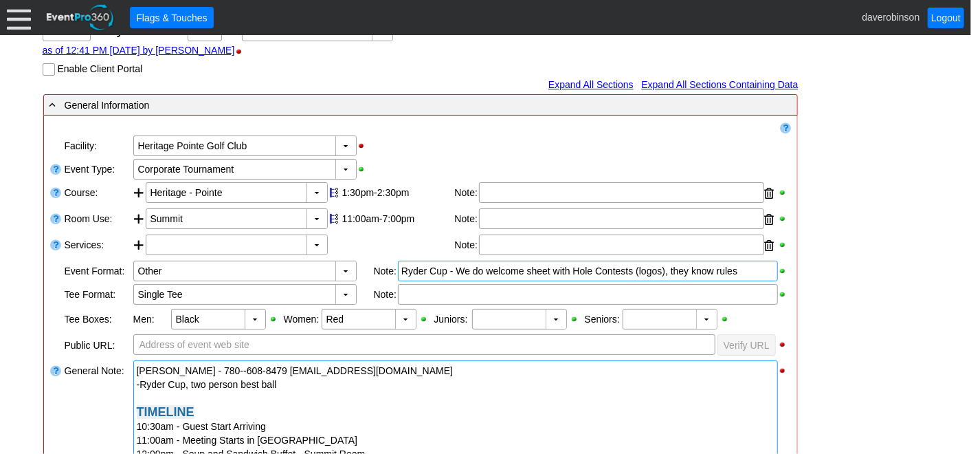
click at [406, 137] on div "▼ Χ Heritage Pointe Golf Club" at bounding box center [462, 145] width 660 height 23
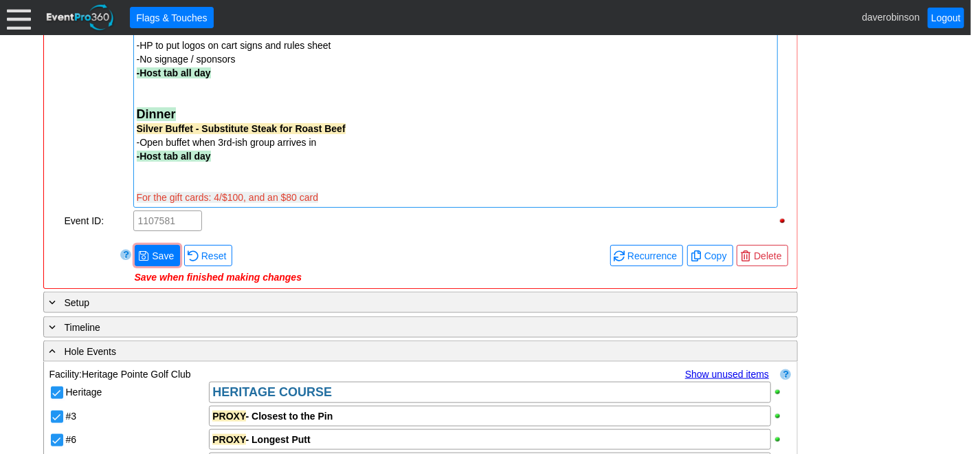
scroll to position [948, 0]
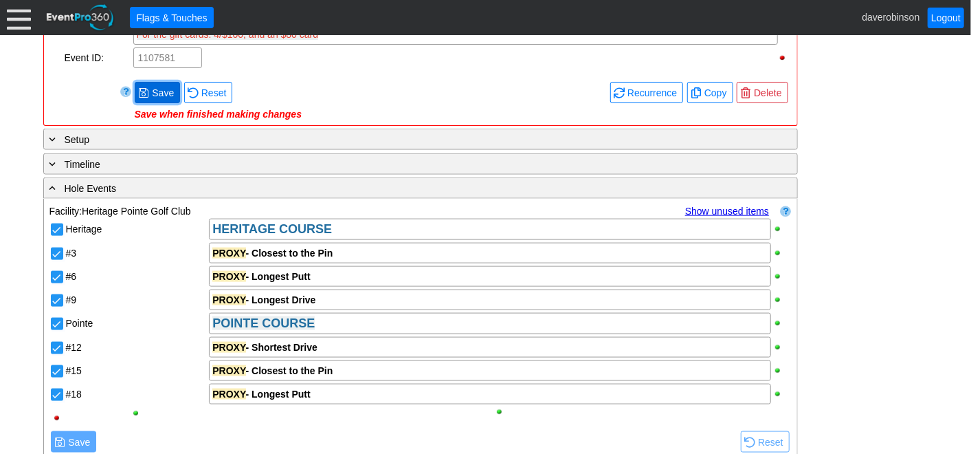
click at [149, 92] on span "Save" at bounding box center [162, 93] width 27 height 14
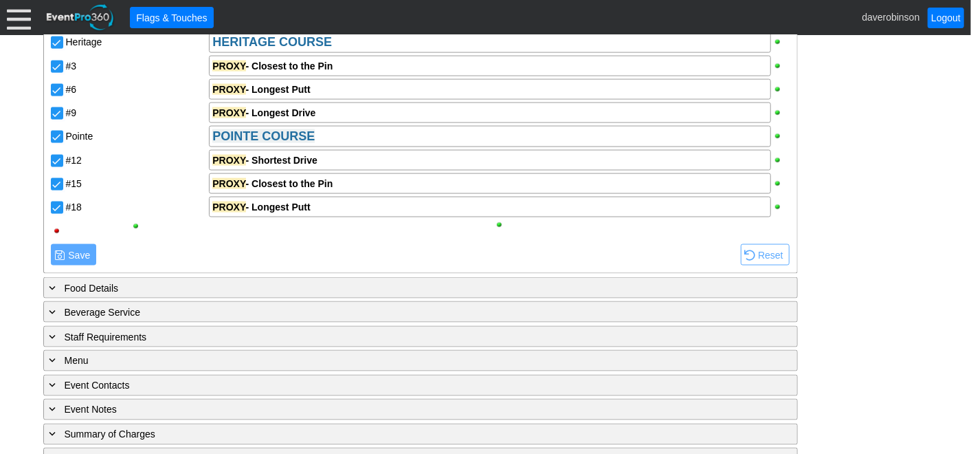
scroll to position [1156, 0]
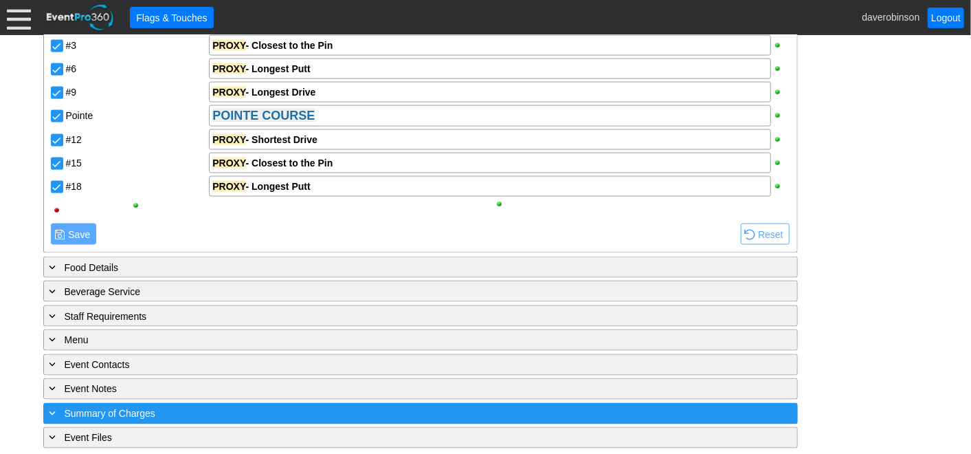
click at [53, 410] on span at bounding box center [53, 413] width 12 height 12
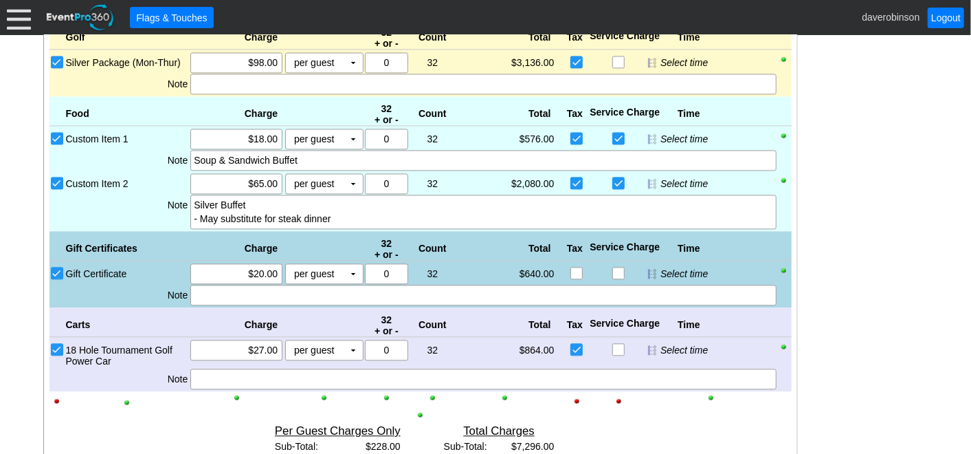
scroll to position [1537, 0]
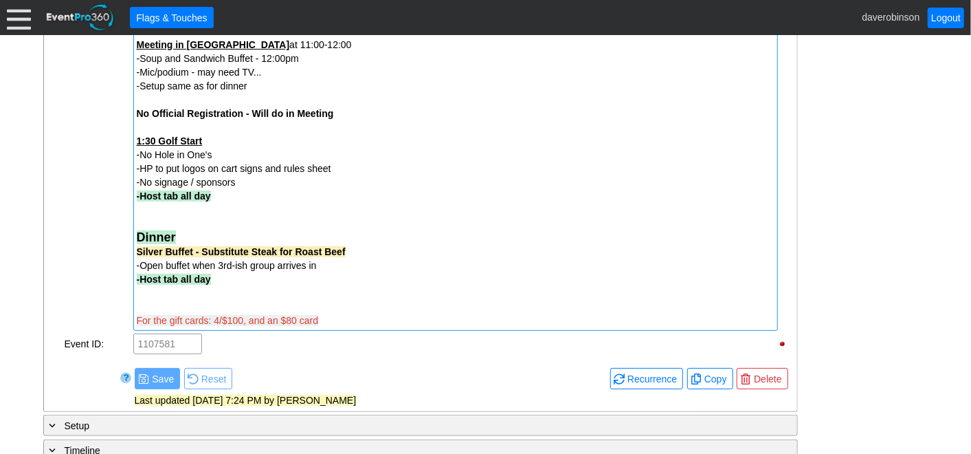
scroll to position [696, 0]
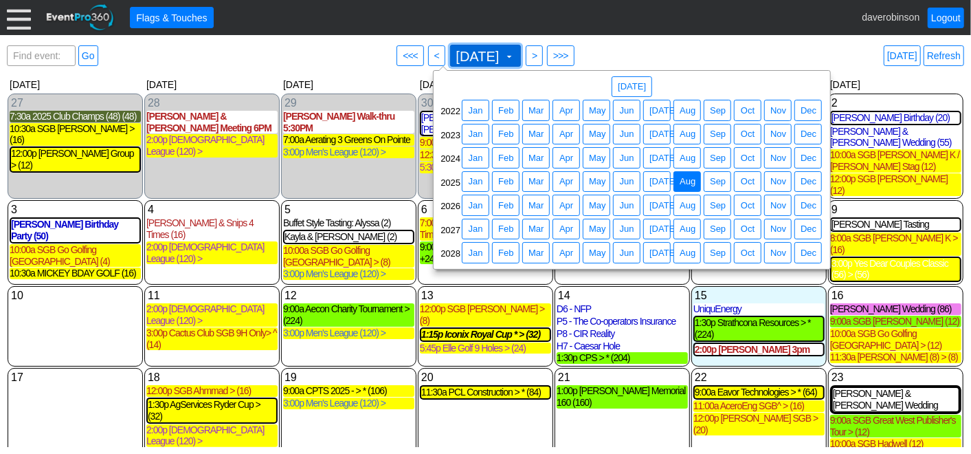
click at [515, 56] on span at bounding box center [509, 56] width 11 height 11
click at [693, 135] on span "Aug" at bounding box center [687, 134] width 21 height 14
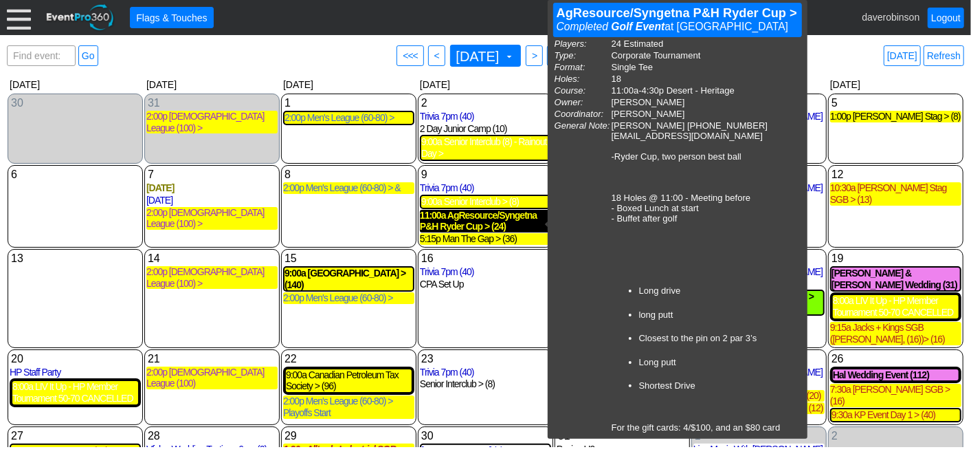
click at [446, 220] on div "11:00a AgResource/Syngetna P&H Ryder Cup > (24)" at bounding box center [485, 221] width 131 height 23
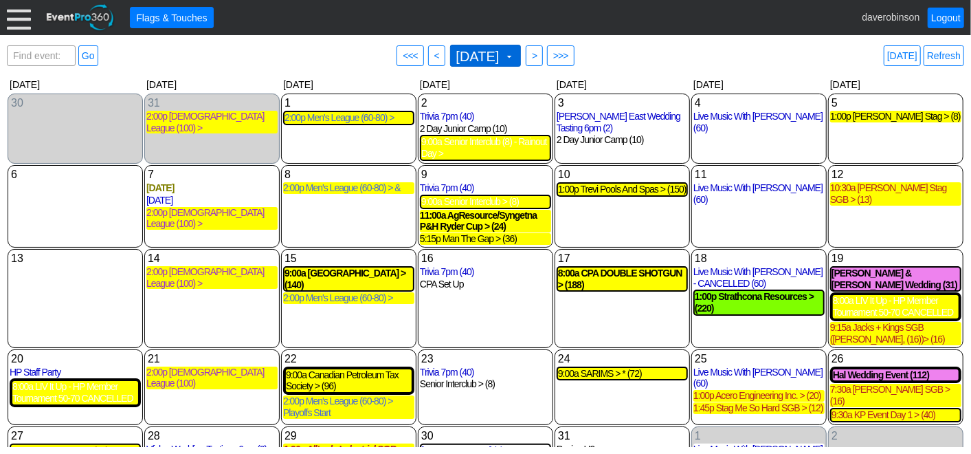
click at [515, 58] on span at bounding box center [509, 56] width 11 height 11
click at [668, 46] on div "Find event: enter title Go ● <<< ● < August 2023 ▼ ● > ● >>> Today Refresh" at bounding box center [485, 55] width 957 height 27
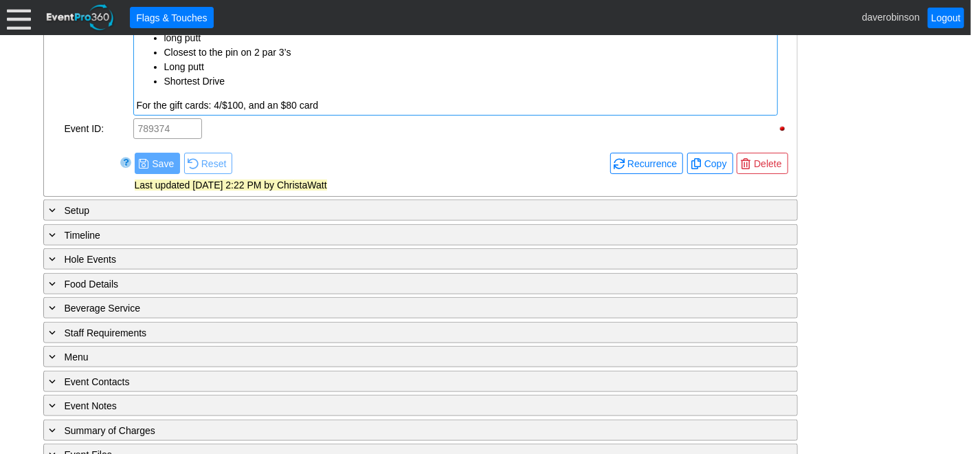
scroll to position [680, 0]
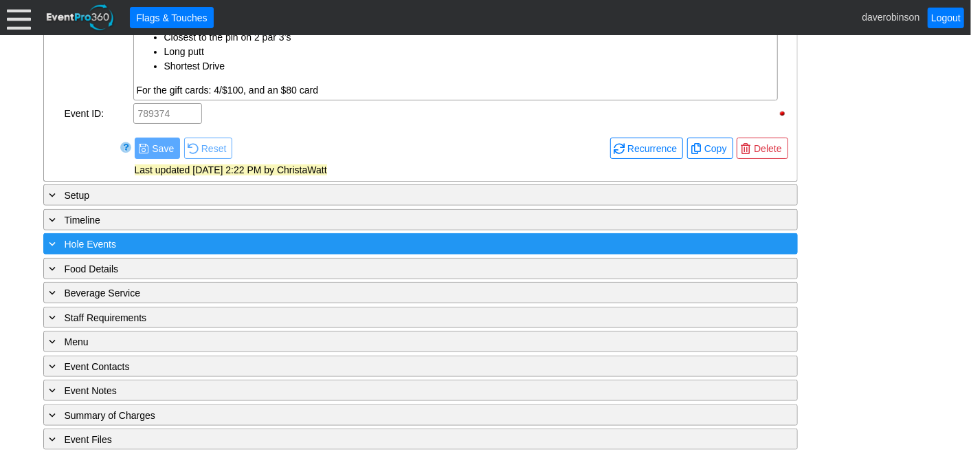
click at [51, 239] on span at bounding box center [53, 243] width 12 height 12
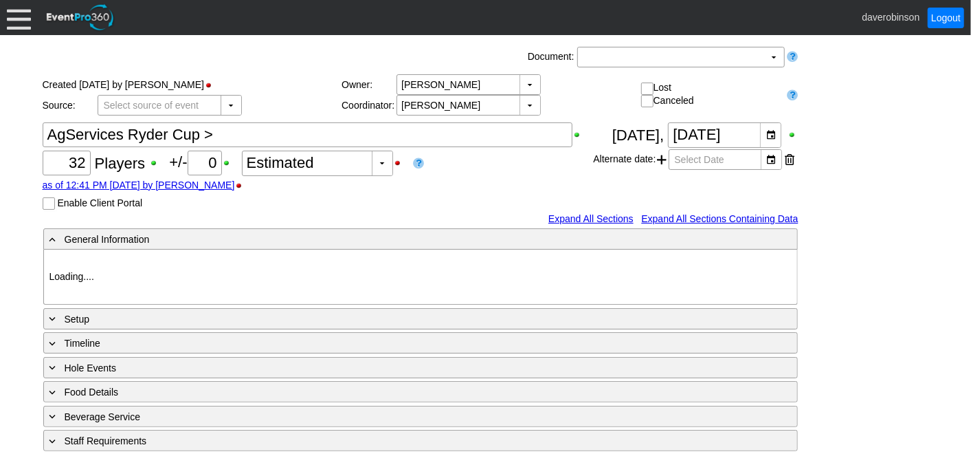
type input "Heritage Pointe Golf Club"
type input "Corporate Tournament"
type input "Other"
type input "Single Tee"
type input "Black"
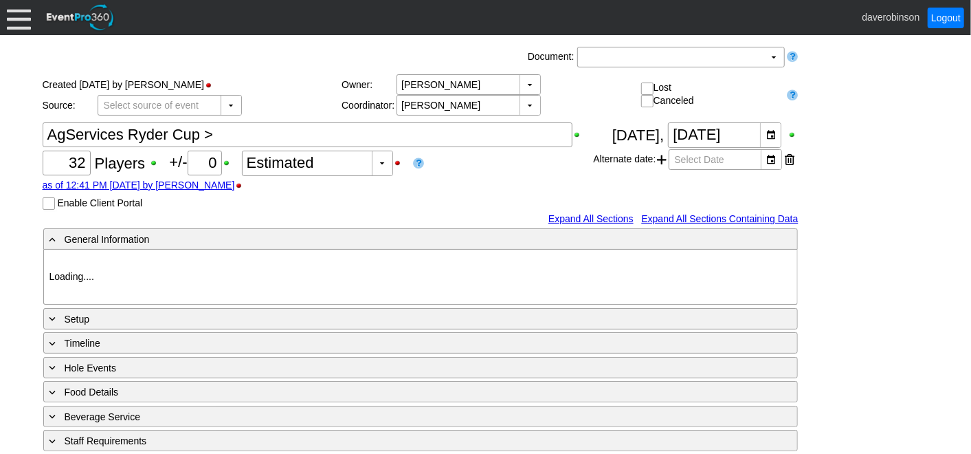
type input "Red"
type input "1107581"
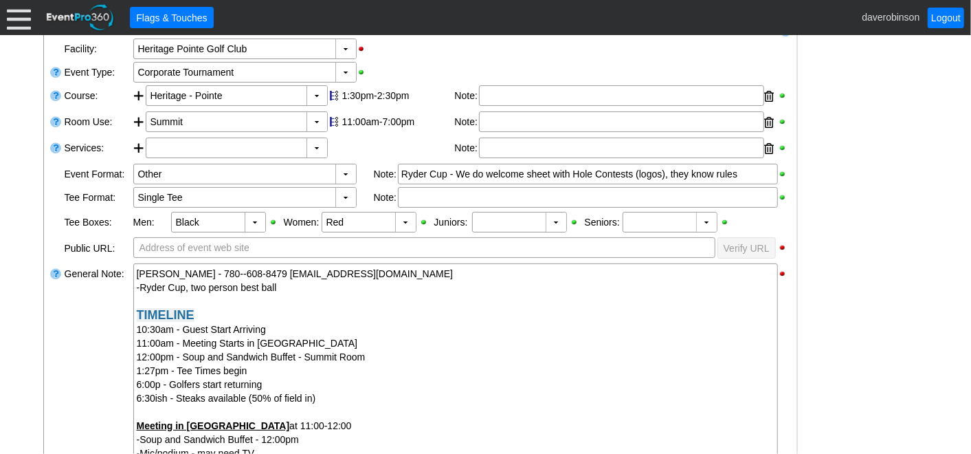
scroll to position [305, 0]
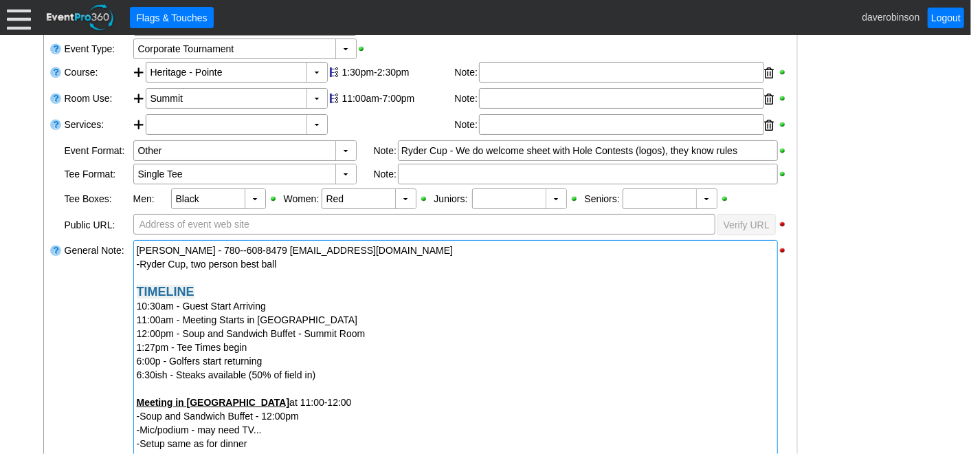
drag, startPoint x: 252, startPoint y: 247, endPoint x: 298, endPoint y: 245, distance: 46.1
click at [298, 245] on div "[PERSON_NAME] - 780--608-8479 [EMAIL_ADDRESS][DOMAIN_NAME]" at bounding box center [456, 250] width 638 height 14
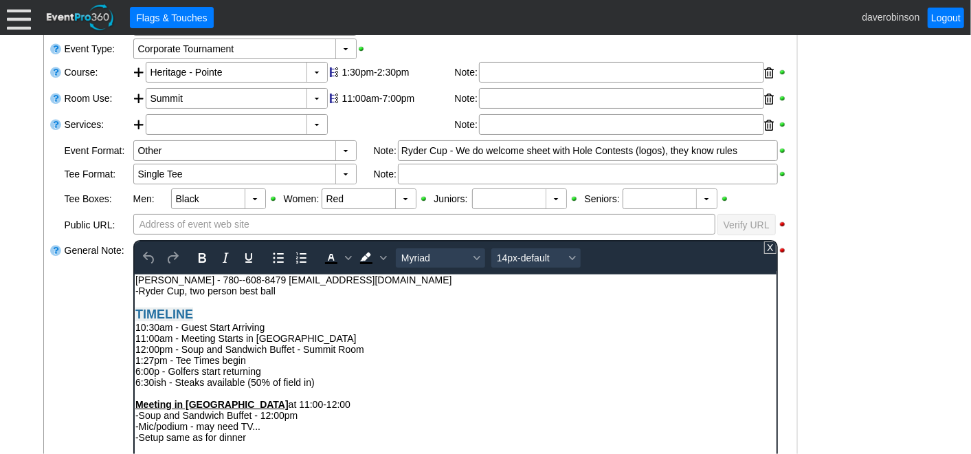
scroll to position [0, 0]
drag, startPoint x: 252, startPoint y: 279, endPoint x: 371, endPoint y: 283, distance: 119.0
click at [371, 283] on div "[PERSON_NAME] - 780--608-8479 [EMAIL_ADDRESS][DOMAIN_NAME]" at bounding box center [455, 278] width 640 height 11
copy div "mat_ponto@agresource.ca"
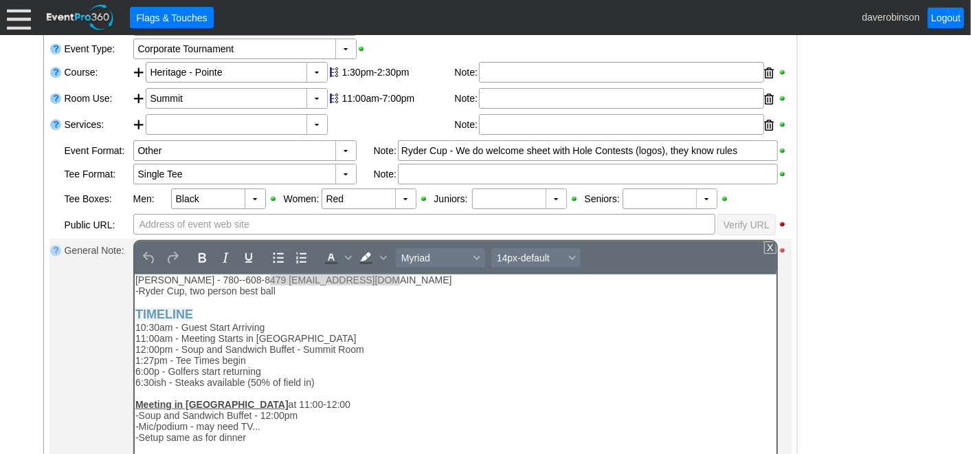
click at [784, 249] on div at bounding box center [784, 250] width 12 height 10
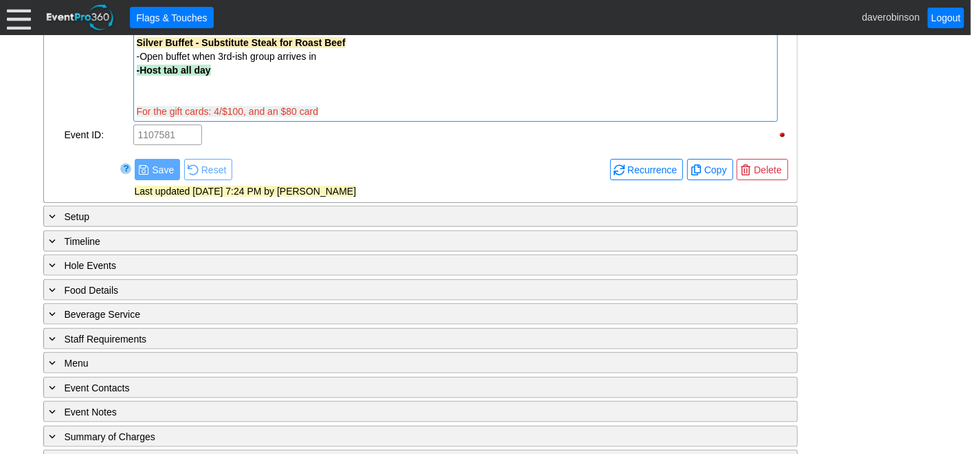
scroll to position [893, 0]
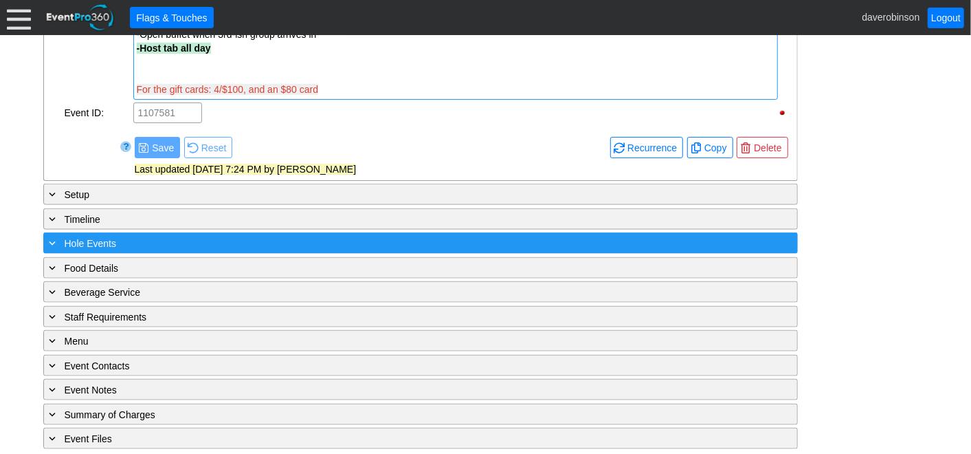
click at [761, 239] on div "+ Hole Events ▼" at bounding box center [420, 242] width 755 height 21
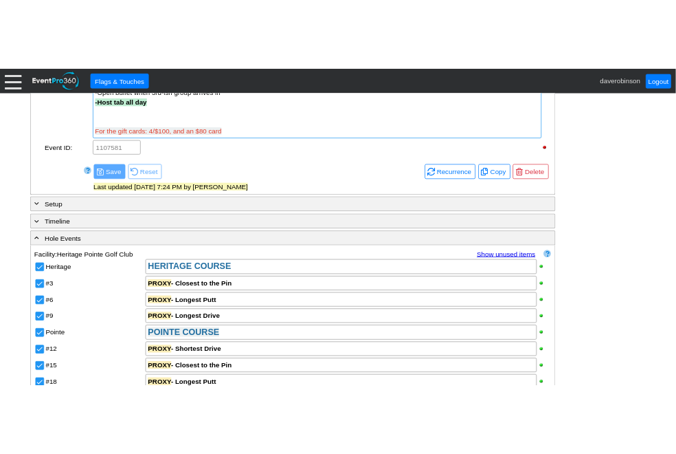
scroll to position [1156, 0]
